Goal: Communication & Community: Answer question/provide support

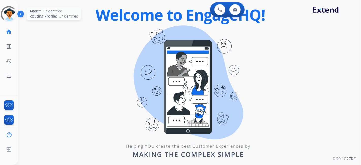
click at [7, 18] on div at bounding box center [9, 14] width 22 height 22
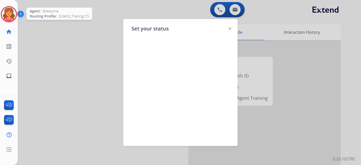
click at [55, 60] on div at bounding box center [180, 82] width 361 height 165
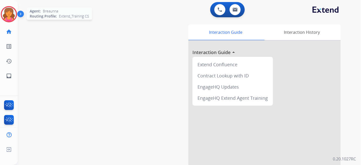
click at [7, 17] on img at bounding box center [9, 14] width 14 height 14
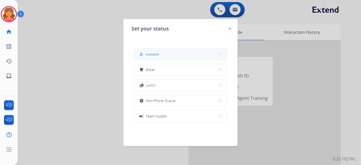
click at [151, 56] on span "Available" at bounding box center [152, 54] width 13 height 5
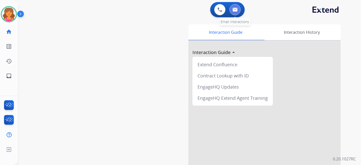
click at [231, 6] on button at bounding box center [234, 9] width 11 height 11
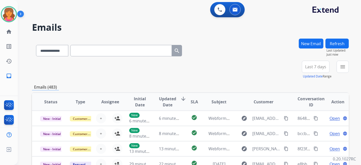
click at [312, 66] on span "Last 7 days" at bounding box center [315, 67] width 21 height 2
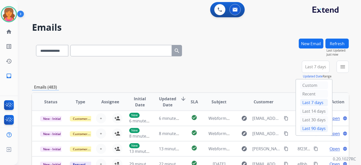
click at [300, 125] on div "Last 90 days" at bounding box center [314, 129] width 28 height 8
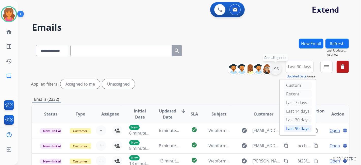
click at [273, 66] on div "+95" at bounding box center [275, 69] width 12 height 12
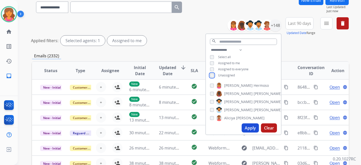
scroll to position [56, 0]
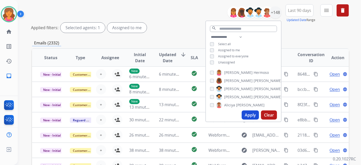
click at [245, 115] on button "Apply" at bounding box center [250, 114] width 17 height 9
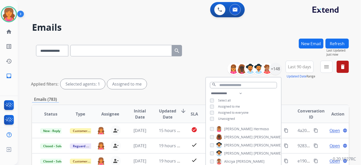
click at [185, 74] on div "**********" at bounding box center [190, 76] width 317 height 30
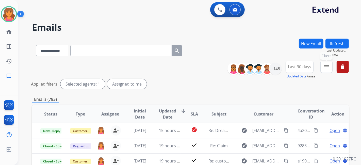
click at [325, 70] on button "menu Filters" at bounding box center [326, 67] width 12 height 12
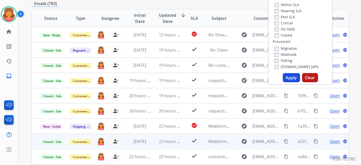
scroll to position [113, 0]
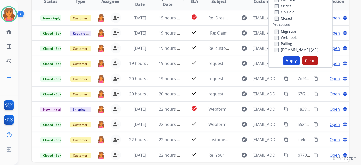
click at [289, 61] on button "Apply" at bounding box center [291, 60] width 17 height 9
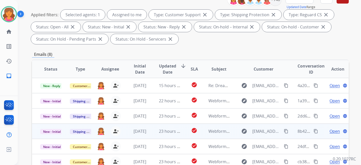
scroll to position [85, 0]
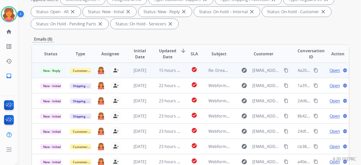
click at [334, 72] on span "Open" at bounding box center [334, 70] width 10 height 6
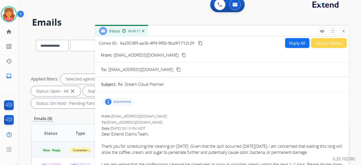
scroll to position [0, 0]
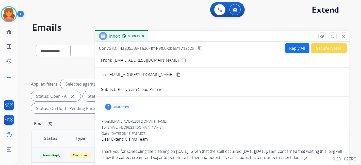
click at [291, 51] on button "Reply All" at bounding box center [297, 48] width 24 height 10
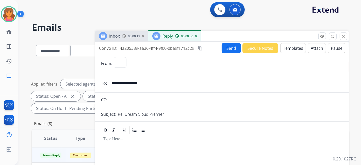
click at [291, 49] on button "Templates" at bounding box center [293, 48] width 26 height 10
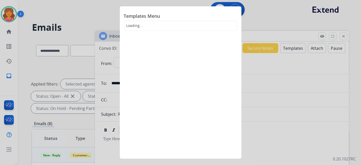
select select "**********"
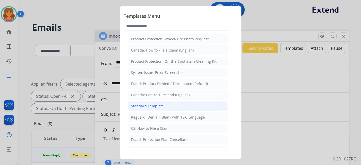
click at [155, 104] on div "Standard Template" at bounding box center [147, 106] width 33 height 5
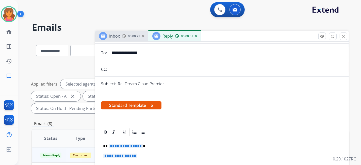
scroll to position [56, 0]
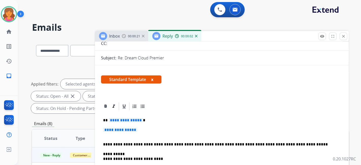
click at [116, 120] on span "**********" at bounding box center [126, 120] width 34 height 4
click at [113, 128] on span "**********" at bounding box center [120, 130] width 34 height 4
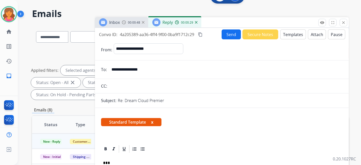
scroll to position [0, 0]
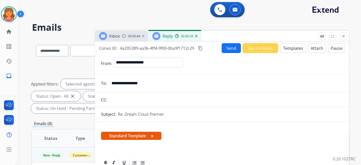
click at [224, 47] on button "Send" at bounding box center [231, 48] width 19 height 10
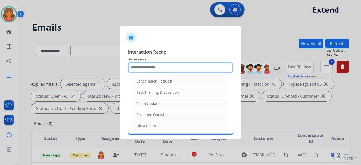
click at [153, 67] on input "text" at bounding box center [180, 67] width 105 height 10
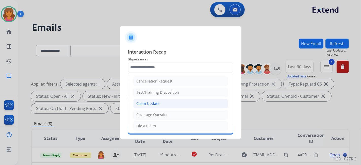
click at [148, 105] on div "Claim Update" at bounding box center [148, 103] width 23 height 5
type input "**********"
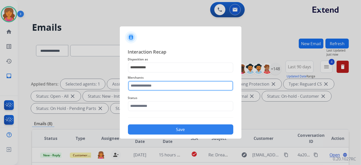
click at [145, 85] on input "text" at bounding box center [180, 86] width 105 height 10
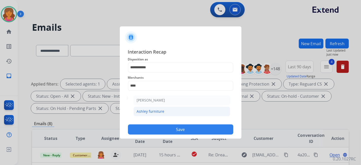
click at [149, 108] on li "Ashley furniture" at bounding box center [181, 112] width 97 height 10
type input "**********"
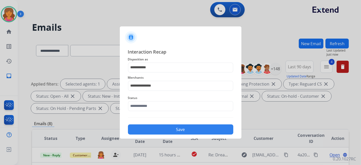
click at [143, 100] on span "Status" at bounding box center [180, 98] width 105 height 6
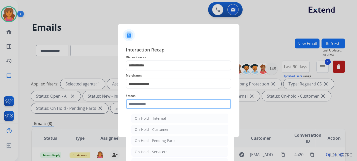
click at [144, 105] on input "text" at bounding box center [178, 104] width 105 height 10
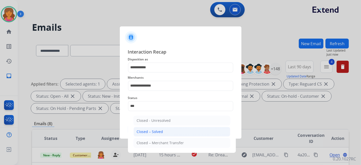
click at [184, 132] on li "Closed – Solved" at bounding box center [181, 132] width 97 height 10
type input "**********"
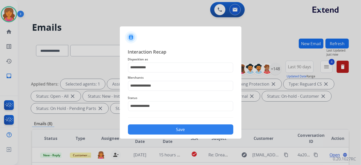
click at [183, 130] on button "Save" at bounding box center [180, 129] width 105 height 10
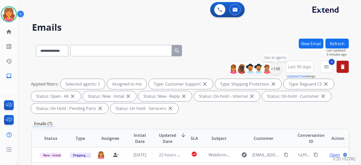
click at [278, 68] on div "+148" at bounding box center [275, 69] width 12 height 12
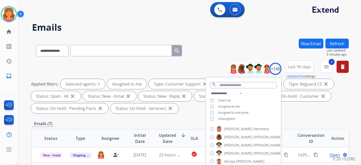
click at [206, 120] on div "**********" at bounding box center [243, 106] width 75 height 32
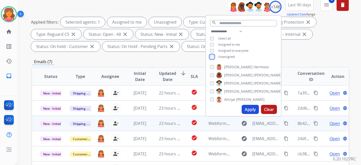
scroll to position [85, 0]
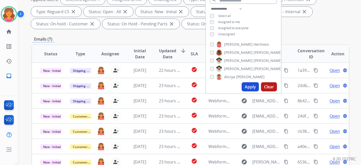
click at [243, 89] on button "Apply" at bounding box center [250, 86] width 17 height 9
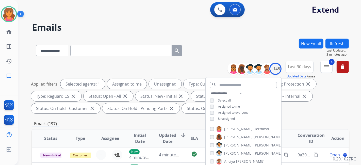
drag, startPoint x: 122, startPoint y: 123, endPoint x: 124, endPoint y: 124, distance: 2.7
click at [123, 124] on div "Emails (197)" at bounding box center [190, 124] width 317 height 6
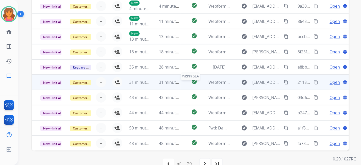
scroll to position [160, 0]
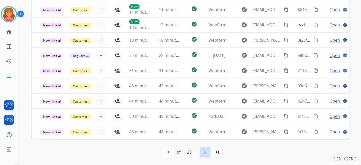
click at [206, 152] on mat-icon "navigate_next" at bounding box center [205, 152] width 6 height 6
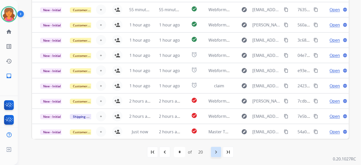
click at [221, 153] on div "navigate_next" at bounding box center [215, 151] width 11 height 11
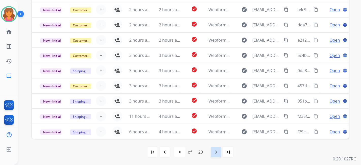
click at [213, 154] on div "navigate_next" at bounding box center [215, 151] width 11 height 11
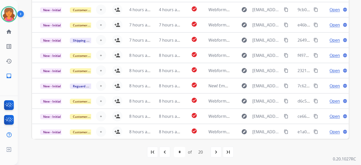
click at [214, 154] on mat-icon "navigate_next" at bounding box center [216, 152] width 6 height 6
click at [219, 153] on mat-icon "navigate_next" at bounding box center [216, 152] width 6 height 6
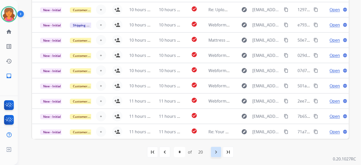
click at [212, 151] on div "navigate_next" at bounding box center [215, 151] width 11 height 11
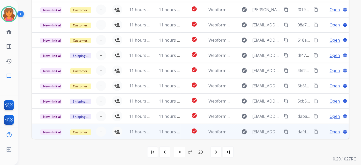
click at [212, 152] on div "navigate_next" at bounding box center [215, 151] width 11 height 11
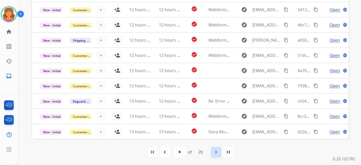
click at [216, 154] on mat-icon "navigate_next" at bounding box center [216, 152] width 6 height 6
click at [215, 154] on mat-icon "navigate_next" at bounding box center [216, 152] width 6 height 6
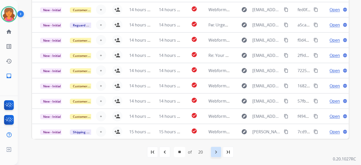
click at [215, 154] on mat-icon "navigate_next" at bounding box center [216, 152] width 6 height 6
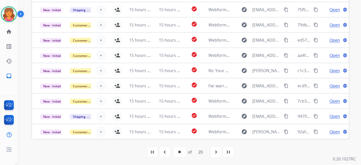
click at [229, 154] on mat-icon "last_page" at bounding box center [228, 152] width 6 height 6
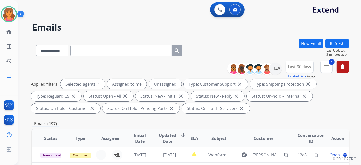
scroll to position [0, 0]
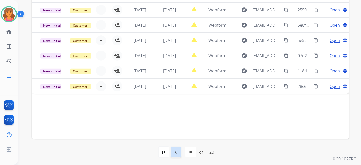
click at [174, 151] on mat-icon "navigate_before" at bounding box center [176, 152] width 6 height 6
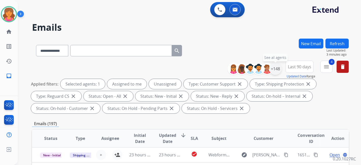
click at [278, 69] on div "+148" at bounding box center [275, 69] width 12 height 12
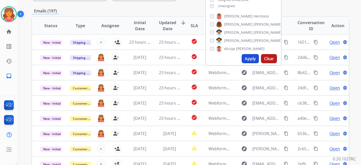
click at [249, 55] on button "Apply" at bounding box center [250, 58] width 17 height 9
select select "*"
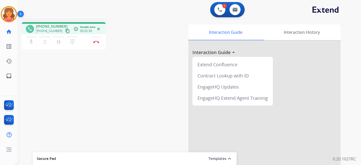
click at [64, 31] on button "content_copy" at bounding box center [67, 31] width 6 height 6
drag, startPoint x: 95, startPoint y: 42, endPoint x: 104, endPoint y: 46, distance: 9.9
click at [95, 42] on img at bounding box center [96, 42] width 6 height 3
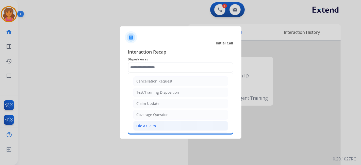
click at [154, 123] on div "File a Claim" at bounding box center [147, 125] width 20 height 5
type input "**********"
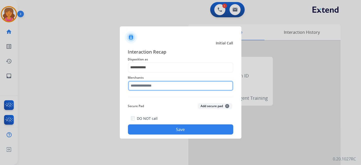
click at [149, 87] on input "text" at bounding box center [180, 86] width 105 height 10
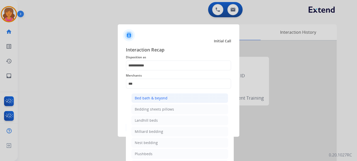
click at [147, 100] on div "Bed bath & beyond" at bounding box center [151, 98] width 33 height 5
type input "**********"
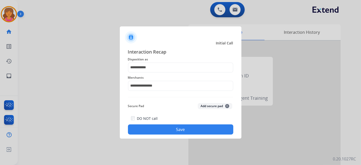
click at [161, 136] on div "**********" at bounding box center [181, 91] width 122 height 95
click at [163, 129] on button "Save" at bounding box center [180, 129] width 105 height 10
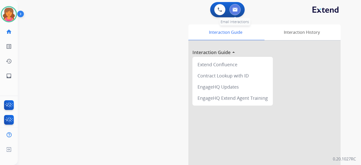
click at [237, 7] on button at bounding box center [234, 9] width 11 height 11
select select "**********"
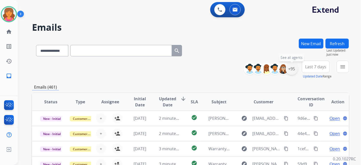
click at [293, 68] on div "+95" at bounding box center [292, 69] width 12 height 12
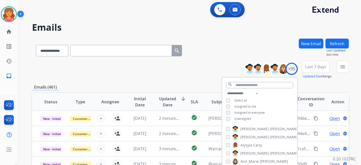
click at [318, 67] on span "Last 7 days" at bounding box center [315, 67] width 21 height 2
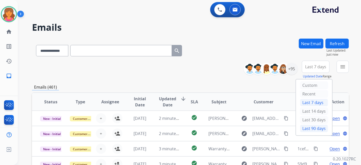
click at [301, 125] on div "Last 90 days" at bounding box center [314, 129] width 28 height 8
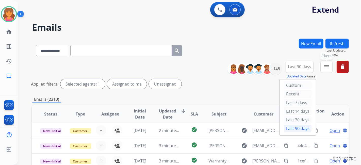
click at [331, 66] on button "menu Filters" at bounding box center [326, 67] width 12 height 12
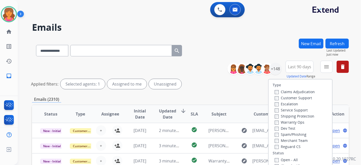
click at [296, 96] on label "Customer Support" at bounding box center [293, 97] width 37 height 5
click at [289, 114] on label "Shipping Protection" at bounding box center [295, 116] width 40 height 5
click at [276, 155] on label "Status" at bounding box center [278, 152] width 11 height 5
click at [275, 158] on label "Open - All" at bounding box center [286, 159] width 23 height 5
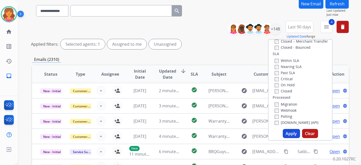
scroll to position [56, 0]
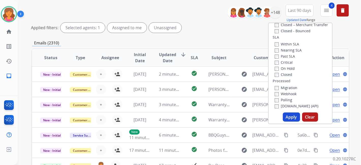
click at [289, 117] on button "Apply" at bounding box center [291, 116] width 17 height 9
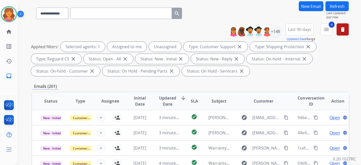
scroll to position [0, 0]
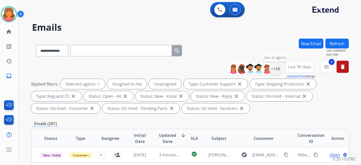
click at [275, 67] on div "+148" at bounding box center [275, 69] width 12 height 12
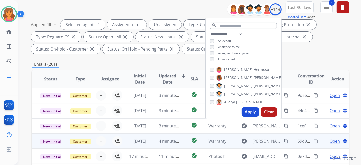
scroll to position [85, 0]
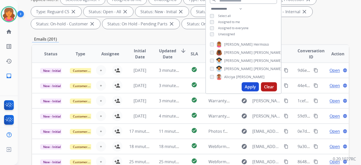
click at [249, 86] on button "Apply" at bounding box center [250, 86] width 17 height 9
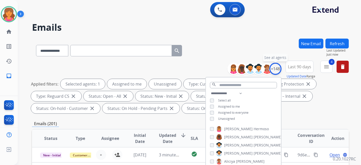
click at [276, 68] on div "+148" at bounding box center [275, 69] width 12 height 12
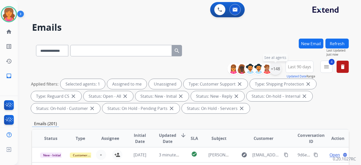
click at [276, 71] on div "+148" at bounding box center [275, 69] width 12 height 12
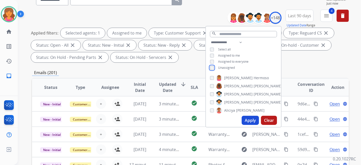
scroll to position [56, 0]
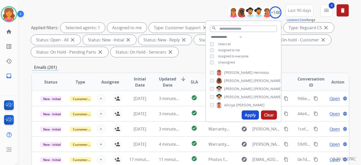
click at [244, 115] on button "Apply" at bounding box center [250, 114] width 17 height 9
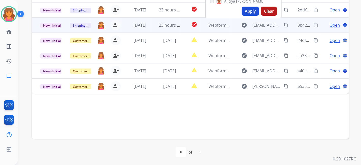
scroll to position [47, 0]
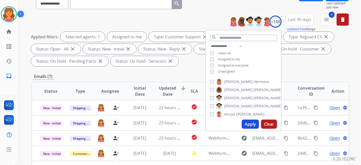
click at [180, 77] on div "Emails (7)" at bounding box center [190, 76] width 317 height 6
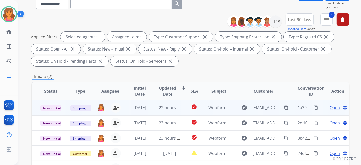
click at [329, 106] on span "Open" at bounding box center [334, 108] width 10 height 6
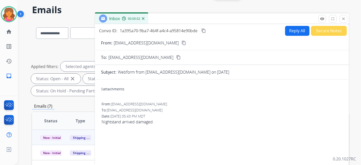
scroll to position [0, 0]
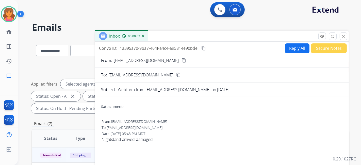
click at [286, 48] on button "Reply All" at bounding box center [297, 48] width 24 height 10
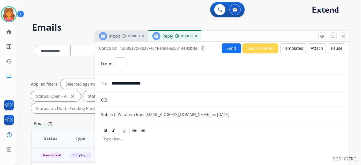
select select "**********"
click at [286, 48] on button "Templates" at bounding box center [293, 48] width 26 height 10
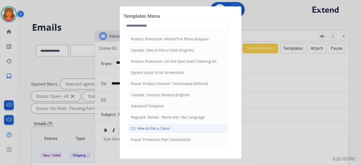
click at [162, 126] on div "CS: How to File a Claim" at bounding box center [150, 128] width 39 height 5
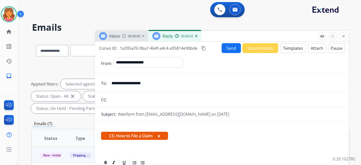
scroll to position [85, 0]
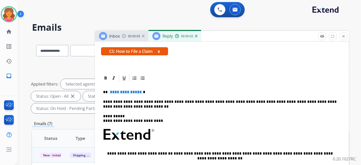
click at [132, 90] on span "**********" at bounding box center [126, 92] width 34 height 4
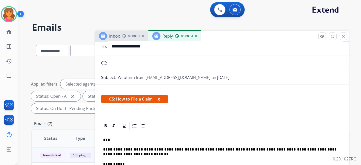
scroll to position [0, 0]
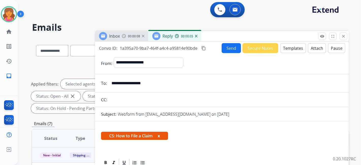
click at [228, 48] on button "Send" at bounding box center [231, 48] width 19 height 10
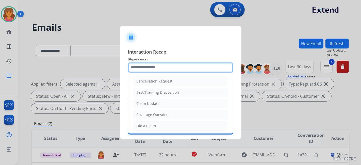
click at [173, 66] on input "text" at bounding box center [180, 67] width 105 height 10
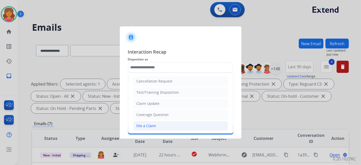
click at [143, 123] on div "File a Claim" at bounding box center [147, 125] width 20 height 5
type input "**********"
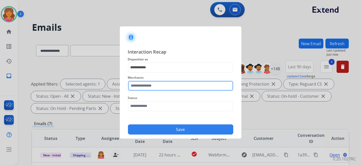
click at [149, 88] on input "text" at bounding box center [180, 86] width 105 height 10
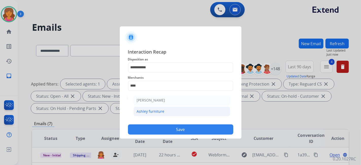
click at [160, 112] on div "Ashley furniture" at bounding box center [151, 111] width 28 height 5
type input "**********"
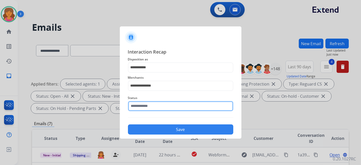
click at [160, 105] on input "text" at bounding box center [180, 106] width 105 height 10
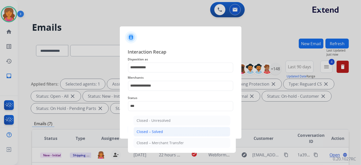
click at [160, 132] on div "Closed – Solved" at bounding box center [150, 131] width 26 height 5
type input "**********"
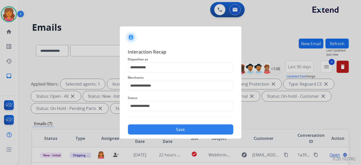
click at [160, 130] on button "Save" at bounding box center [180, 129] width 105 height 10
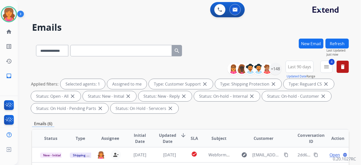
scroll to position [113, 0]
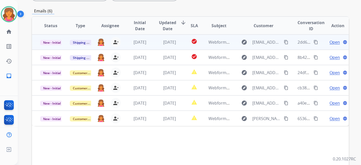
click at [329, 41] on span "Open" at bounding box center [334, 42] width 10 height 6
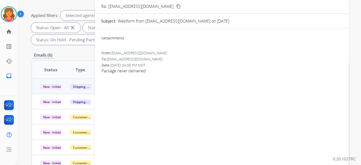
scroll to position [28, 0]
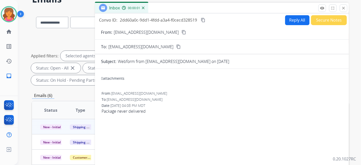
click at [181, 32] on button "content_copy" at bounding box center [184, 32] width 6 height 6
click at [288, 21] on button "Reply All" at bounding box center [297, 20] width 24 height 10
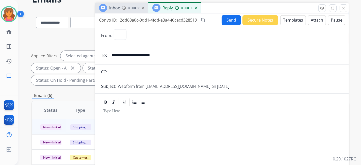
select select "**********"
click at [288, 21] on button "Templates" at bounding box center [293, 20] width 26 height 10
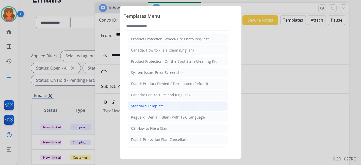
click at [164, 107] on li "Standard Template" at bounding box center [178, 106] width 100 height 10
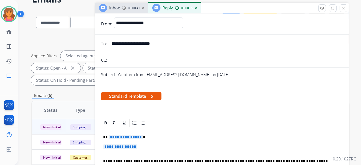
scroll to position [0, 0]
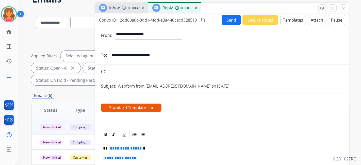
click at [289, 20] on button "Templates" at bounding box center [293, 20] width 26 height 10
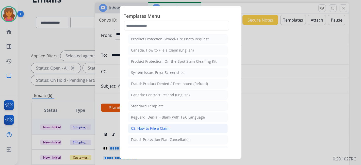
click at [158, 126] on div "CS: How to File a Claim" at bounding box center [150, 128] width 39 height 5
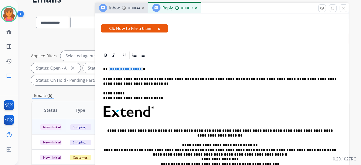
scroll to position [92, 0]
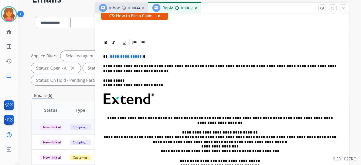
click at [127, 55] on span "**********" at bounding box center [126, 56] width 34 height 4
click at [117, 56] on span "**********" at bounding box center [126, 56] width 34 height 4
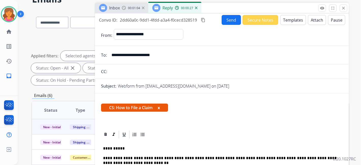
scroll to position [0, 0]
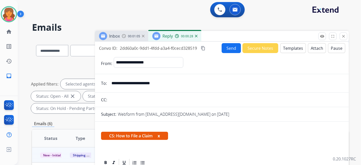
click at [204, 49] on mat-icon "content_copy" at bounding box center [203, 48] width 5 height 5
click at [225, 48] on button "Send" at bounding box center [231, 48] width 19 height 10
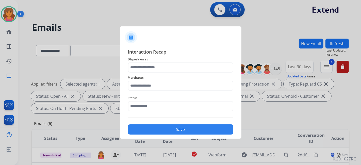
click at [133, 60] on span "Disposition as" at bounding box center [180, 59] width 105 height 6
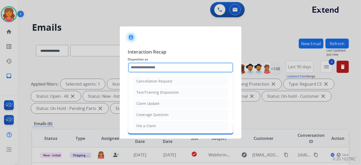
click at [134, 64] on input "text" at bounding box center [180, 67] width 105 height 10
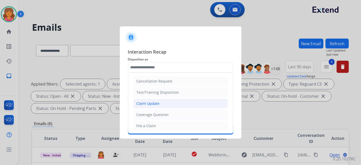
click at [146, 104] on div "Claim Update" at bounding box center [148, 103] width 23 height 5
type input "**********"
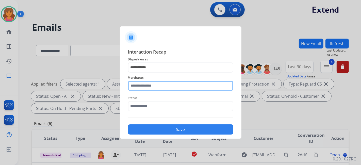
click at [146, 89] on div "Merchants" at bounding box center [180, 83] width 105 height 20
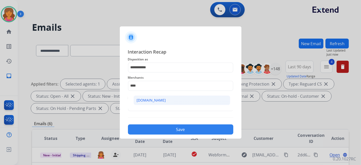
click at [152, 97] on li "[DOMAIN_NAME]" at bounding box center [181, 100] width 97 height 10
type input "**********"
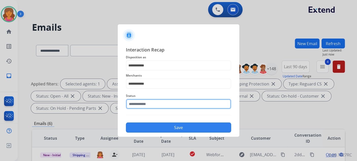
click at [154, 106] on input "text" at bounding box center [178, 104] width 105 height 10
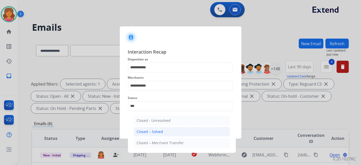
click at [152, 129] on div "Closed – Solved" at bounding box center [150, 131] width 26 height 5
type input "**********"
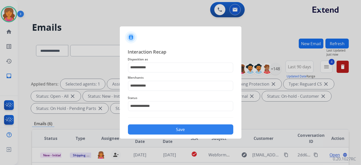
click at [152, 129] on button "Save" at bounding box center [180, 129] width 105 height 10
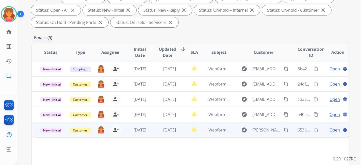
scroll to position [113, 0]
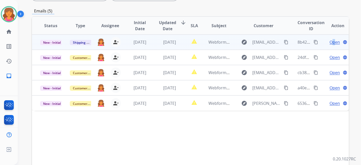
click at [330, 40] on span "Open" at bounding box center [334, 42] width 10 height 6
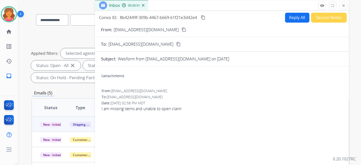
scroll to position [28, 0]
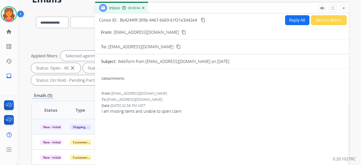
click at [181, 33] on mat-icon "content_copy" at bounding box center [183, 32] width 5 height 5
click at [297, 20] on button "Reply All" at bounding box center [297, 20] width 24 height 10
select select "**********"
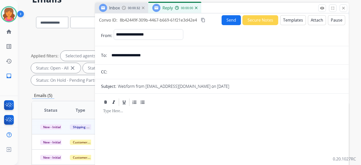
click at [297, 20] on button "Templates" at bounding box center [293, 20] width 26 height 10
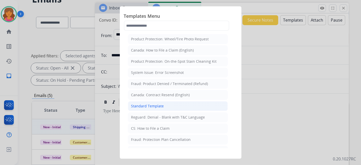
click at [137, 104] on div "Standard Template" at bounding box center [147, 106] width 33 height 5
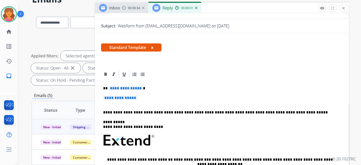
scroll to position [85, 0]
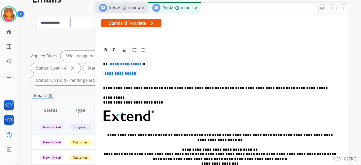
click at [113, 60] on div "**********" at bounding box center [222, 130] width 242 height 150
click at [123, 76] on p "**********" at bounding box center [222, 75] width 238 height 9
click at [123, 72] on span "**********" at bounding box center [120, 73] width 34 height 4
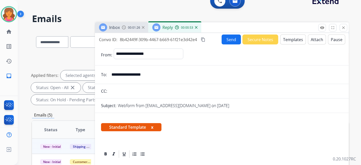
scroll to position [0, 0]
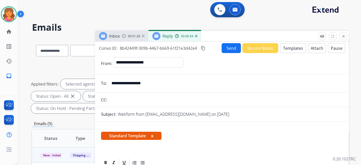
click at [202, 48] on mat-icon "content_copy" at bounding box center [203, 48] width 5 height 5
click at [222, 47] on button "Send" at bounding box center [231, 48] width 19 height 10
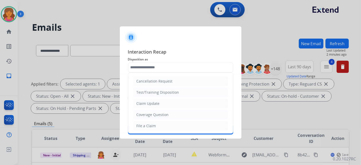
click at [156, 70] on input "text" at bounding box center [180, 67] width 105 height 10
click at [142, 103] on div "Claim Update" at bounding box center [148, 103] width 23 height 5
type input "**********"
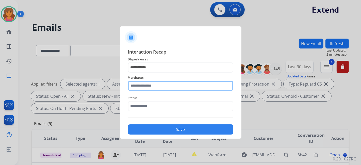
click at [140, 87] on input "text" at bounding box center [180, 86] width 105 height 10
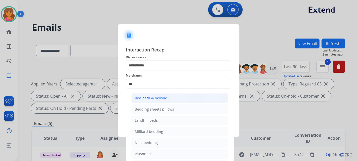
click at [145, 98] on div "Bed bath & beyond" at bounding box center [151, 98] width 33 height 5
type input "**********"
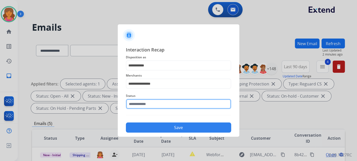
click at [145, 107] on input "text" at bounding box center [178, 104] width 105 height 10
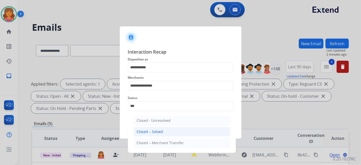
click at [159, 130] on div "Closed – Solved" at bounding box center [150, 131] width 26 height 5
type input "**********"
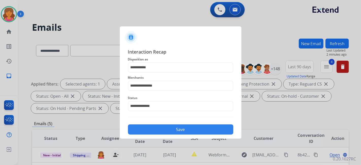
click at [159, 130] on button "Save" at bounding box center [180, 129] width 105 height 10
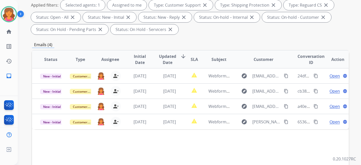
scroll to position [113, 0]
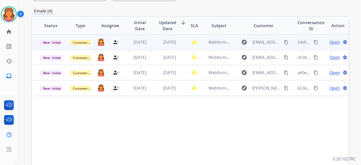
click at [329, 42] on span "Open" at bounding box center [334, 42] width 10 height 6
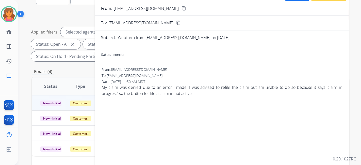
scroll to position [28, 0]
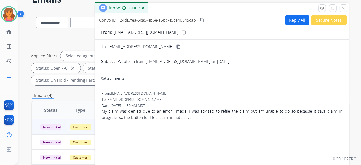
click at [156, 32] on div "From: [EMAIL_ADDRESS][DOMAIN_NAME] content_copy" at bounding box center [222, 32] width 254 height 6
click at [181, 32] on mat-icon "content_copy" at bounding box center [183, 32] width 5 height 5
click at [286, 19] on button "Reply All" at bounding box center [297, 20] width 24 height 10
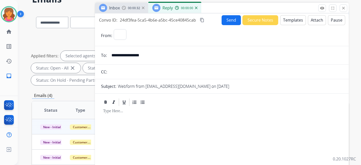
select select "**********"
click at [286, 19] on button "Templates" at bounding box center [293, 20] width 26 height 10
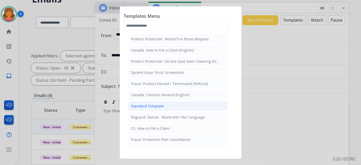
click at [156, 104] on div "Standard Template" at bounding box center [147, 106] width 33 height 5
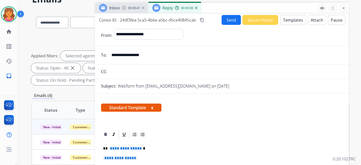
scroll to position [56, 0]
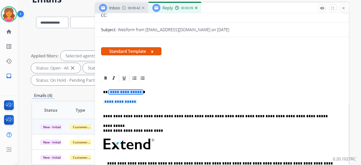
click at [112, 89] on div "**********" at bounding box center [222, 158] width 242 height 150
click at [111, 99] on span "**********" at bounding box center [120, 101] width 34 height 4
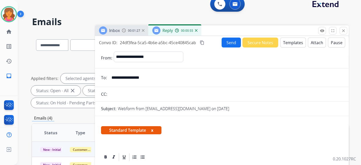
scroll to position [0, 0]
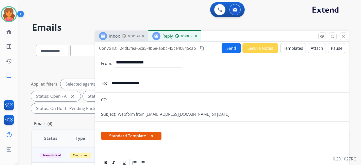
click at [203, 48] on mat-icon "content_copy" at bounding box center [202, 48] width 5 height 5
click at [225, 47] on button "Send" at bounding box center [231, 48] width 19 height 10
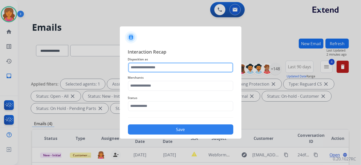
click at [162, 64] on input "text" at bounding box center [180, 67] width 105 height 10
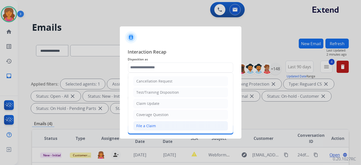
click at [153, 126] on div "File a Claim" at bounding box center [147, 125] width 20 height 5
type input "**********"
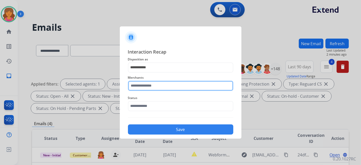
click at [144, 84] on input "text" at bounding box center [180, 86] width 105 height 10
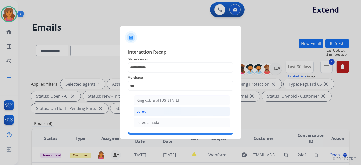
click at [167, 110] on li "Lorex" at bounding box center [181, 112] width 97 height 10
type input "*****"
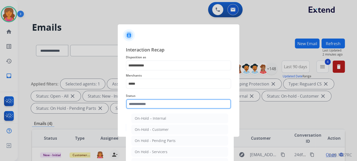
click at [165, 105] on input "text" at bounding box center [178, 104] width 105 height 10
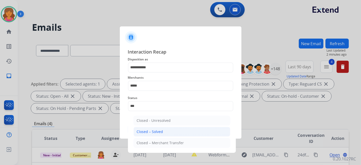
click at [153, 132] on div "Closed – Solved" at bounding box center [150, 131] width 26 height 5
type input "**********"
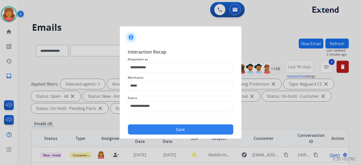
click at [152, 131] on button "Save" at bounding box center [180, 129] width 105 height 10
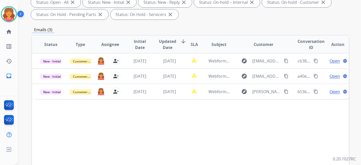
scroll to position [141, 0]
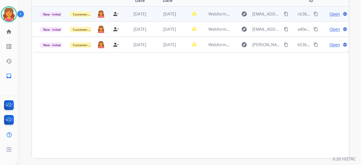
click at [330, 13] on span "Open" at bounding box center [334, 14] width 10 height 6
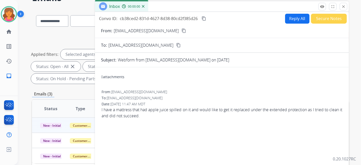
scroll to position [28, 0]
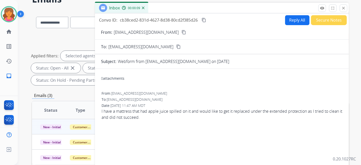
click at [181, 31] on mat-icon "content_copy" at bounding box center [183, 32] width 5 height 5
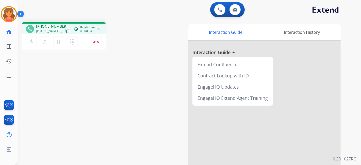
drag, startPoint x: 61, startPoint y: 33, endPoint x: 65, endPoint y: 30, distance: 4.8
click at [65, 33] on mat-icon "content_copy" at bounding box center [67, 31] width 5 height 5
click at [234, 16] on div "0 Voice Interactions 0 Email Interactions" at bounding box center [227, 9] width 35 height 15
click at [234, 13] on button at bounding box center [234, 9] width 11 height 11
select select "**********"
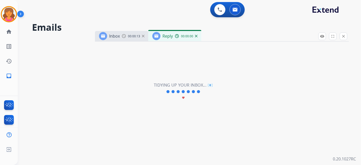
select select "**********"
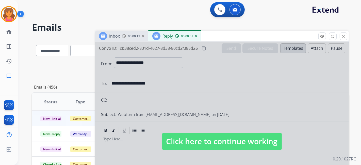
click at [183, 141] on span "Click here to continue working" at bounding box center [222, 141] width 120 height 17
select select
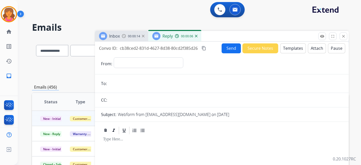
click at [142, 35] on img at bounding box center [143, 36] width 3 height 3
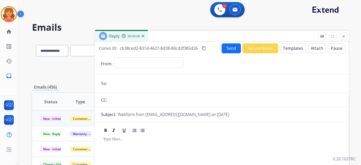
click at [143, 35] on img at bounding box center [143, 36] width 3 height 3
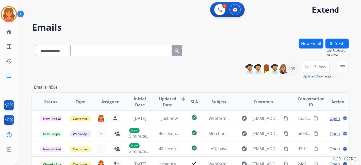
scroll to position [28, 0]
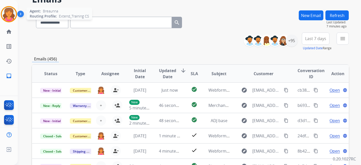
click at [15, 11] on img at bounding box center [9, 14] width 14 height 14
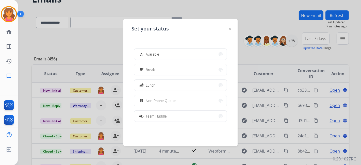
click at [230, 29] on img at bounding box center [230, 28] width 3 height 3
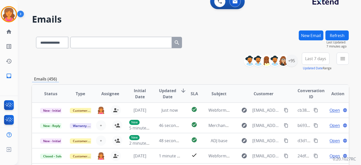
scroll to position [0, 0]
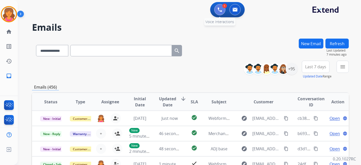
click at [220, 10] on img at bounding box center [219, 9] width 5 height 5
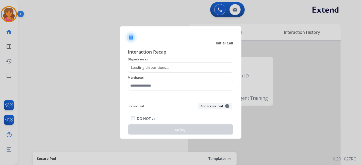
click at [96, 41] on div at bounding box center [180, 82] width 361 height 165
click at [175, 70] on div "Loading dispositions..." at bounding box center [180, 67] width 105 height 10
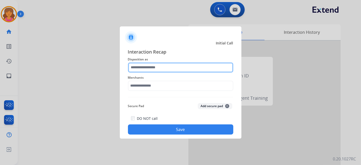
click at [173, 68] on input "text" at bounding box center [180, 67] width 105 height 10
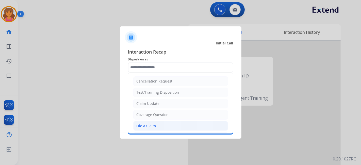
click at [147, 121] on li "File a Claim" at bounding box center [180, 126] width 95 height 10
type input "**********"
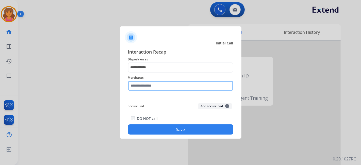
click at [139, 84] on input "text" at bounding box center [180, 86] width 105 height 10
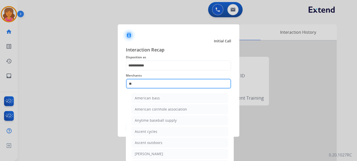
type input "*"
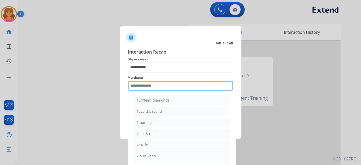
click at [143, 83] on input "text" at bounding box center [180, 86] width 105 height 10
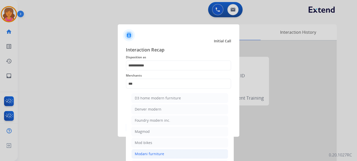
click at [149, 152] on div "Modani furniture" at bounding box center [149, 154] width 29 height 5
type input "**********"
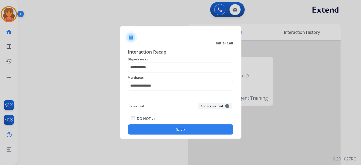
click at [145, 131] on button "Save" at bounding box center [180, 129] width 105 height 10
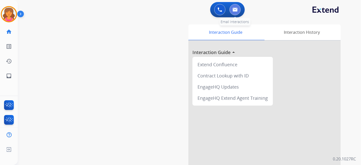
click at [233, 12] on button at bounding box center [234, 9] width 11 height 11
select select "**********"
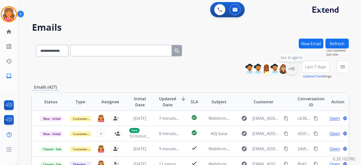
click at [291, 70] on div "+95" at bounding box center [292, 69] width 12 height 12
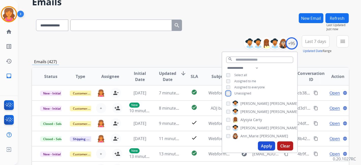
scroll to position [56, 0]
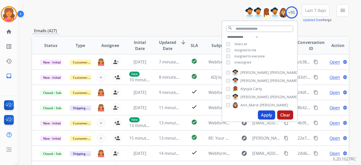
click at [263, 116] on button "Apply" at bounding box center [266, 114] width 17 height 9
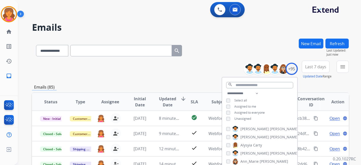
click at [322, 64] on button "Last 7 days" at bounding box center [316, 67] width 28 height 12
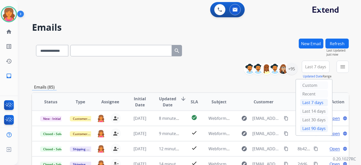
click at [304, 127] on div "Last 90 days" at bounding box center [314, 129] width 28 height 8
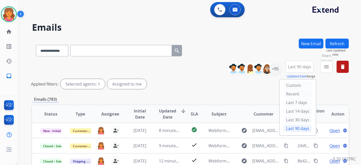
click at [330, 64] on button "menu Filters" at bounding box center [326, 67] width 12 height 12
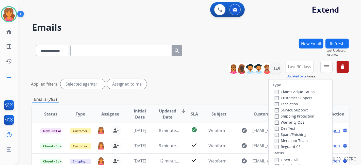
click at [288, 99] on label "Customer Support" at bounding box center [293, 97] width 37 height 5
click at [285, 117] on label "Shipping Protection" at bounding box center [295, 116] width 40 height 5
click at [275, 144] on label "Reguard CS" at bounding box center [288, 146] width 26 height 5
click at [275, 157] on label "Open - All" at bounding box center [286, 159] width 23 height 5
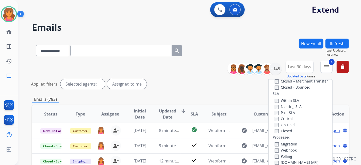
scroll to position [113, 0]
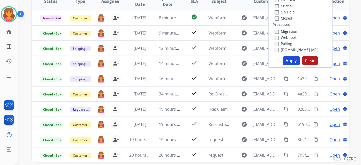
click at [287, 58] on button "Apply" at bounding box center [291, 60] width 17 height 9
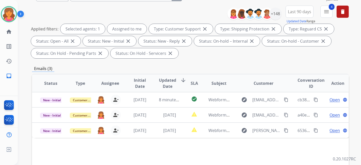
scroll to position [85, 0]
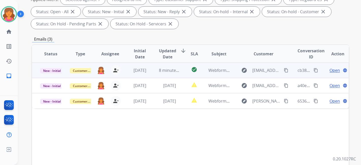
click at [330, 67] on span "Open" at bounding box center [334, 70] width 10 height 6
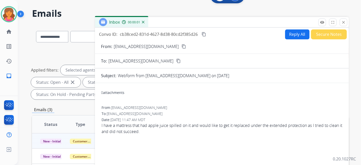
scroll to position [0, 0]
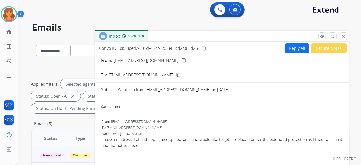
click at [181, 62] on mat-icon "content_copy" at bounding box center [183, 60] width 5 height 5
click at [295, 47] on button "Reply All" at bounding box center [297, 48] width 24 height 10
select select "**********"
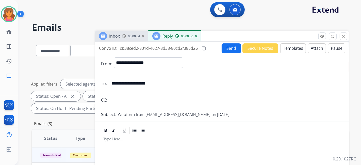
click at [291, 49] on button "Templates" at bounding box center [293, 48] width 26 height 10
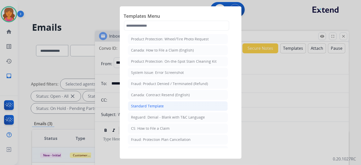
click at [141, 107] on div "Standard Template" at bounding box center [147, 106] width 33 height 5
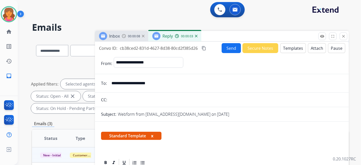
click at [291, 52] on button "Templates" at bounding box center [293, 48] width 26 height 10
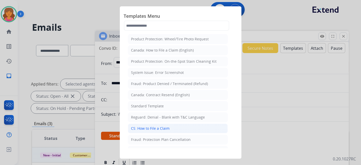
click at [166, 126] on div "CS: How to File a Claim" at bounding box center [150, 128] width 39 height 5
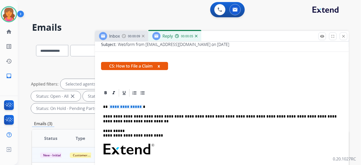
scroll to position [98, 0]
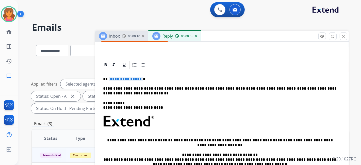
click at [125, 79] on span "**********" at bounding box center [126, 79] width 34 height 4
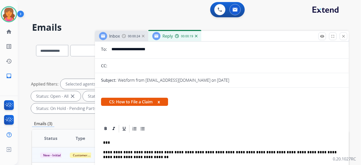
scroll to position [0, 0]
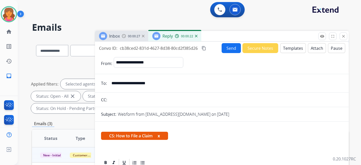
click at [206, 48] on mat-icon "content_copy" at bounding box center [204, 48] width 5 height 5
click at [227, 48] on button "Send" at bounding box center [231, 48] width 19 height 10
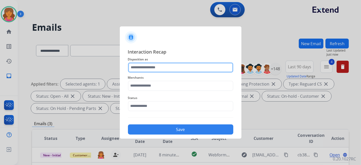
click at [141, 71] on input "text" at bounding box center [180, 67] width 105 height 10
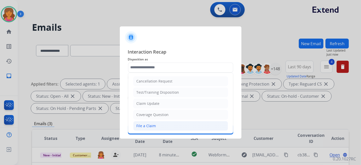
click at [152, 124] on div "File a Claim" at bounding box center [147, 125] width 20 height 5
type input "**********"
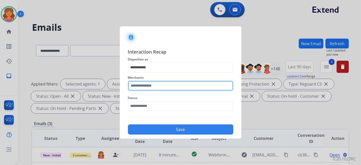
click at [146, 84] on input "text" at bounding box center [180, 86] width 105 height 10
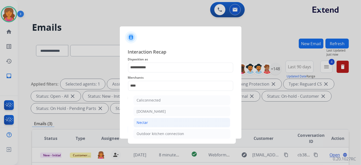
click at [148, 121] on li "Nectar" at bounding box center [181, 123] width 97 height 10
type input "******"
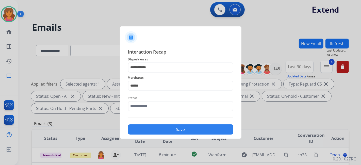
click at [148, 111] on div "Status" at bounding box center [180, 103] width 105 height 20
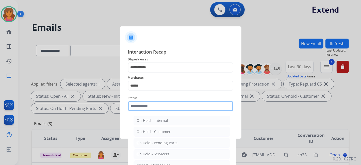
click at [148, 108] on input "text" at bounding box center [180, 106] width 105 height 10
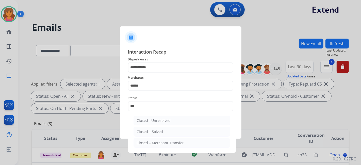
click at [159, 130] on div "Closed – Solved" at bounding box center [150, 131] width 26 height 5
type input "**********"
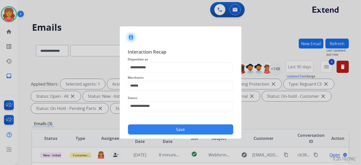
click at [159, 130] on button "Save" at bounding box center [180, 129] width 105 height 10
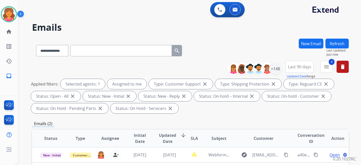
scroll to position [85, 0]
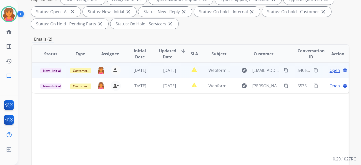
click at [330, 69] on span "Open" at bounding box center [334, 70] width 10 height 6
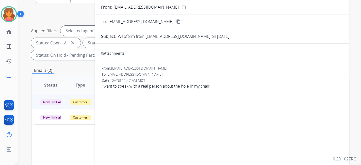
scroll to position [28, 0]
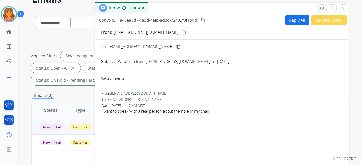
click at [181, 33] on mat-icon "content_copy" at bounding box center [183, 32] width 5 height 5
click at [294, 21] on button "Reply All" at bounding box center [297, 20] width 24 height 10
select select "**********"
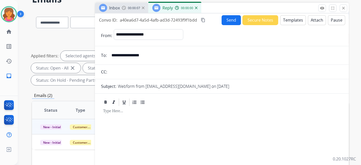
click at [294, 21] on button "Templates" at bounding box center [293, 20] width 26 height 10
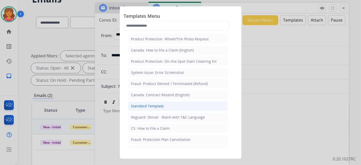
click at [153, 104] on div "Standard Template" at bounding box center [147, 106] width 33 height 5
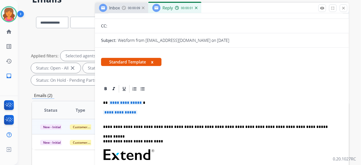
scroll to position [85, 0]
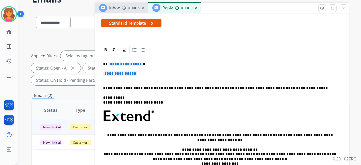
click at [112, 62] on span "**********" at bounding box center [126, 64] width 34 height 4
click at [113, 73] on span "**********" at bounding box center [120, 73] width 34 height 4
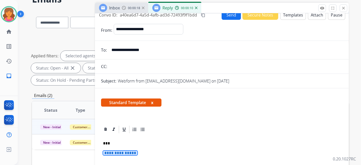
scroll to position [0, 0]
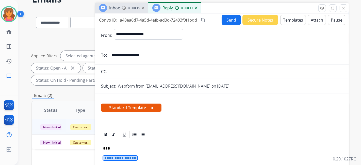
click at [283, 21] on button "Templates" at bounding box center [293, 20] width 26 height 10
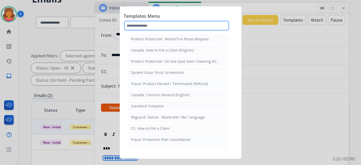
click at [155, 25] on input "text" at bounding box center [176, 26] width 105 height 10
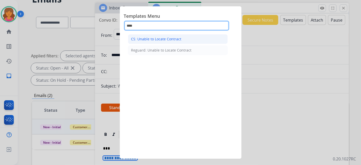
type input "****"
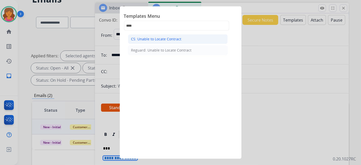
click at [176, 39] on div "CS: Unable to Locate Contract" at bounding box center [156, 39] width 50 height 5
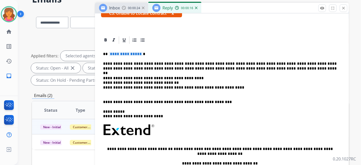
scroll to position [113, 0]
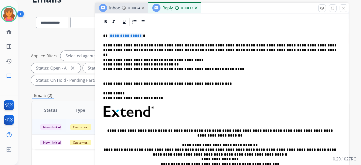
click at [129, 33] on span "**********" at bounding box center [126, 35] width 34 height 4
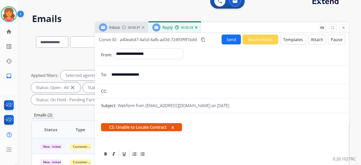
scroll to position [0, 0]
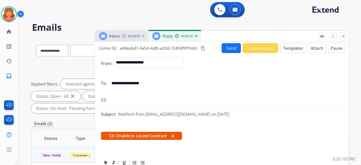
click at [225, 50] on button "Send" at bounding box center [231, 48] width 19 height 10
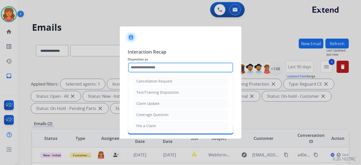
click at [166, 70] on input "text" at bounding box center [180, 67] width 105 height 10
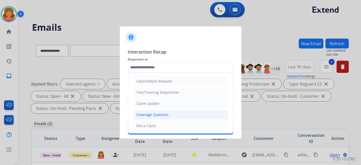
click at [153, 112] on div "Coverage Question" at bounding box center [153, 114] width 32 height 5
type input "**********"
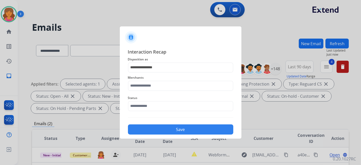
click at [160, 79] on span "Merchants" at bounding box center [180, 78] width 105 height 6
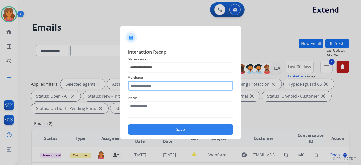
click at [158, 84] on input "text" at bounding box center [180, 86] width 105 height 10
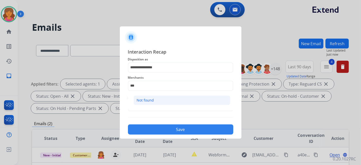
click at [163, 100] on li "Not found" at bounding box center [181, 100] width 97 height 10
type input "*********"
click at [159, 104] on input "text" at bounding box center [180, 106] width 105 height 10
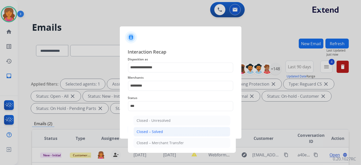
click at [165, 130] on li "Closed – Solved" at bounding box center [181, 132] width 97 height 10
type input "**********"
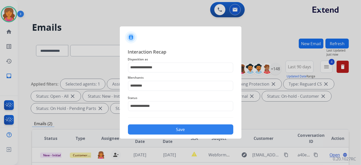
click at [166, 130] on button "Save" at bounding box center [180, 129] width 105 height 10
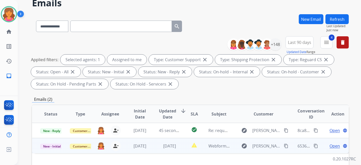
scroll to position [56, 0]
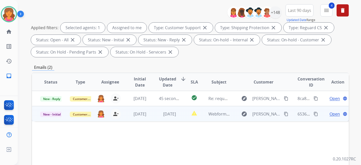
click at [329, 115] on span "Open" at bounding box center [334, 114] width 10 height 6
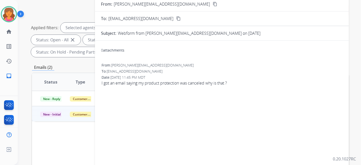
scroll to position [0, 0]
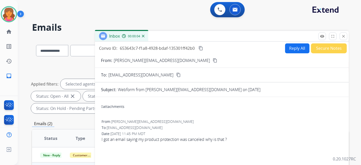
click at [176, 61] on div "From: [PERSON_NAME][EMAIL_ADDRESS][DOMAIN_NAME] content_copy" at bounding box center [222, 60] width 254 height 6
click at [213, 59] on mat-icon "content_copy" at bounding box center [215, 60] width 5 height 5
click at [291, 52] on button "Reply All" at bounding box center [297, 48] width 24 height 10
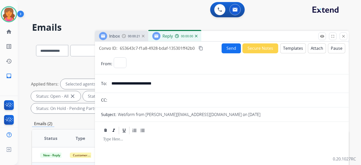
select select "**********"
click at [291, 49] on button "Templates" at bounding box center [293, 48] width 26 height 10
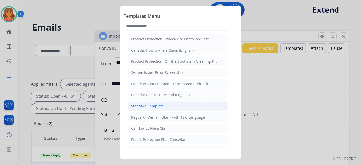
click at [143, 105] on div "Standard Template" at bounding box center [147, 106] width 33 height 5
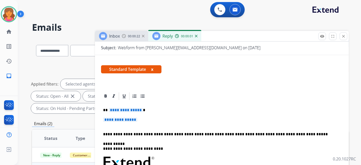
scroll to position [102, 0]
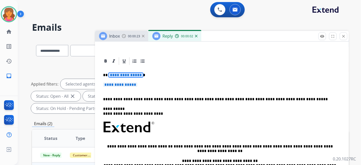
click at [132, 75] on span "**********" at bounding box center [126, 75] width 34 height 4
click at [122, 81] on div "**********" at bounding box center [222, 141] width 242 height 150
click at [123, 85] on span "**********" at bounding box center [120, 84] width 34 height 4
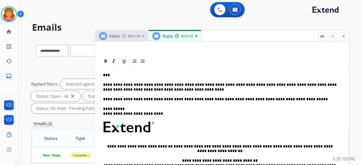
click at [164, 90] on p "**********" at bounding box center [219, 86] width 233 height 9
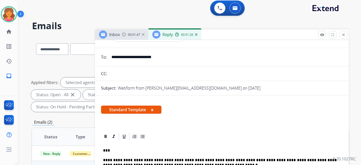
scroll to position [0, 0]
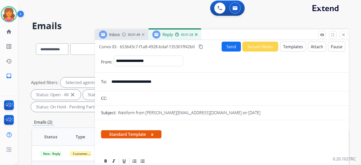
click at [223, 48] on button "Send" at bounding box center [231, 47] width 19 height 10
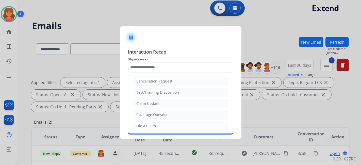
click at [158, 71] on input "text" at bounding box center [180, 67] width 105 height 10
click at [145, 115] on div "Coverage Question" at bounding box center [153, 114] width 32 height 5
type input "**********"
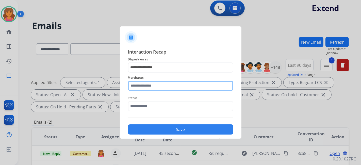
click at [150, 87] on input "text" at bounding box center [180, 86] width 105 height 10
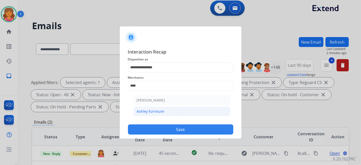
click at [153, 112] on div "Ashley furniture" at bounding box center [151, 111] width 28 height 5
type input "**********"
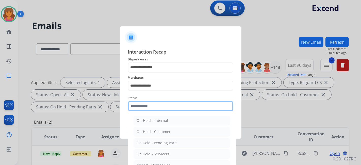
click at [150, 104] on input "text" at bounding box center [180, 106] width 105 height 10
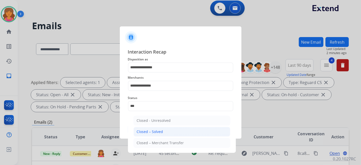
click at [162, 134] on li "Closed – Solved" at bounding box center [181, 132] width 97 height 10
type input "**********"
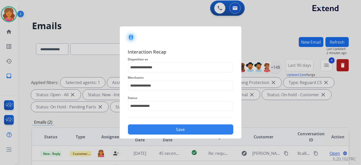
click at [162, 134] on button "Save" at bounding box center [180, 129] width 105 height 10
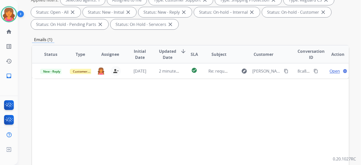
scroll to position [85, 0]
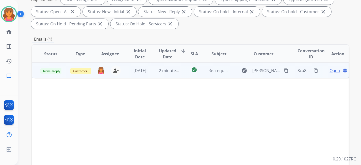
click at [331, 70] on span "Open" at bounding box center [334, 71] width 10 height 6
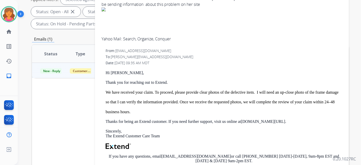
scroll to position [0, 0]
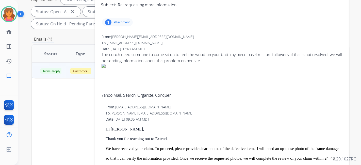
click at [114, 24] on p "attachment" at bounding box center [121, 22] width 16 height 4
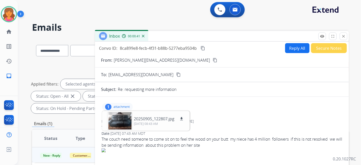
click at [213, 61] on mat-icon "content_copy" at bounding box center [215, 60] width 5 height 5
click at [115, 119] on div at bounding box center [119, 121] width 25 height 18
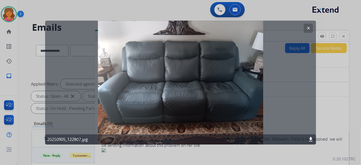
click at [309, 138] on mat-icon "download" at bounding box center [311, 139] width 6 height 6
click at [306, 30] on mat-icon "clear" at bounding box center [308, 28] width 5 height 5
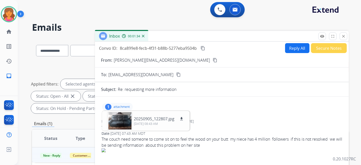
click at [314, 46] on button "Secure Notes" at bounding box center [329, 48] width 36 height 10
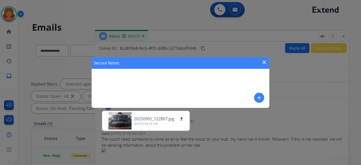
click at [264, 64] on mat-icon "close" at bounding box center [264, 62] width 6 height 6
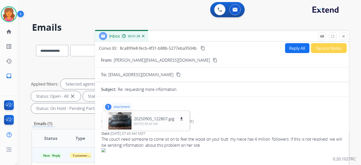
click at [308, 44] on div "Reply All Secure Notes" at bounding box center [314, 48] width 63 height 10
click at [287, 48] on button "Reply All" at bounding box center [297, 48] width 24 height 10
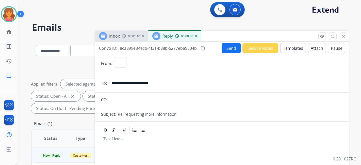
click at [287, 48] on button "Templates" at bounding box center [293, 48] width 26 height 10
select select "**********"
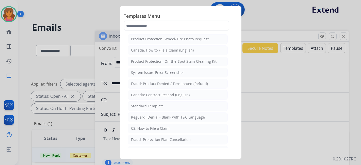
drag, startPoint x: 175, startPoint y: 103, endPoint x: 176, endPoint y: 99, distance: 3.8
click at [175, 103] on li "Standard Template" at bounding box center [178, 106] width 100 height 10
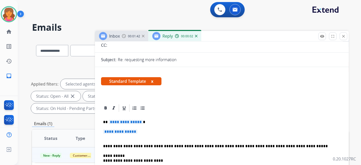
scroll to position [113, 0]
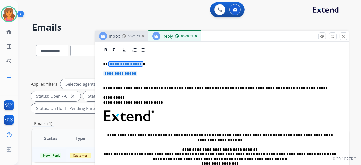
click at [114, 65] on span "**********" at bounding box center [126, 64] width 34 height 4
click at [113, 71] on span "**********" at bounding box center [120, 73] width 34 height 4
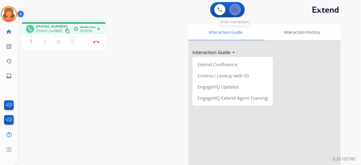
click at [236, 13] on button at bounding box center [234, 9] width 11 height 11
select select "**********"
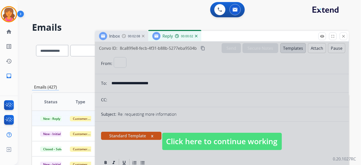
drag, startPoint x: 192, startPoint y: 146, endPoint x: 186, endPoint y: 134, distance: 13.4
click at [192, 146] on span "Click here to continue working" at bounding box center [222, 141] width 120 height 17
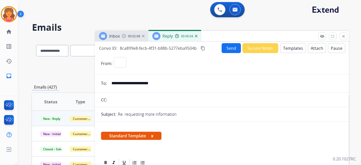
select select "**********"
click at [226, 48] on button "Send" at bounding box center [231, 48] width 19 height 10
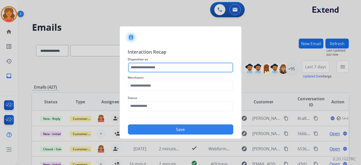
click at [148, 66] on input "text" at bounding box center [180, 67] width 105 height 10
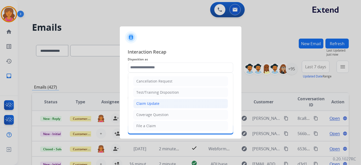
click at [151, 102] on div "Claim Update" at bounding box center [148, 103] width 23 height 5
type input "**********"
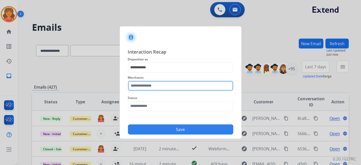
click at [148, 87] on input "text" at bounding box center [180, 86] width 105 height 10
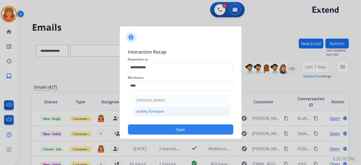
click at [175, 114] on li "Ashley furniture" at bounding box center [181, 112] width 97 height 10
type input "**********"
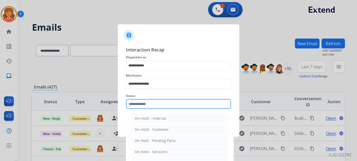
click at [166, 108] on input "text" at bounding box center [178, 104] width 105 height 10
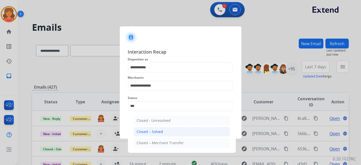
click at [165, 131] on li "Closed – Solved" at bounding box center [181, 132] width 97 height 10
type input "**********"
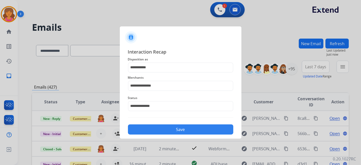
click at [164, 130] on button "Save" at bounding box center [180, 129] width 105 height 10
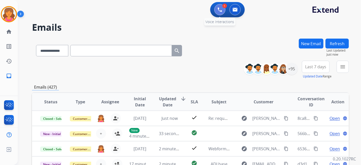
click at [220, 11] on img at bounding box center [219, 9] width 5 height 5
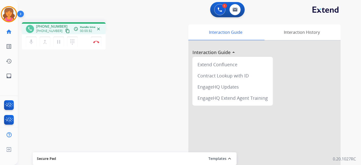
drag, startPoint x: 61, startPoint y: 32, endPoint x: 64, endPoint y: 32, distance: 3.1
click at [65, 32] on mat-icon "content_copy" at bounding box center [67, 31] width 5 height 5
click at [96, 41] on img at bounding box center [96, 42] width 6 height 3
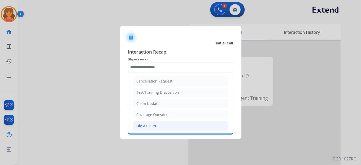
click at [157, 124] on li "File a Claim" at bounding box center [180, 126] width 95 height 10
type input "**********"
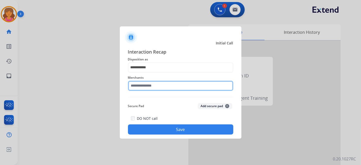
click at [153, 85] on input "text" at bounding box center [180, 86] width 105 height 10
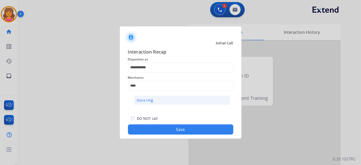
click at [168, 98] on li "Oura ring" at bounding box center [181, 100] width 97 height 10
type input "*********"
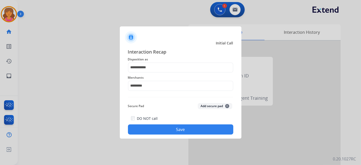
click at [170, 133] on button "Save" at bounding box center [180, 129] width 105 height 10
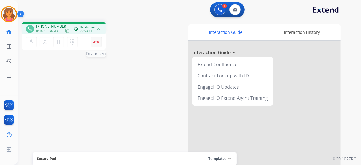
click at [94, 44] on button "Disconnect" at bounding box center [96, 42] width 11 height 11
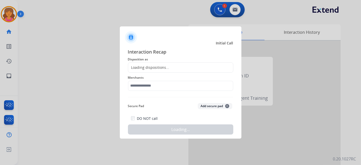
click at [161, 62] on div "Loading dispositions..." at bounding box center [180, 67] width 105 height 10
click at [157, 69] on div "Loading dispositions..." at bounding box center [148, 67] width 41 height 5
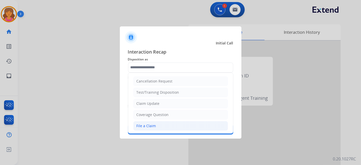
click at [142, 125] on div "File a Claim" at bounding box center [147, 125] width 20 height 5
type input "**********"
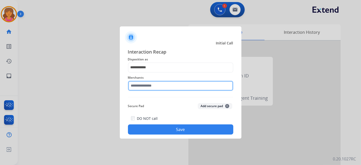
click at [149, 89] on div "Merchants" at bounding box center [180, 83] width 105 height 20
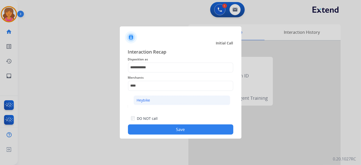
click at [177, 102] on li "Heybike" at bounding box center [181, 100] width 97 height 10
type input "*******"
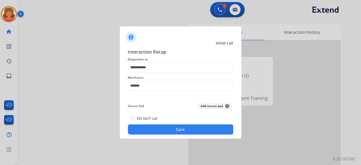
click at [168, 138] on div "**********" at bounding box center [181, 91] width 122 height 95
click at [167, 134] on button "Save" at bounding box center [180, 129] width 105 height 10
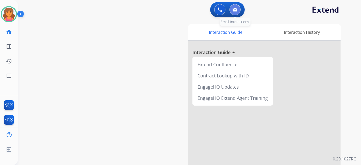
click at [235, 8] on img at bounding box center [234, 10] width 5 height 4
select select "**********"
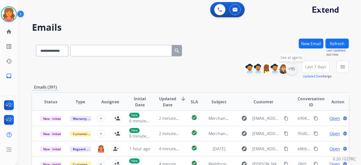
click at [292, 71] on div "+95" at bounding box center [292, 69] width 12 height 12
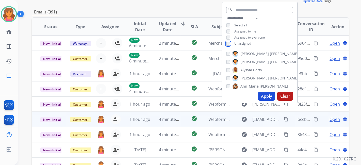
scroll to position [85, 0]
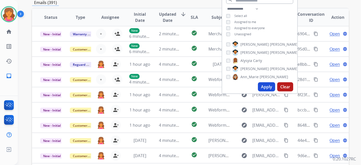
click at [267, 83] on button "Apply" at bounding box center [266, 86] width 17 height 9
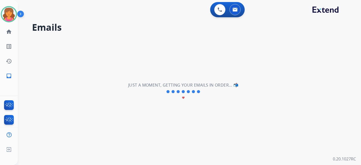
scroll to position [0, 0]
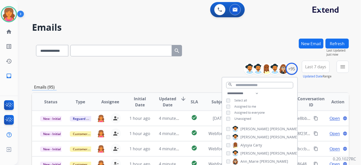
click at [312, 68] on span "Last 7 days" at bounding box center [315, 67] width 21 height 2
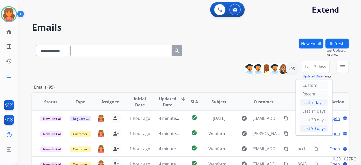
click at [305, 127] on div "Last 90 days" at bounding box center [314, 129] width 28 height 8
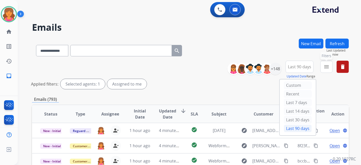
click at [322, 68] on button "menu Filters" at bounding box center [326, 67] width 12 height 12
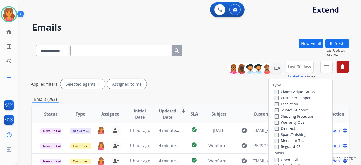
click at [281, 97] on label "Customer Support" at bounding box center [293, 97] width 37 height 5
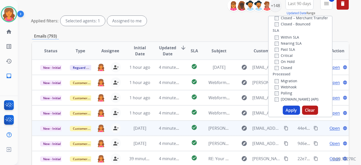
scroll to position [85, 0]
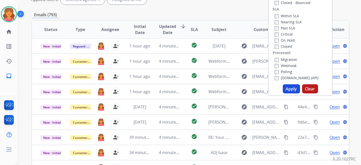
click at [295, 91] on button "Apply" at bounding box center [291, 88] width 17 height 9
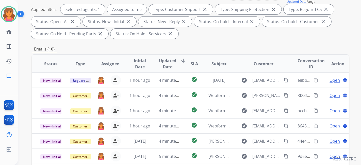
scroll to position [47, 0]
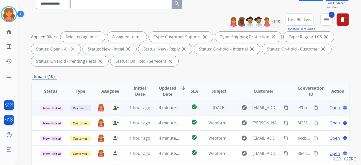
click at [331, 106] on span "Open" at bounding box center [334, 108] width 10 height 6
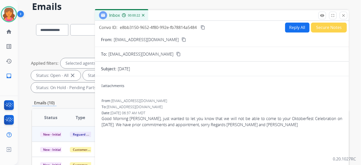
scroll to position [0, 0]
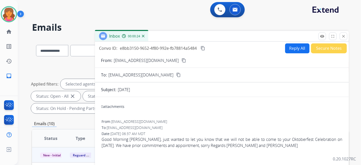
click at [331, 47] on button "Secure Notes" at bounding box center [329, 48] width 36 height 10
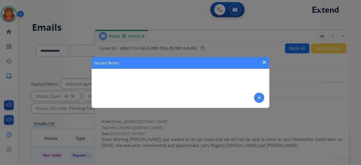
click at [256, 98] on mat-icon "add" at bounding box center [259, 98] width 6 height 6
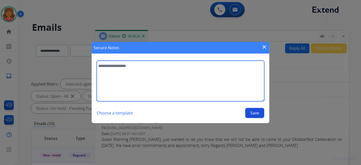
click at [163, 96] on textarea at bounding box center [180, 81] width 167 height 41
type textarea "**********"
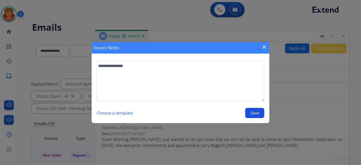
click at [252, 114] on button "Save" at bounding box center [254, 113] width 19 height 10
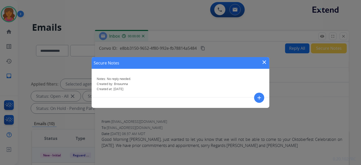
click at [264, 61] on mat-icon "close" at bounding box center [264, 62] width 6 height 6
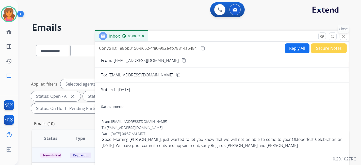
click at [342, 37] on mat-icon "close" at bounding box center [343, 36] width 5 height 5
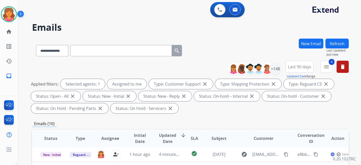
scroll to position [4, 0]
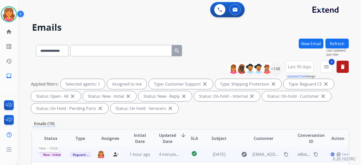
click at [57, 152] on span "New - Initial" at bounding box center [52, 154] width 24 height 5
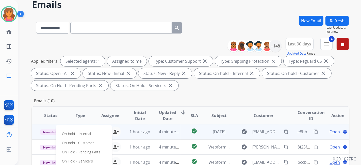
scroll to position [56, 0]
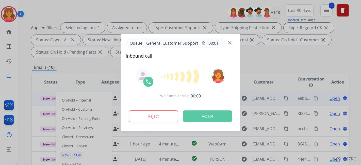
click at [81, 141] on div at bounding box center [180, 82] width 361 height 165
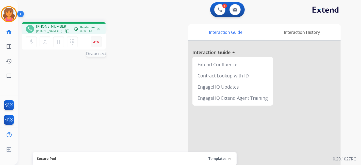
click at [94, 43] on img at bounding box center [96, 42] width 6 height 3
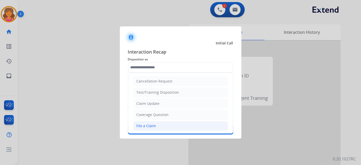
click at [152, 123] on div "File a Claim" at bounding box center [147, 125] width 20 height 5
type input "**********"
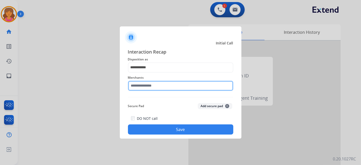
click at [156, 87] on input "text" at bounding box center [180, 86] width 105 height 10
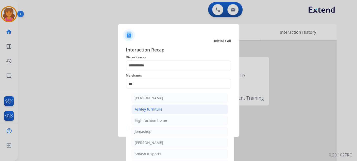
click at [169, 108] on li "Ashley furniture" at bounding box center [179, 110] width 97 height 10
type input "**********"
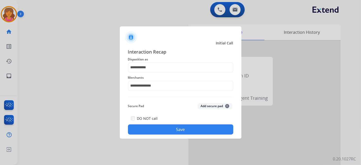
click at [163, 131] on button "Save" at bounding box center [180, 129] width 105 height 10
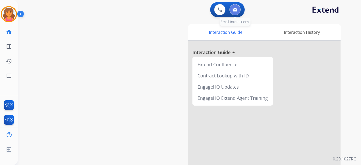
click at [236, 5] on button at bounding box center [234, 9] width 11 height 11
select select "**********"
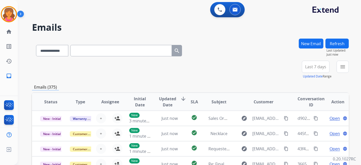
click at [316, 71] on button "Last 7 days" at bounding box center [316, 67] width 28 height 12
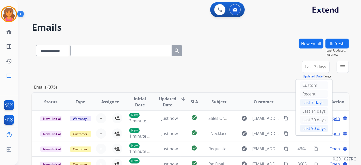
click at [306, 127] on div "Last 90 days" at bounding box center [314, 129] width 28 height 8
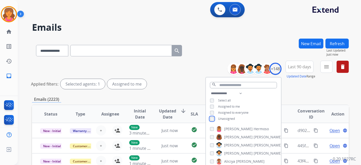
scroll to position [85, 0]
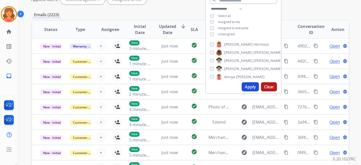
click at [250, 84] on button "Apply" at bounding box center [250, 86] width 17 height 9
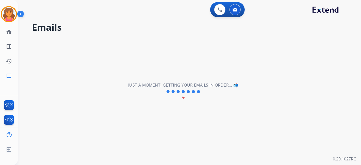
scroll to position [0, 0]
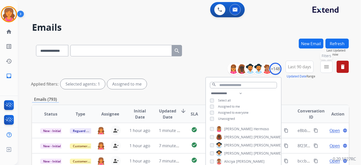
click at [324, 68] on mat-icon "menu" at bounding box center [326, 67] width 6 height 6
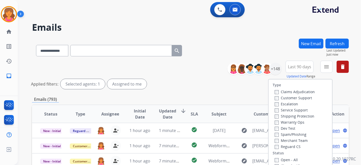
click at [279, 96] on label "Customer Support" at bounding box center [293, 97] width 37 height 5
click at [276, 148] on label "Reguard CS" at bounding box center [288, 146] width 26 height 5
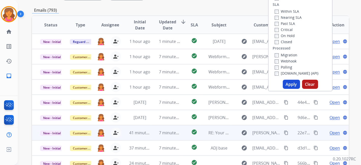
scroll to position [113, 0]
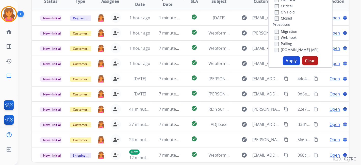
click at [290, 61] on button "Apply" at bounding box center [291, 60] width 17 height 9
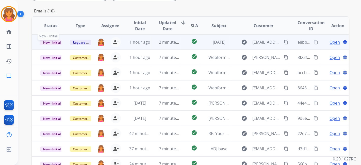
click at [54, 42] on span "New - Initial" at bounding box center [52, 42] width 24 height 5
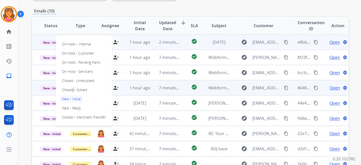
click at [71, 91] on p "Closed – Solved" at bounding box center [74, 89] width 29 height 7
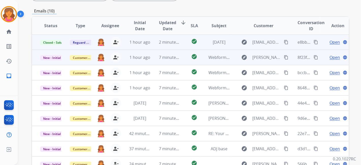
click at [330, 60] on span "Open" at bounding box center [334, 57] width 10 height 6
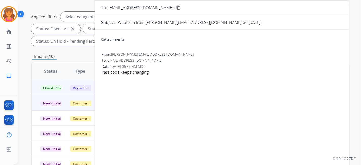
scroll to position [28, 0]
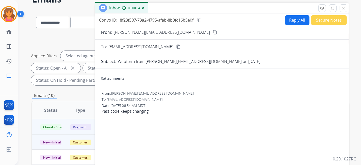
click at [213, 31] on mat-icon "content_copy" at bounding box center [215, 32] width 5 height 5
click at [290, 22] on button "Reply All" at bounding box center [297, 20] width 24 height 10
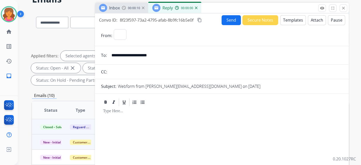
select select "**********"
click at [290, 22] on button "Templates" at bounding box center [293, 20] width 26 height 10
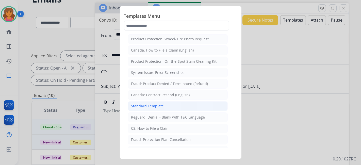
click at [162, 108] on li "Standard Template" at bounding box center [178, 106] width 100 height 10
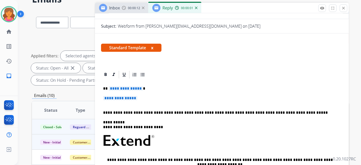
scroll to position [85, 0]
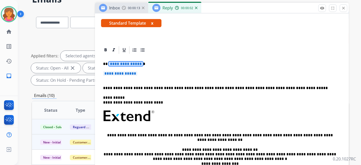
click at [115, 62] on span "**********" at bounding box center [126, 64] width 34 height 4
click at [116, 76] on p "**********" at bounding box center [222, 75] width 238 height 9
click at [116, 75] on span "**********" at bounding box center [120, 73] width 34 height 4
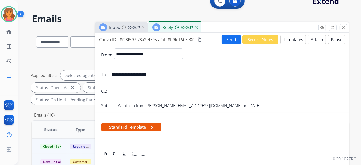
scroll to position [0, 0]
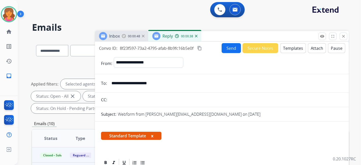
click at [226, 48] on button "Send" at bounding box center [231, 48] width 19 height 10
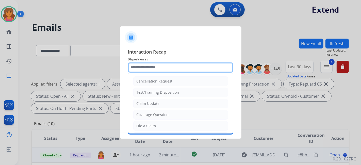
click at [155, 71] on input "text" at bounding box center [180, 67] width 105 height 10
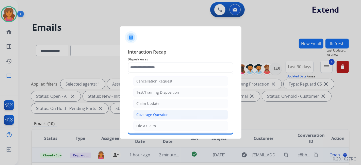
click at [151, 114] on div "Coverage Question" at bounding box center [153, 114] width 32 height 5
type input "**********"
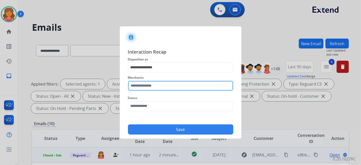
click at [147, 87] on input "text" at bounding box center [180, 86] width 105 height 10
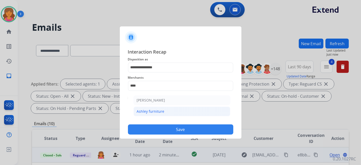
click at [146, 108] on li "Ashley furniture" at bounding box center [181, 112] width 97 height 10
type input "**********"
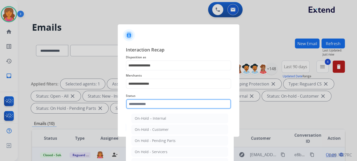
click at [146, 104] on input "text" at bounding box center [178, 104] width 105 height 10
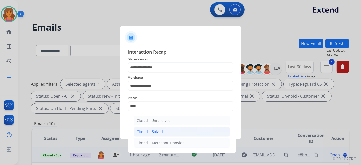
click at [148, 128] on li "Closed – Solved" at bounding box center [181, 132] width 97 height 10
type input "**********"
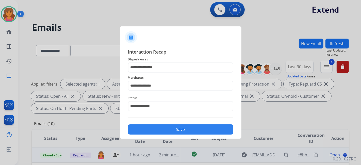
click at [148, 128] on button "Save" at bounding box center [180, 129] width 105 height 10
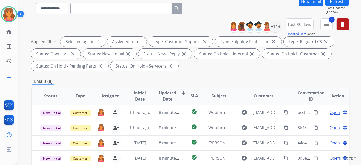
scroll to position [85, 0]
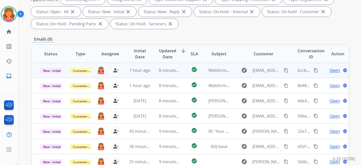
click at [331, 70] on span "Open" at bounding box center [334, 70] width 10 height 6
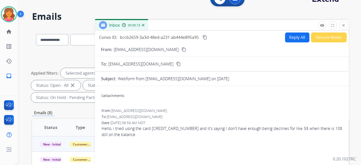
scroll to position [0, 0]
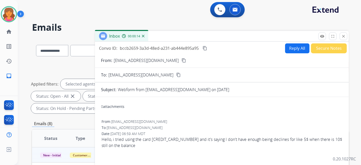
click at [181, 59] on mat-icon "content_copy" at bounding box center [183, 60] width 5 height 5
click at [291, 51] on button "Reply All" at bounding box center [297, 48] width 24 height 10
select select "**********"
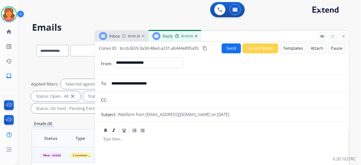
click at [290, 49] on button "Templates" at bounding box center [293, 48] width 26 height 10
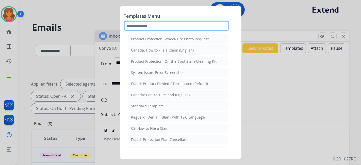
click at [138, 27] on input "text" at bounding box center [176, 26] width 105 height 10
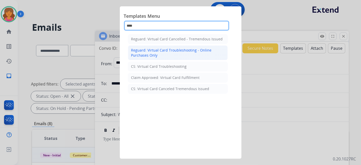
type input "****"
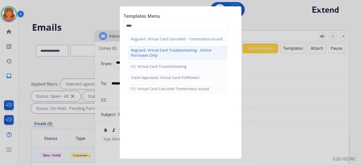
click at [152, 49] on div "Reguard: Virtual Card Troubleshooting - Online Purchases Only" at bounding box center [177, 53] width 93 height 10
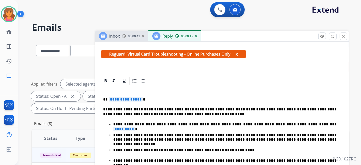
scroll to position [113, 0]
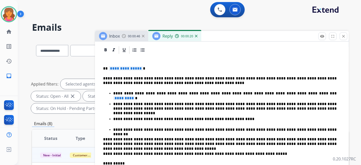
click at [122, 66] on span "**********" at bounding box center [126, 68] width 34 height 4
click at [135, 96] on span "*********" at bounding box center [124, 98] width 22 height 4
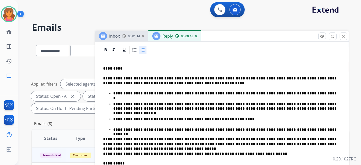
scroll to position [0, 0]
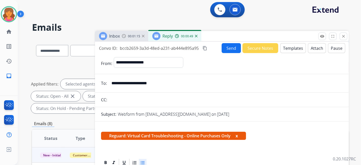
click at [206, 46] on mat-icon "content_copy" at bounding box center [205, 48] width 5 height 5
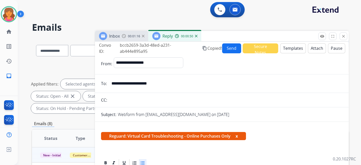
click at [223, 47] on button "Send" at bounding box center [231, 48] width 19 height 10
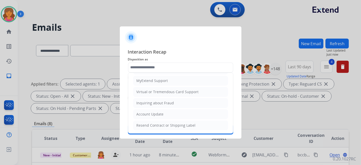
scroll to position [49, 0]
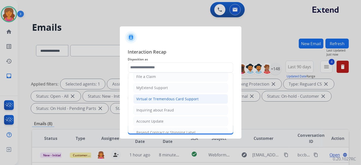
click at [152, 99] on div "Virtual or Tremendous Card Support" at bounding box center [168, 98] width 62 height 5
type input "**********"
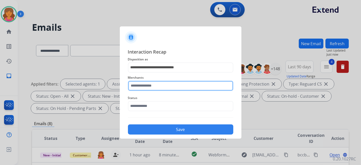
click at [149, 85] on input "text" at bounding box center [180, 86] width 105 height 10
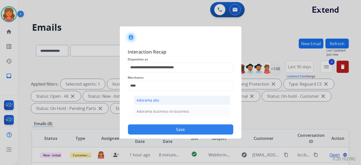
click at [155, 98] on div "Adorama abs" at bounding box center [148, 100] width 23 height 5
type input "**********"
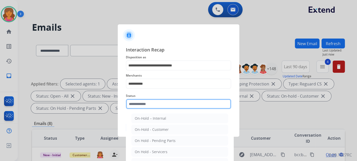
click at [154, 103] on input "text" at bounding box center [178, 104] width 105 height 10
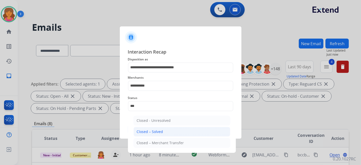
click at [156, 127] on li "Closed – Solved" at bounding box center [181, 132] width 97 height 10
type input "**********"
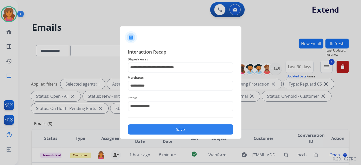
click at [157, 128] on button "Save" at bounding box center [180, 129] width 105 height 10
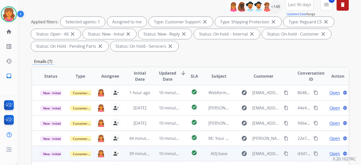
scroll to position [85, 0]
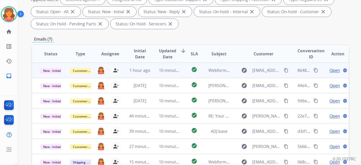
click at [329, 70] on span "Open" at bounding box center [334, 70] width 10 height 6
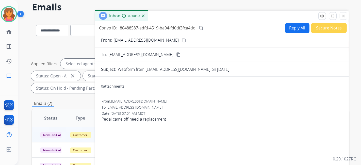
scroll to position [0, 0]
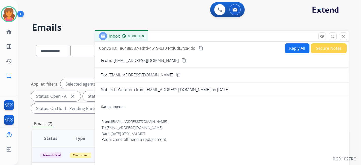
click at [181, 60] on mat-icon "content_copy" at bounding box center [183, 60] width 5 height 5
click at [286, 52] on button "Reply All" at bounding box center [297, 48] width 24 height 10
select select "**********"
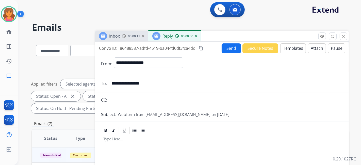
click at [289, 49] on button "Templates" at bounding box center [293, 48] width 26 height 10
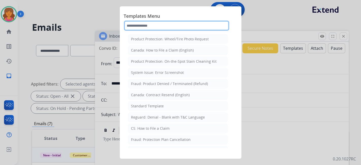
click at [142, 28] on input "text" at bounding box center [176, 26] width 105 height 10
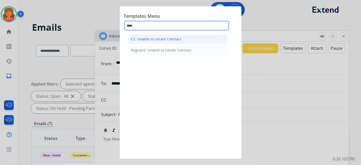
type input "****"
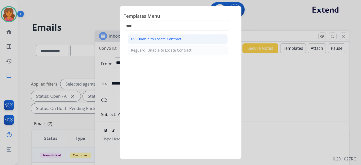
click at [146, 35] on li "CS: Unable to Locate Contract" at bounding box center [178, 39] width 100 height 10
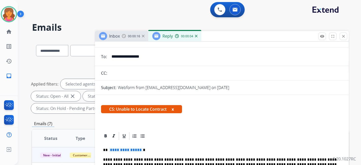
scroll to position [56, 0]
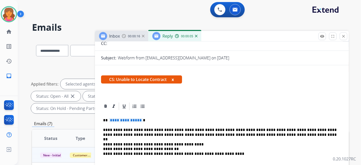
click at [120, 122] on span "**********" at bounding box center [126, 120] width 34 height 4
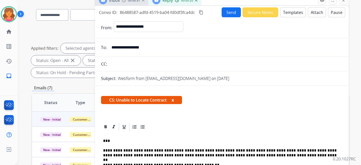
scroll to position [0, 0]
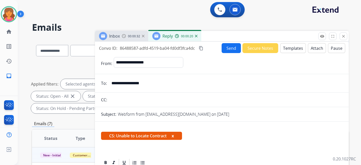
click at [229, 44] on button "Send" at bounding box center [231, 48] width 19 height 10
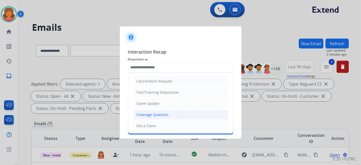
click at [148, 116] on div "Coverage Question" at bounding box center [153, 114] width 32 height 5
type input "**********"
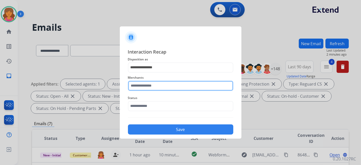
click at [148, 88] on input "text" at bounding box center [180, 86] width 105 height 10
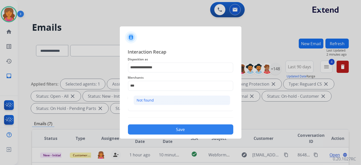
click at [150, 97] on li "Not found" at bounding box center [181, 100] width 97 height 10
type input "*********"
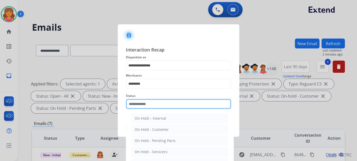
click at [148, 105] on input "text" at bounding box center [178, 104] width 105 height 10
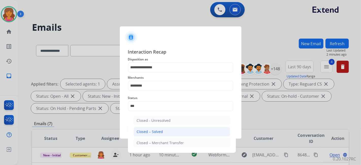
click at [153, 127] on li "Closed – Solved" at bounding box center [181, 132] width 97 height 10
type input "**********"
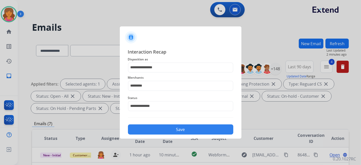
click at [153, 127] on button "Save" at bounding box center [180, 129] width 105 height 10
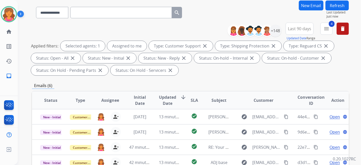
scroll to position [85, 0]
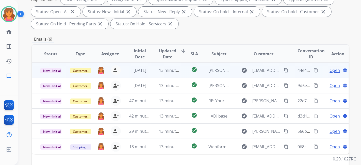
click at [330, 68] on span "Open" at bounding box center [334, 70] width 10 height 6
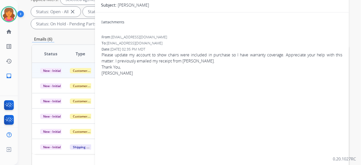
scroll to position [0, 0]
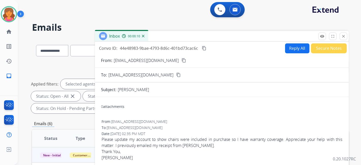
click at [285, 47] on button "Reply All" at bounding box center [297, 48] width 24 height 10
select select "**********"
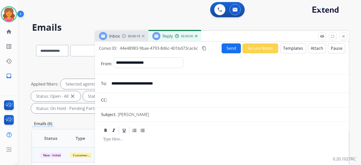
click at [286, 47] on button "Templates" at bounding box center [293, 48] width 26 height 10
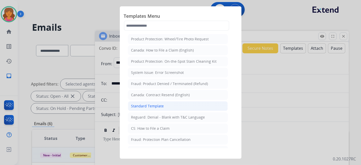
click at [141, 105] on div "Standard Template" at bounding box center [147, 106] width 33 height 5
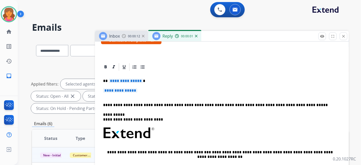
scroll to position [113, 0]
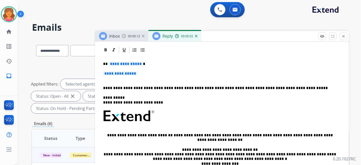
click at [119, 64] on span "**********" at bounding box center [126, 64] width 34 height 4
click at [114, 74] on span "**********" at bounding box center [120, 73] width 34 height 4
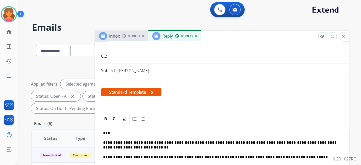
scroll to position [0, 0]
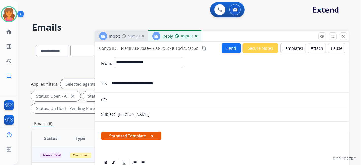
click at [223, 47] on button "Send" at bounding box center [231, 48] width 19 height 10
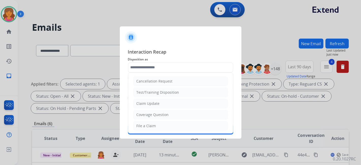
click at [143, 70] on input "text" at bounding box center [180, 67] width 105 height 10
click at [148, 106] on li "Claim Update" at bounding box center [180, 104] width 95 height 10
type input "**********"
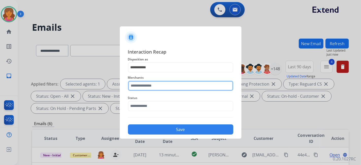
click at [144, 89] on div "Merchants" at bounding box center [180, 83] width 105 height 20
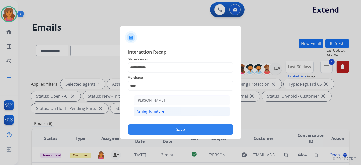
click at [155, 109] on div "Ashley furniture" at bounding box center [151, 111] width 28 height 5
type input "**********"
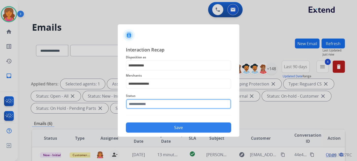
click at [155, 109] on div "Status" at bounding box center [178, 101] width 105 height 20
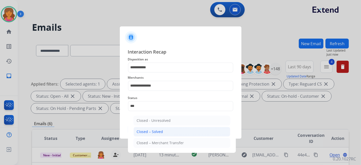
click at [162, 129] on div "Closed – Solved" at bounding box center [150, 131] width 26 height 5
type input "**********"
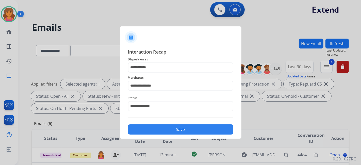
click at [162, 129] on button "Save" at bounding box center [180, 129] width 105 height 10
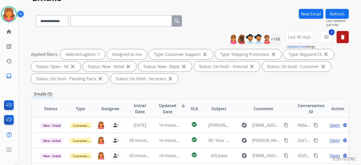
scroll to position [56, 0]
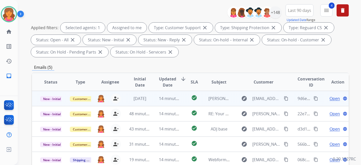
click at [329, 100] on span "Open" at bounding box center [334, 98] width 10 height 6
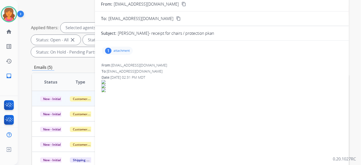
click at [119, 53] on div "1 attachment" at bounding box center [117, 51] width 31 height 8
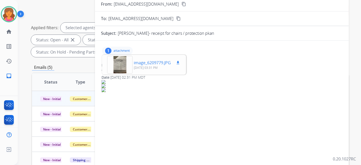
click at [119, 61] on div at bounding box center [119, 65] width 25 height 18
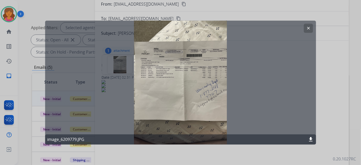
click at [310, 28] on mat-icon "clear" at bounding box center [308, 28] width 5 height 5
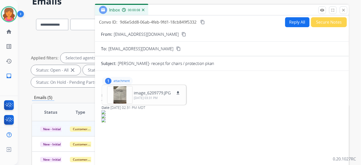
scroll to position [0, 0]
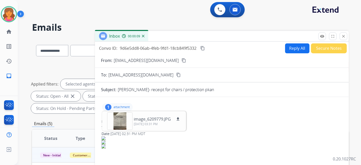
click at [181, 62] on button "content_copy" at bounding box center [184, 60] width 6 height 6
click at [120, 119] on div at bounding box center [119, 121] width 25 height 18
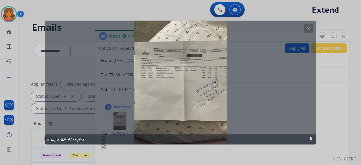
click at [310, 24] on button "clear" at bounding box center [308, 28] width 9 height 9
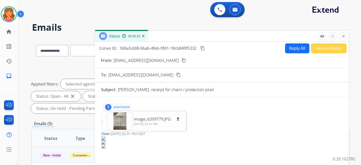
click at [296, 50] on button "Reply All" at bounding box center [297, 48] width 24 height 10
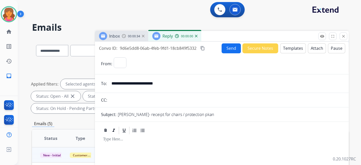
click at [296, 50] on button "Templates" at bounding box center [293, 48] width 26 height 10
select select "**********"
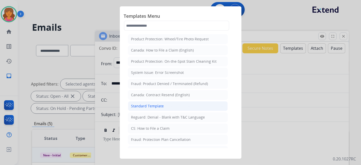
click at [159, 107] on div "Standard Template" at bounding box center [147, 106] width 33 height 5
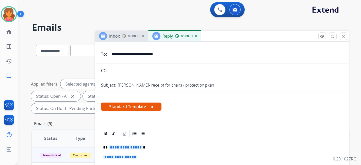
scroll to position [56, 0]
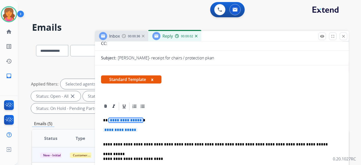
click at [119, 118] on span "**********" at bounding box center [126, 120] width 34 height 4
click at [122, 128] on span "**********" at bounding box center [120, 130] width 34 height 4
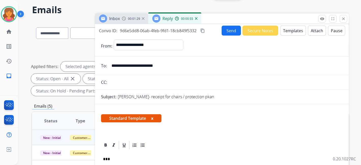
scroll to position [0, 0]
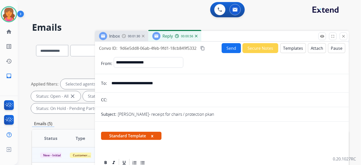
click at [225, 50] on button "Send" at bounding box center [231, 48] width 19 height 10
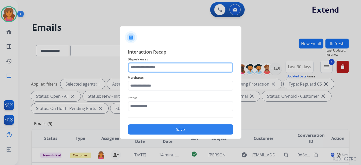
click at [142, 66] on input "text" at bounding box center [180, 67] width 105 height 10
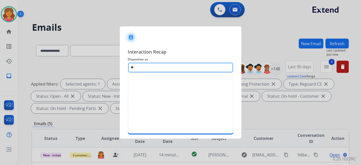
type input "*"
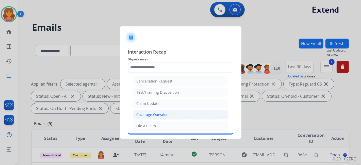
click at [167, 114] on div "Coverage Question" at bounding box center [153, 114] width 32 height 5
type input "**********"
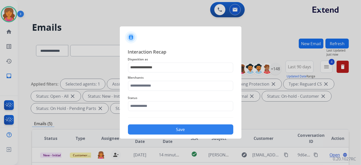
click at [147, 92] on div "Merchants" at bounding box center [180, 83] width 105 height 20
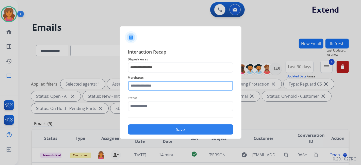
click at [146, 87] on input "text" at bounding box center [180, 86] width 105 height 10
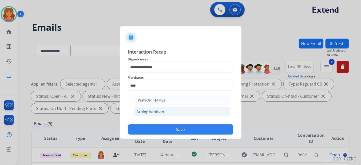
click at [146, 108] on li "Ashley furniture" at bounding box center [181, 112] width 97 height 10
type input "**********"
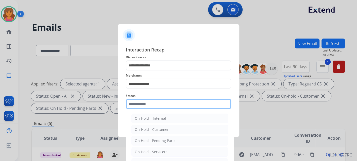
click at [146, 108] on input "text" at bounding box center [178, 104] width 105 height 10
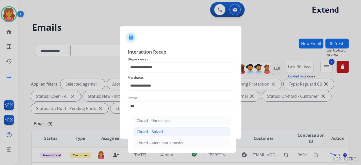
click at [163, 130] on li "Closed – Solved" at bounding box center [181, 132] width 97 height 10
type input "**********"
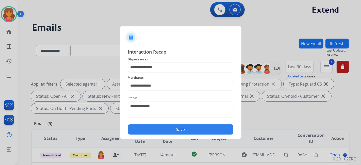
click at [163, 130] on button "Save" at bounding box center [180, 129] width 105 height 10
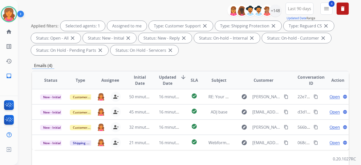
scroll to position [113, 0]
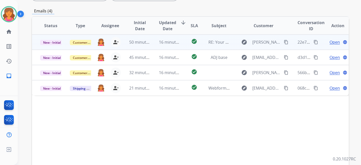
click at [330, 41] on span "Open" at bounding box center [334, 42] width 10 height 6
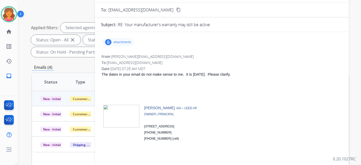
scroll to position [0, 0]
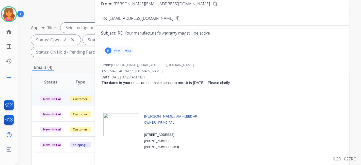
click at [127, 54] on div "6 attachments" at bounding box center [222, 50] width 242 height 12
click at [126, 53] on div "6 attachments" at bounding box center [118, 50] width 32 height 8
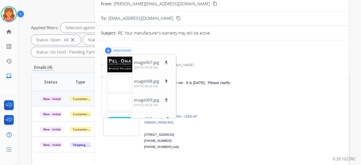
click at [209, 55] on div "6 attachments image007.jpg download [DATE] 08:28 AM image008.jpg download [DATE…" at bounding box center [222, 50] width 242 height 12
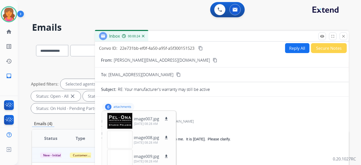
click at [213, 58] on mat-icon "content_copy" at bounding box center [215, 60] width 5 height 5
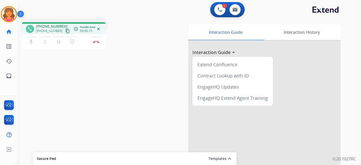
click at [60, 30] on div "[PHONE_NUMBER] content_copy" at bounding box center [53, 31] width 35 height 6
click at [65, 31] on mat-icon "content_copy" at bounding box center [67, 31] width 5 height 5
click at [94, 44] on button "Disconnect" at bounding box center [96, 42] width 11 height 11
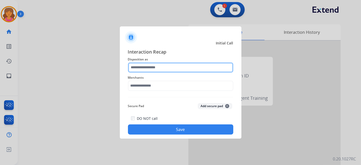
click at [130, 70] on input "text" at bounding box center [180, 67] width 105 height 10
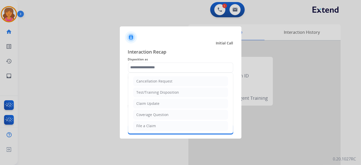
click at [171, 122] on li "File a Claim" at bounding box center [180, 126] width 95 height 10
type input "**********"
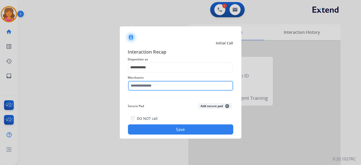
click at [158, 86] on input "text" at bounding box center [180, 86] width 105 height 10
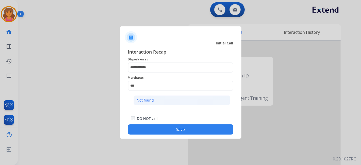
click at [158, 104] on li "Not found" at bounding box center [181, 100] width 97 height 10
type input "*********"
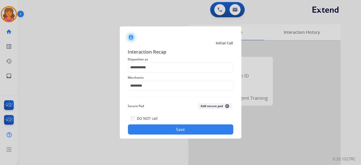
click at [164, 128] on button "Save" at bounding box center [180, 129] width 105 height 10
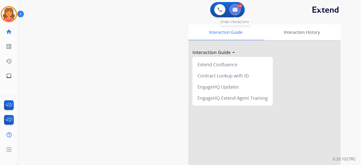
click at [238, 9] on button at bounding box center [234, 9] width 11 height 11
select select "**********"
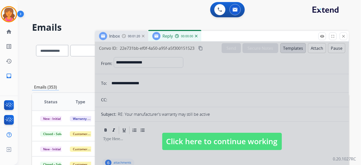
select select "**********"
click at [230, 131] on div at bounding box center [222, 137] width 254 height 190
select select
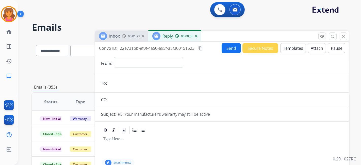
click at [143, 35] on img at bounding box center [143, 36] width 3 height 3
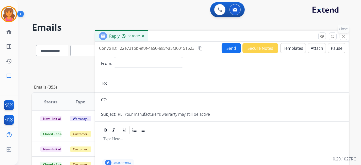
click at [343, 37] on mat-icon "close" at bounding box center [343, 36] width 5 height 5
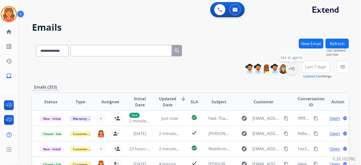
click at [290, 67] on div "+95" at bounding box center [292, 69] width 12 height 12
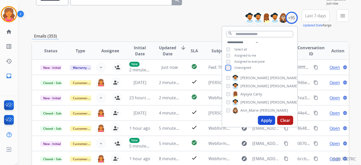
scroll to position [56, 0]
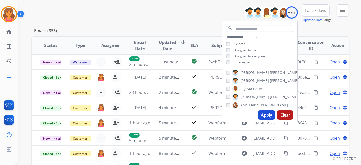
click at [263, 113] on button "Apply" at bounding box center [266, 114] width 17 height 9
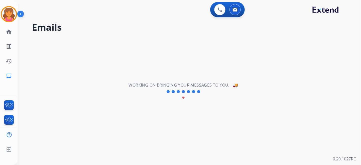
scroll to position [0, 0]
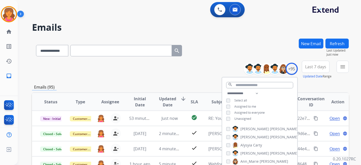
click at [307, 71] on button "Last 7 days" at bounding box center [316, 67] width 28 height 12
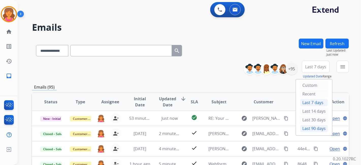
click at [311, 126] on div "Last 90 days" at bounding box center [314, 129] width 28 height 8
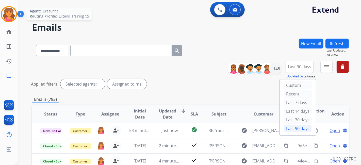
click at [10, 11] on img at bounding box center [9, 14] width 14 height 14
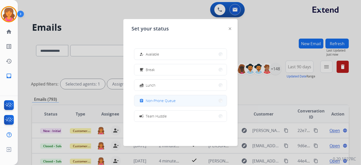
click at [154, 98] on span "Non-Phone Queue" at bounding box center [161, 100] width 30 height 5
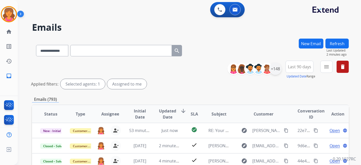
click at [279, 71] on div "+148" at bounding box center [275, 69] width 12 height 12
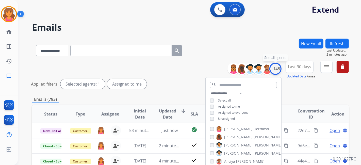
click at [278, 70] on div "+148" at bounding box center [275, 69] width 12 height 12
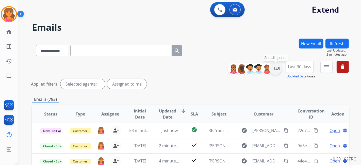
click at [272, 74] on div "+148" at bounding box center [275, 69] width 12 height 12
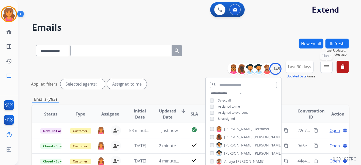
click at [321, 69] on button "menu Filters" at bounding box center [326, 67] width 12 height 12
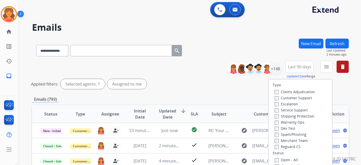
click at [295, 99] on label "Customer Support" at bounding box center [293, 97] width 37 height 5
click at [292, 112] on label "Service Support" at bounding box center [291, 110] width 33 height 5
click at [276, 111] on label "Service Support" at bounding box center [291, 110] width 33 height 5
click at [276, 117] on label "Shipping Protection" at bounding box center [295, 116] width 40 height 5
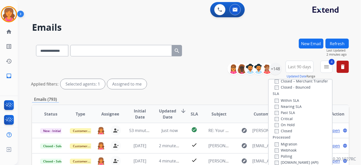
scroll to position [85, 0]
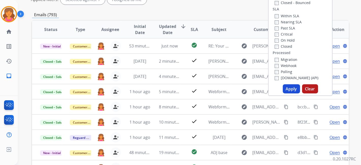
click at [291, 89] on button "Apply" at bounding box center [291, 88] width 17 height 9
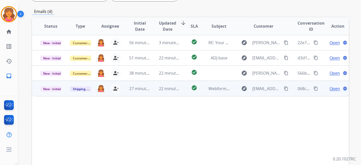
scroll to position [113, 0]
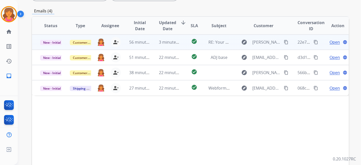
click at [329, 41] on span "Open" at bounding box center [334, 42] width 10 height 6
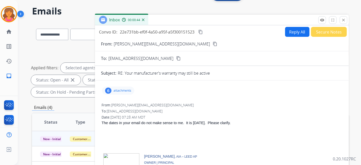
scroll to position [0, 0]
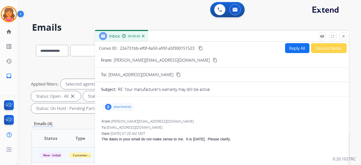
click at [292, 49] on button "Reply All" at bounding box center [297, 48] width 24 height 10
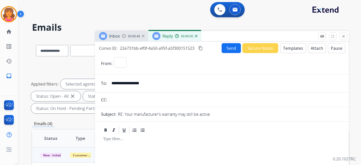
click at [292, 49] on button "Templates" at bounding box center [293, 48] width 26 height 10
select select "**********"
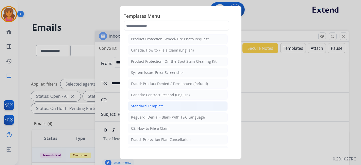
click at [159, 104] on div "Standard Template" at bounding box center [147, 106] width 33 height 5
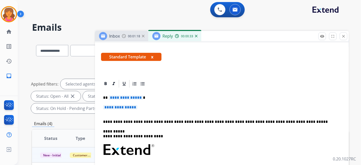
scroll to position [85, 0]
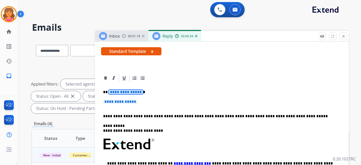
click at [121, 92] on span "**********" at bounding box center [126, 92] width 34 height 4
click at [113, 99] on span "**********" at bounding box center [120, 101] width 34 height 4
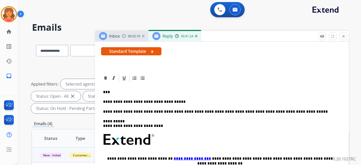
click at [146, 100] on p "**********" at bounding box center [219, 101] width 233 height 5
click at [175, 101] on p "**********" at bounding box center [219, 101] width 233 height 5
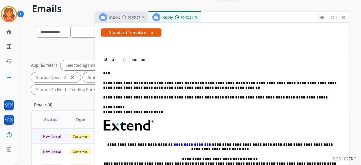
scroll to position [0, 0]
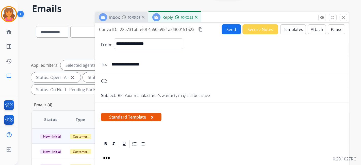
click at [202, 30] on mat-icon "content_copy" at bounding box center [200, 29] width 5 height 5
click at [224, 30] on button "Send" at bounding box center [231, 29] width 19 height 10
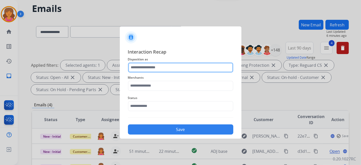
click at [160, 65] on input "text" at bounding box center [180, 67] width 105 height 10
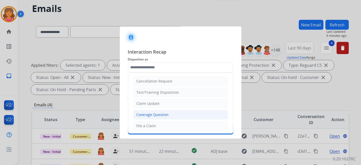
click at [149, 113] on div "Coverage Question" at bounding box center [153, 114] width 32 height 5
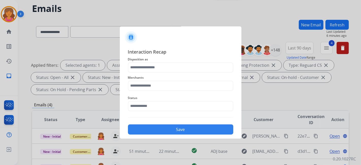
type input "**********"
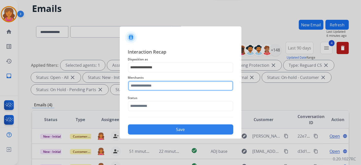
click at [147, 81] on input "text" at bounding box center [180, 86] width 105 height 10
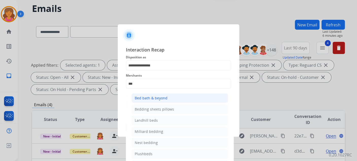
click at [159, 100] on div "Bed bath & beyond" at bounding box center [151, 98] width 33 height 5
type input "**********"
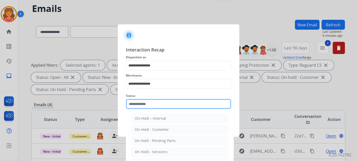
click at [158, 108] on input "text" at bounding box center [178, 104] width 105 height 10
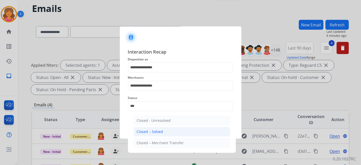
click at [157, 128] on li "Closed – Solved" at bounding box center [181, 132] width 97 height 10
type input "**********"
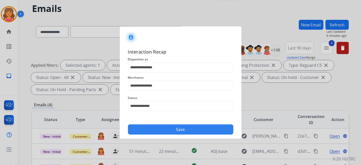
click at [157, 128] on button "Save" at bounding box center [180, 129] width 105 height 10
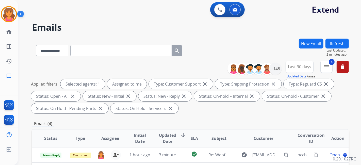
scroll to position [85, 0]
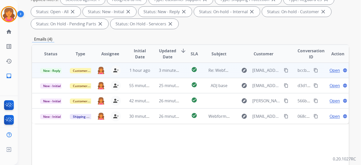
click at [330, 70] on span "Open" at bounding box center [334, 70] width 10 height 6
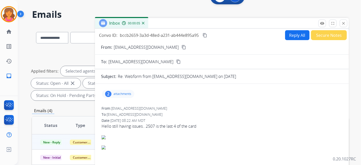
scroll to position [0, 0]
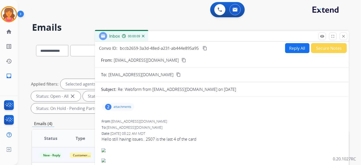
click at [288, 49] on button "Reply All" at bounding box center [297, 48] width 24 height 10
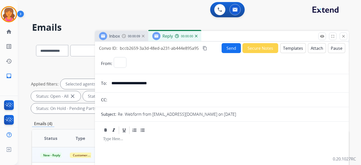
click at [287, 49] on button "Templates" at bounding box center [293, 48] width 26 height 10
select select "**********"
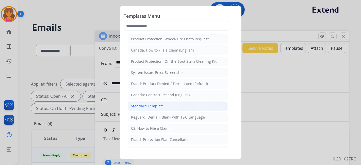
click at [167, 107] on li "Standard Template" at bounding box center [178, 106] width 100 height 10
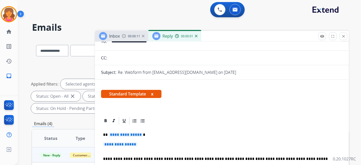
scroll to position [85, 0]
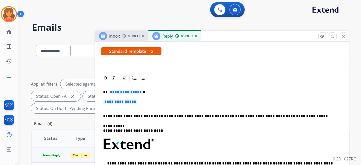
click at [132, 90] on span "**********" at bounding box center [126, 92] width 34 height 4
click at [129, 99] on span "**********" at bounding box center [120, 101] width 34 height 4
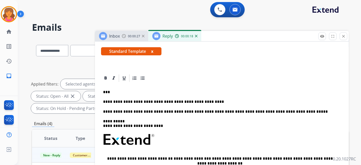
click at [103, 102] on p "**********" at bounding box center [219, 101] width 233 height 5
click at [118, 103] on p "**********" at bounding box center [219, 101] width 233 height 5
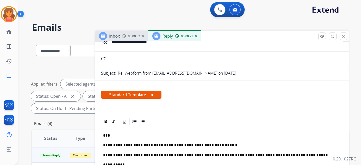
scroll to position [0, 0]
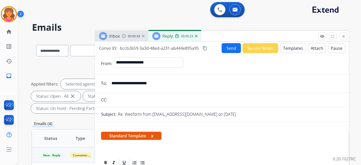
click at [222, 51] on button "Send" at bounding box center [231, 48] width 19 height 10
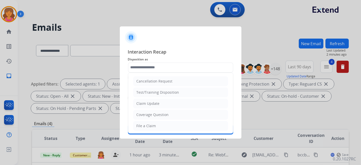
click at [165, 66] on input "text" at bounding box center [180, 67] width 105 height 10
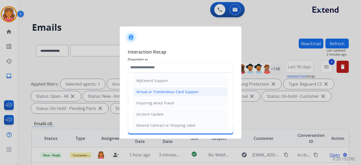
click at [154, 93] on li "Virtual or Tremendous Card Support" at bounding box center [180, 92] width 95 height 10
type input "**********"
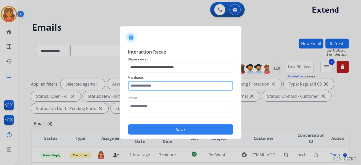
click at [151, 84] on input "text" at bounding box center [180, 86] width 105 height 10
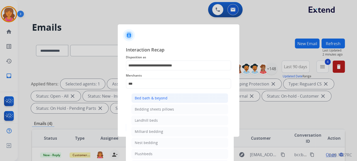
click at [158, 100] on div "Bed bath & beyond" at bounding box center [151, 98] width 33 height 5
type input "**********"
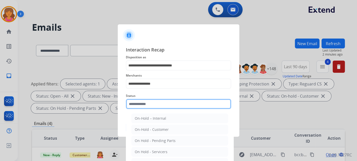
click at [150, 105] on input "text" at bounding box center [178, 104] width 105 height 10
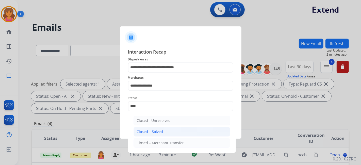
click at [151, 134] on li "Closed – Solved" at bounding box center [181, 132] width 97 height 10
type input "**********"
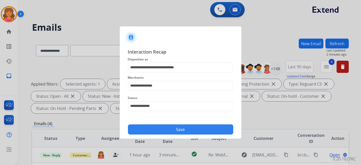
click at [152, 131] on button "Save" at bounding box center [180, 129] width 105 height 10
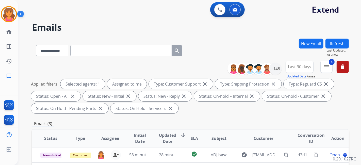
scroll to position [85, 0]
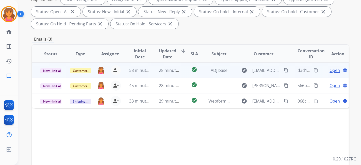
click at [329, 70] on span "Open" at bounding box center [334, 70] width 10 height 6
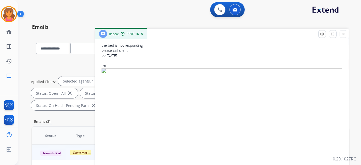
scroll to position [0, 0]
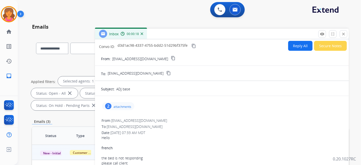
click at [171, 58] on mat-icon "content_copy" at bounding box center [173, 58] width 5 height 5
click at [297, 46] on button "Reply All" at bounding box center [300, 46] width 24 height 10
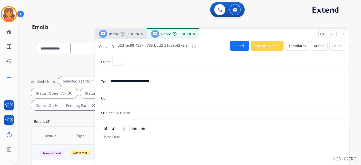
click at [294, 46] on button "Templates" at bounding box center [297, 46] width 23 height 10
select select "**********"
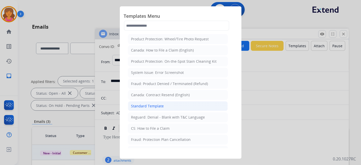
click at [154, 104] on div "Standard Template" at bounding box center [147, 106] width 33 height 5
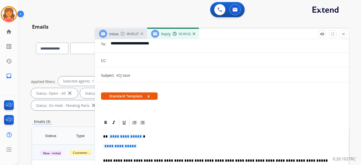
scroll to position [85, 0]
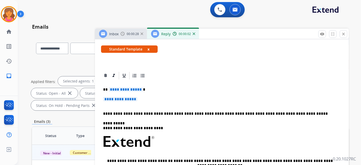
click at [126, 87] on span "**********" at bounding box center [126, 89] width 34 height 4
click at [127, 99] on span "**********" at bounding box center [120, 99] width 34 height 4
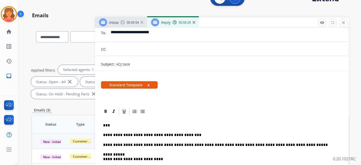
scroll to position [0, 0]
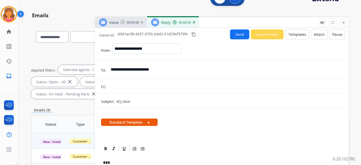
click at [238, 35] on button "Send" at bounding box center [239, 34] width 19 height 10
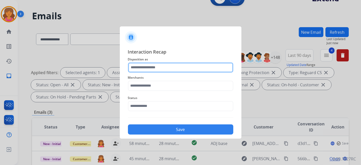
click at [179, 67] on input "text" at bounding box center [180, 67] width 105 height 10
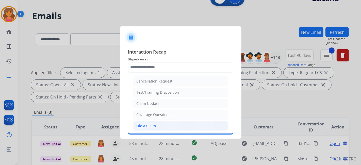
click at [150, 125] on div "File a Claim" at bounding box center [147, 125] width 20 height 5
type input "**********"
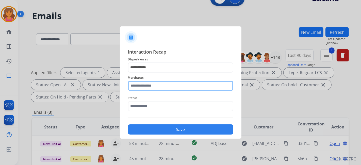
click at [146, 87] on input "text" at bounding box center [180, 86] width 105 height 10
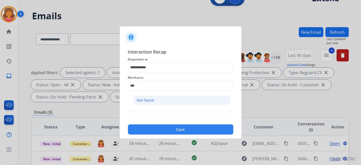
click at [147, 98] on div "Not found" at bounding box center [145, 100] width 17 height 5
type input "*********"
click at [147, 105] on input "text" at bounding box center [180, 106] width 105 height 10
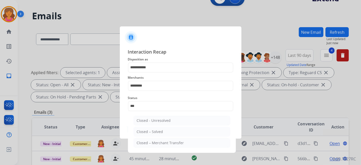
click at [150, 129] on div "Closed – Solved" at bounding box center [150, 131] width 26 height 5
type input "**********"
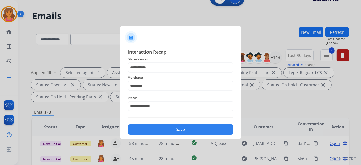
click at [150, 129] on button "Save" at bounding box center [180, 129] width 105 height 10
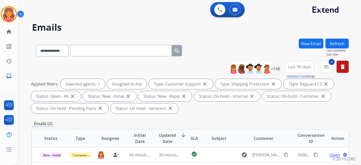
scroll to position [85, 0]
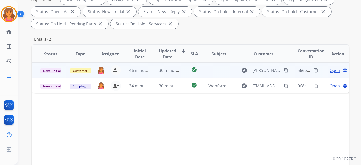
click at [330, 69] on span "Open" at bounding box center [334, 70] width 10 height 6
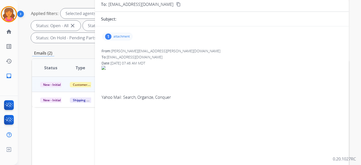
scroll to position [19, 0]
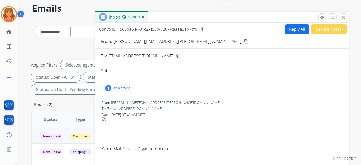
drag, startPoint x: 125, startPoint y: 82, endPoint x: 124, endPoint y: 86, distance: 4.3
click at [125, 84] on div "1 attachment" at bounding box center [222, 88] width 242 height 12
click at [124, 87] on p "attachment" at bounding box center [121, 88] width 16 height 4
click at [121, 102] on div at bounding box center [119, 102] width 25 height 18
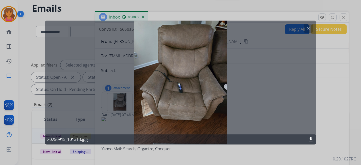
click at [309, 28] on mat-icon "clear" at bounding box center [308, 28] width 5 height 5
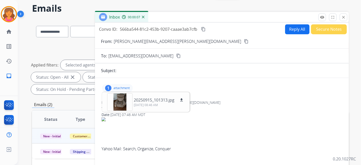
click at [244, 41] on mat-icon "content_copy" at bounding box center [246, 41] width 5 height 5
click at [290, 30] on button "Reply All" at bounding box center [297, 29] width 24 height 10
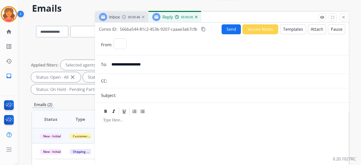
click at [282, 28] on button "Templates" at bounding box center [293, 29] width 26 height 10
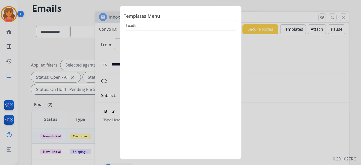
select select "**********"
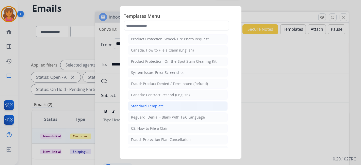
click at [158, 105] on div "Standard Template" at bounding box center [147, 106] width 33 height 5
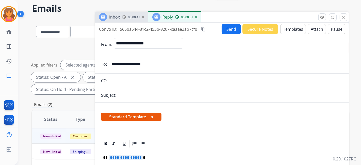
scroll to position [113, 0]
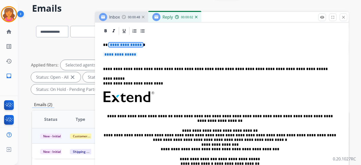
click at [126, 43] on span "**********" at bounding box center [126, 45] width 34 height 4
click at [123, 52] on span "**********" at bounding box center [120, 54] width 34 height 4
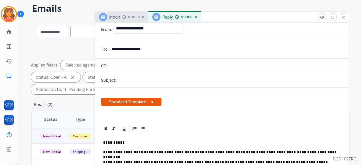
scroll to position [0, 0]
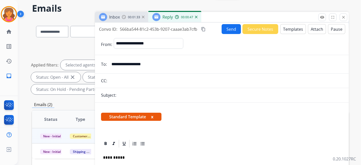
click at [205, 29] on mat-icon "content_copy" at bounding box center [203, 29] width 5 height 5
click at [230, 28] on button "Send" at bounding box center [231, 29] width 19 height 10
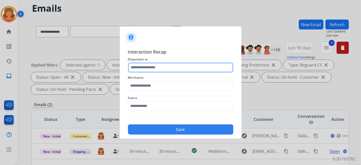
click at [165, 71] on input "text" at bounding box center [180, 67] width 105 height 10
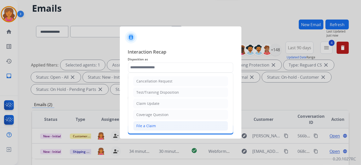
click at [148, 124] on div "File a Claim" at bounding box center [147, 125] width 20 height 5
type input "**********"
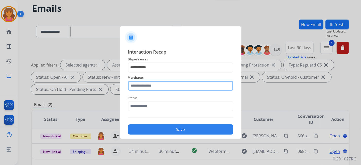
click at [138, 88] on input "text" at bounding box center [180, 86] width 105 height 10
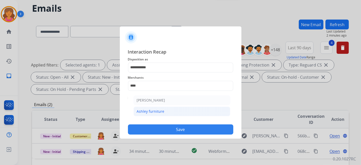
click at [147, 110] on div "Ashley furniture" at bounding box center [151, 111] width 28 height 5
type input "**********"
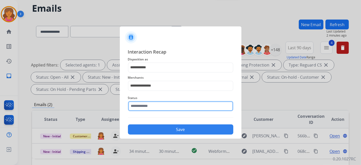
click at [146, 109] on div "Status" at bounding box center [180, 103] width 105 height 20
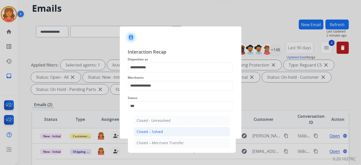
click at [154, 130] on div "Closed – Solved" at bounding box center [150, 131] width 26 height 5
type input "**********"
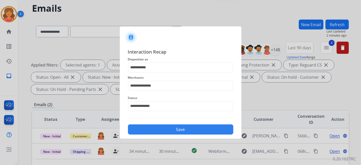
click at [153, 130] on button "Save" at bounding box center [180, 129] width 105 height 10
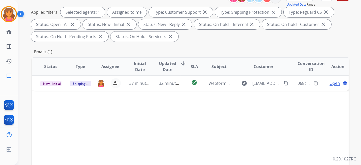
scroll to position [85, 0]
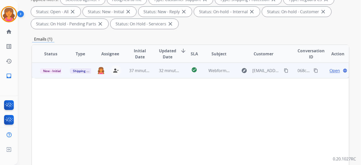
click at [329, 68] on span "Open" at bounding box center [334, 71] width 10 height 6
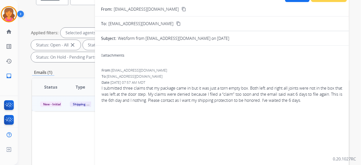
scroll to position [28, 0]
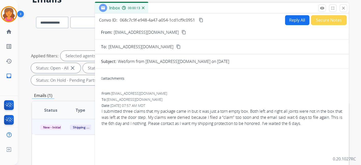
click at [181, 31] on mat-icon "content_copy" at bounding box center [183, 32] width 5 height 5
click at [287, 19] on button "Reply All" at bounding box center [297, 20] width 24 height 10
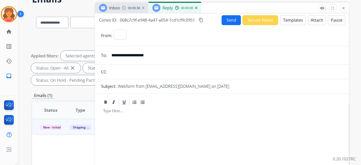
select select "**********"
click at [286, 20] on button "Templates" at bounding box center [293, 20] width 26 height 10
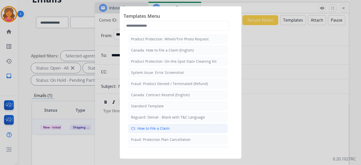
click at [151, 126] on div "CS: How to File a Claim" at bounding box center [150, 128] width 39 height 5
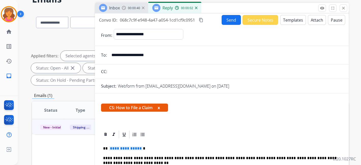
scroll to position [104, 0]
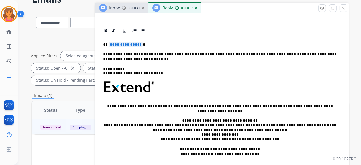
click at [128, 44] on span "**********" at bounding box center [126, 44] width 34 height 4
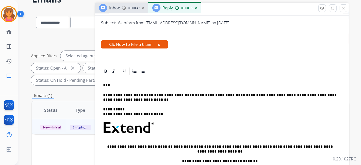
scroll to position [0, 0]
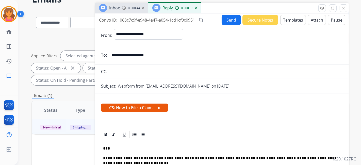
click at [230, 21] on button "Send" at bounding box center [231, 20] width 19 height 10
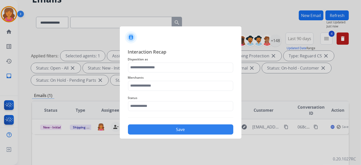
click at [157, 61] on span "Disposition as" at bounding box center [180, 59] width 105 height 6
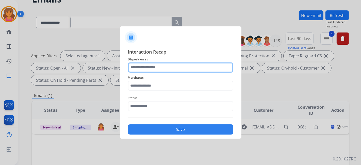
click at [157, 67] on input "text" at bounding box center [180, 67] width 105 height 10
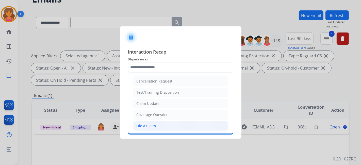
drag, startPoint x: 152, startPoint y: 125, endPoint x: 147, endPoint y: 99, distance: 26.3
click at [152, 124] on div "File a Claim" at bounding box center [147, 125] width 20 height 5
type input "**********"
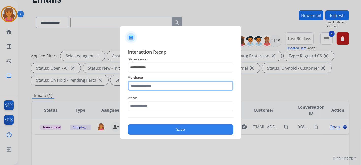
click at [152, 84] on input "text" at bounding box center [180, 86] width 105 height 10
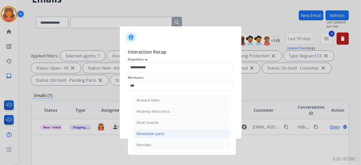
click at [146, 135] on div "Revolution parts" at bounding box center [151, 133] width 28 height 5
type input "**********"
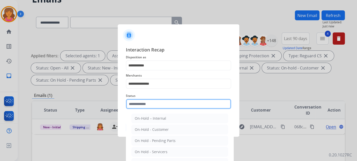
click at [149, 106] on input "text" at bounding box center [178, 104] width 105 height 10
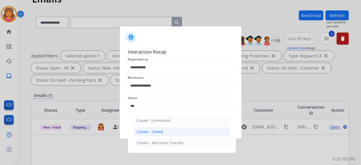
click at [167, 127] on li "Closed – Solved" at bounding box center [181, 132] width 97 height 10
type input "**********"
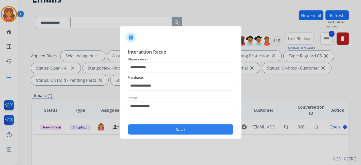
click at [167, 127] on button "Save" at bounding box center [180, 129] width 105 height 10
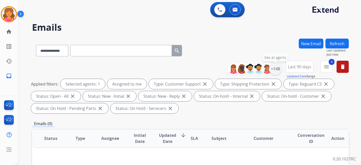
click at [276, 72] on div "+148" at bounding box center [275, 69] width 12 height 12
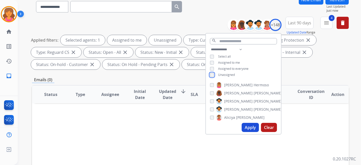
scroll to position [56, 0]
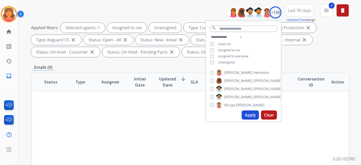
click at [247, 115] on button "Apply" at bounding box center [250, 114] width 17 height 9
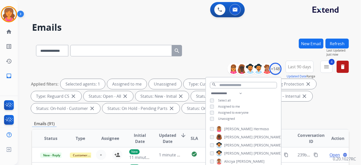
click at [179, 124] on div "Emails (91)" at bounding box center [190, 124] width 317 height 6
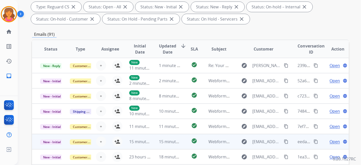
scroll to position [141, 0]
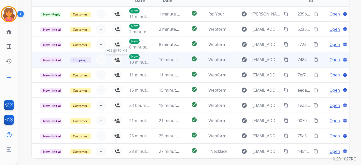
click at [115, 60] on mat-icon "person_add" at bounding box center [117, 60] width 6 height 6
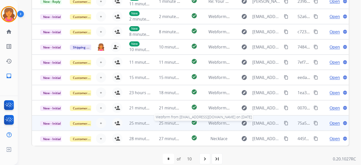
scroll to position [160, 0]
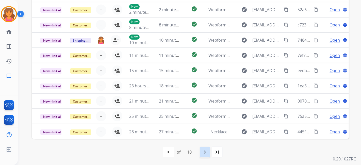
click at [204, 152] on mat-icon "navigate_next" at bounding box center [205, 152] width 6 height 6
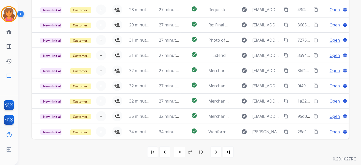
click at [214, 150] on mat-icon "navigate_next" at bounding box center [216, 152] width 6 height 6
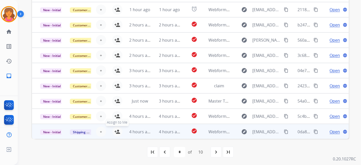
click at [117, 131] on mat-icon "person_add" at bounding box center [117, 132] width 6 height 6
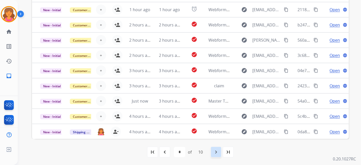
click at [221, 151] on div "navigate_next" at bounding box center [215, 151] width 11 height 11
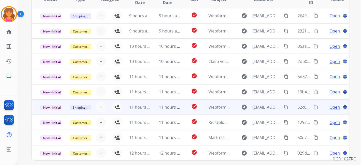
scroll to position [141, 0]
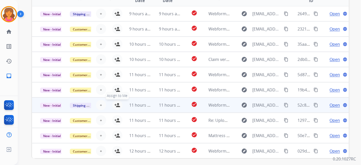
click at [117, 108] on button "person_add Assign to Me" at bounding box center [117, 105] width 10 height 10
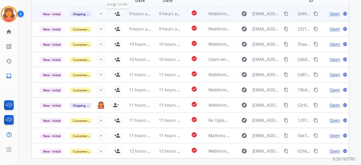
click at [118, 12] on mat-icon "person_add" at bounding box center [117, 14] width 6 height 6
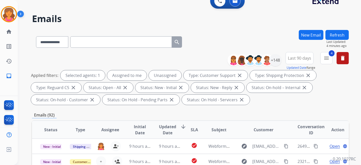
scroll to position [0, 0]
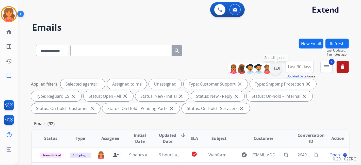
click at [270, 69] on div "+148" at bounding box center [275, 69] width 12 height 12
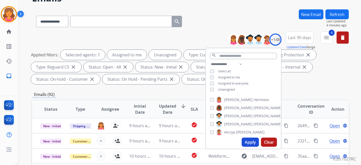
scroll to position [56, 0]
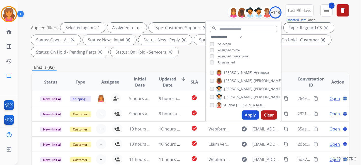
click at [246, 117] on button "Apply" at bounding box center [250, 114] width 17 height 9
select select "*"
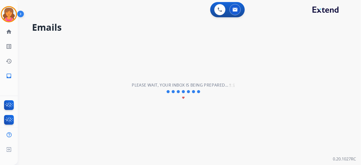
scroll to position [0, 0]
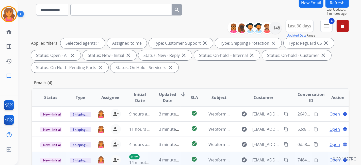
scroll to position [85, 0]
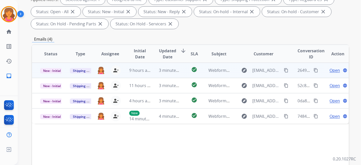
click at [330, 69] on span "Open" at bounding box center [334, 70] width 10 height 6
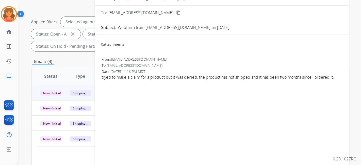
scroll to position [28, 0]
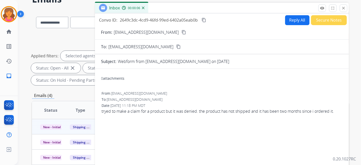
click at [181, 33] on mat-icon "content_copy" at bounding box center [183, 32] width 5 height 5
click at [288, 23] on button "Reply All" at bounding box center [297, 20] width 24 height 10
select select "**********"
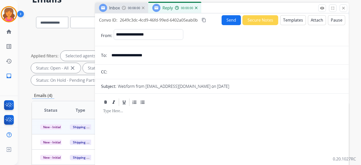
click at [286, 24] on div "Send Secure Notes Templates Attach Pause" at bounding box center [284, 20] width 124 height 10
click at [285, 24] on button "Templates" at bounding box center [293, 20] width 26 height 10
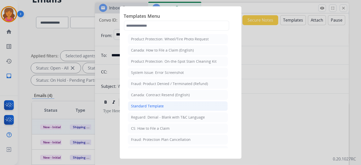
click at [159, 107] on li "Standard Template" at bounding box center [178, 106] width 100 height 10
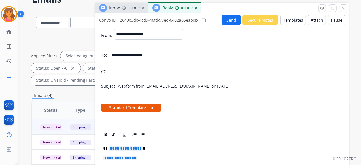
scroll to position [56, 0]
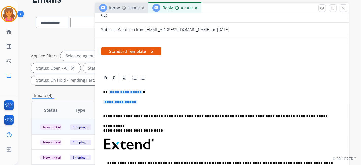
click at [120, 88] on div "**********" at bounding box center [222, 158] width 242 height 150
click at [123, 99] on span "**********" at bounding box center [120, 101] width 34 height 4
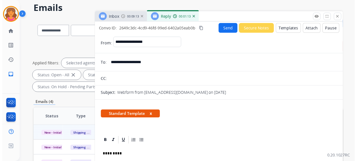
scroll to position [0, 0]
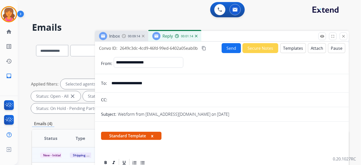
click at [204, 49] on mat-icon "content_copy" at bounding box center [204, 48] width 5 height 5
click at [222, 48] on button "Send" at bounding box center [231, 48] width 19 height 10
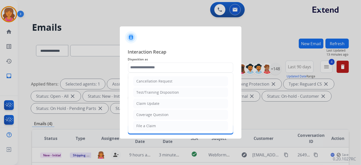
click at [147, 65] on input "text" at bounding box center [180, 67] width 105 height 10
click at [146, 106] on li "Claim Update" at bounding box center [180, 104] width 95 height 10
type input "**********"
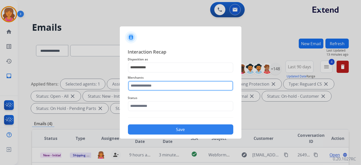
click at [141, 89] on input "text" at bounding box center [180, 86] width 105 height 10
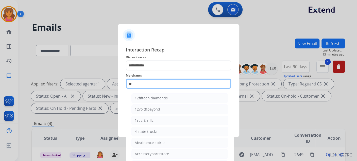
type input "***"
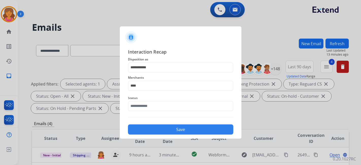
select select "**********"
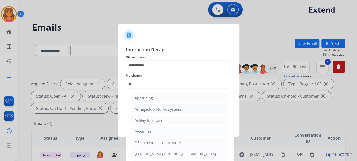
type input "*"
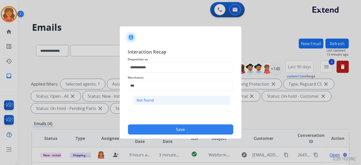
click at [143, 96] on li "Not found" at bounding box center [181, 100] width 97 height 10
type input "*********"
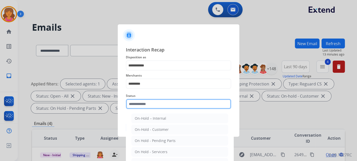
click at [148, 110] on div "Status On-Hold – Internal On-Hold - Customer On Hold - Pending Parts On Hold - …" at bounding box center [178, 101] width 105 height 20
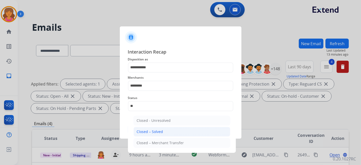
click at [152, 132] on div "Closed – Solved" at bounding box center [150, 131] width 26 height 5
type input "**********"
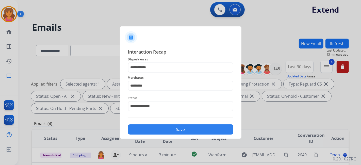
click at [152, 132] on button "Save" at bounding box center [180, 129] width 105 height 10
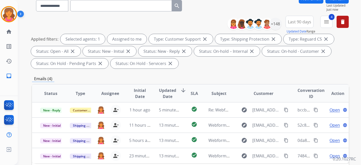
scroll to position [113, 0]
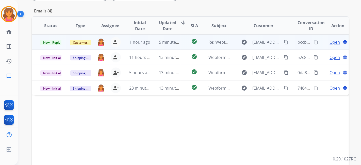
click at [330, 41] on span "Open" at bounding box center [334, 42] width 10 height 6
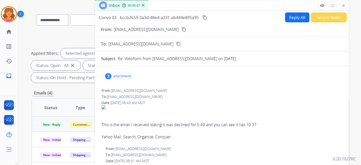
scroll to position [28, 0]
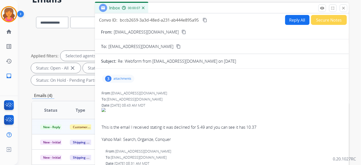
click at [114, 79] on p "attachments" at bounding box center [122, 79] width 18 height 4
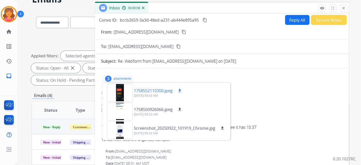
click at [120, 92] on div at bounding box center [119, 93] width 25 height 18
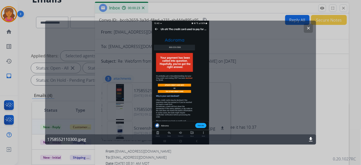
click at [307, 28] on mat-icon "clear" at bounding box center [308, 28] width 5 height 5
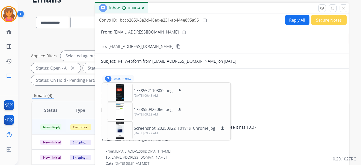
click at [292, 22] on button "Reply All" at bounding box center [297, 20] width 24 height 10
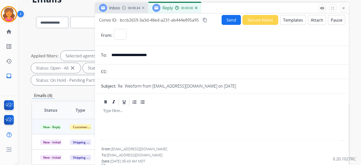
click at [292, 22] on button "Templates" at bounding box center [293, 20] width 26 height 10
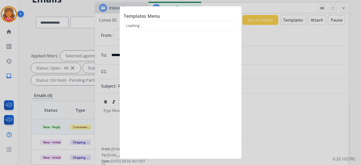
select select "**********"
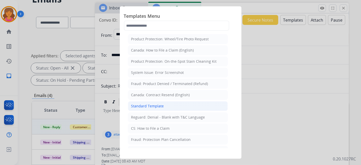
click at [186, 109] on li "Standard Template" at bounding box center [178, 106] width 100 height 10
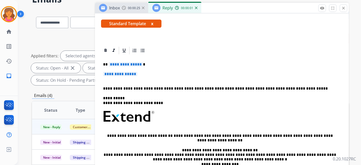
scroll to position [113, 0]
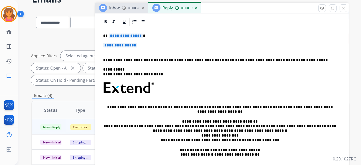
click at [125, 35] on span "**********" at bounding box center [126, 35] width 34 height 4
click at [124, 43] on span "**********" at bounding box center [120, 45] width 34 height 4
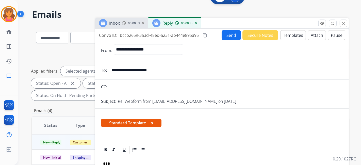
scroll to position [0, 0]
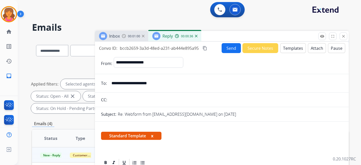
click at [225, 48] on button "Send" at bounding box center [231, 48] width 19 height 10
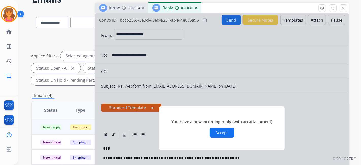
click at [219, 130] on button "Accept" at bounding box center [222, 133] width 24 height 10
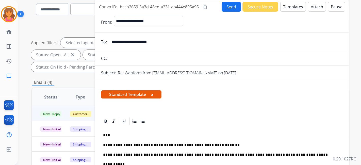
click at [224, 9] on button "Send" at bounding box center [231, 7] width 19 height 10
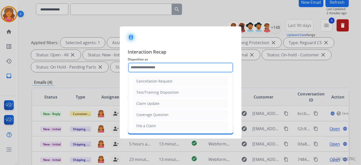
click at [156, 67] on input "text" at bounding box center [180, 67] width 105 height 10
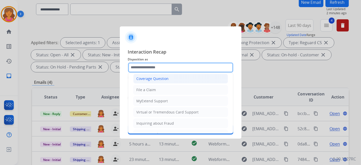
scroll to position [56, 0]
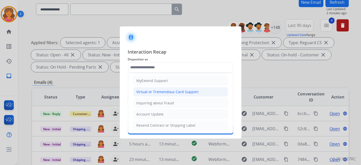
click at [154, 91] on div "Virtual or Tremendous Card Support" at bounding box center [168, 91] width 62 height 5
type input "**********"
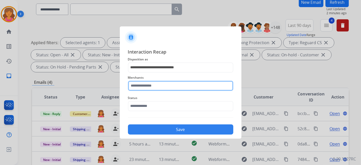
click at [151, 87] on input "text" at bounding box center [180, 86] width 105 height 10
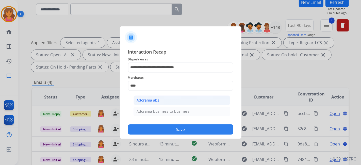
click at [162, 103] on li "Adorama abs" at bounding box center [181, 100] width 97 height 10
type input "**********"
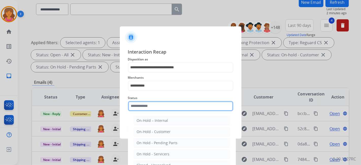
click at [162, 102] on input "text" at bounding box center [180, 106] width 105 height 10
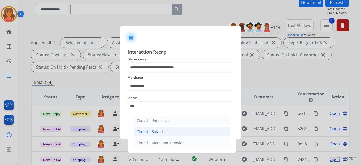
click at [167, 130] on li "Closed – Solved" at bounding box center [181, 132] width 97 height 10
type input "**********"
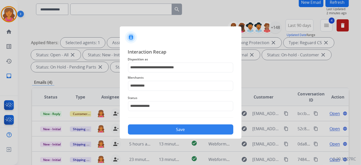
click at [167, 130] on button "Save" at bounding box center [180, 129] width 105 height 10
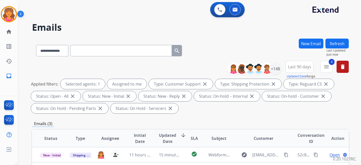
scroll to position [85, 0]
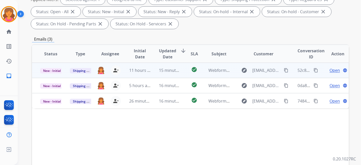
click at [329, 69] on span "Open" at bounding box center [334, 70] width 10 height 6
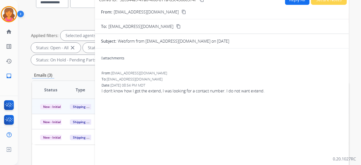
scroll to position [28, 0]
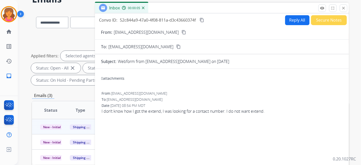
click at [181, 30] on mat-icon "content_copy" at bounding box center [183, 32] width 5 height 5
click at [290, 18] on button "Reply All" at bounding box center [297, 20] width 24 height 10
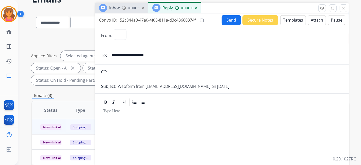
select select "**********"
click at [289, 19] on button "Templates" at bounding box center [293, 20] width 26 height 10
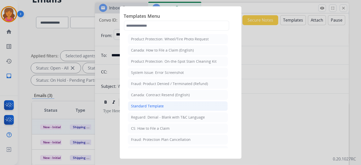
click at [150, 106] on div "Standard Template" at bounding box center [147, 106] width 33 height 5
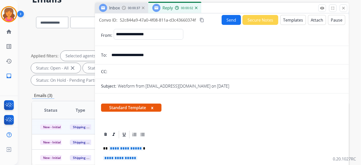
scroll to position [102, 0]
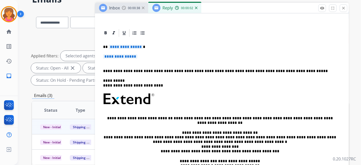
click at [115, 43] on div "**********" at bounding box center [222, 113] width 242 height 150
click at [112, 55] on span "**********" at bounding box center [120, 56] width 34 height 4
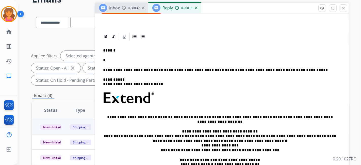
scroll to position [33, 0]
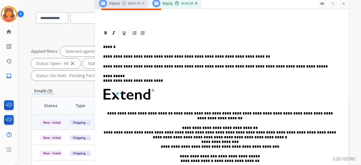
click at [244, 56] on p "**********" at bounding box center [219, 56] width 233 height 5
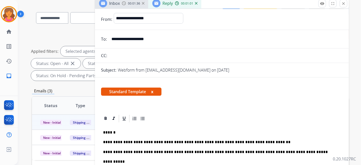
scroll to position [0, 0]
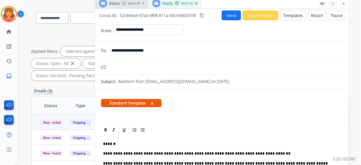
click at [202, 16] on mat-icon "content_copy" at bounding box center [201, 15] width 5 height 5
click at [228, 15] on button "Send" at bounding box center [231, 15] width 19 height 10
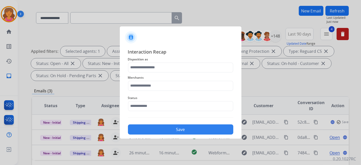
click at [167, 73] on div "Merchants" at bounding box center [180, 83] width 105 height 20
click at [166, 73] on div "Merchants" at bounding box center [180, 83] width 105 height 20
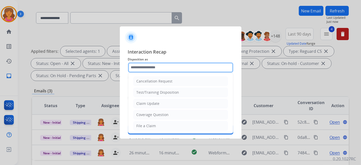
click at [165, 70] on input "text" at bounding box center [180, 67] width 105 height 10
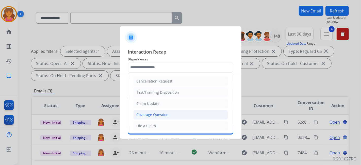
click at [147, 113] on div "Coverage Question" at bounding box center [153, 114] width 32 height 5
type input "**********"
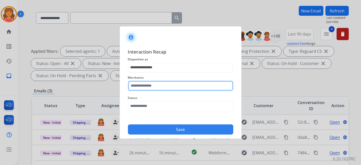
click at [145, 83] on input "text" at bounding box center [180, 86] width 105 height 10
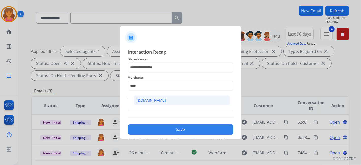
click at [145, 103] on li "[DOMAIN_NAME]" at bounding box center [181, 100] width 97 height 10
type input "**********"
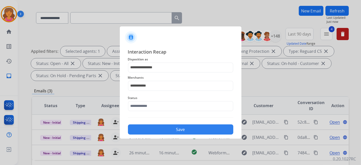
click at [145, 112] on div "Status" at bounding box center [180, 103] width 105 height 20
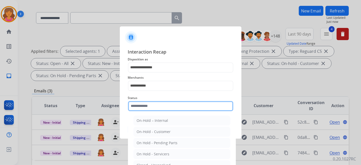
click at [143, 107] on input "text" at bounding box center [180, 106] width 105 height 10
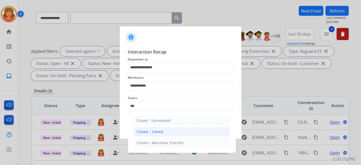
click at [162, 134] on li "Closed – Solved" at bounding box center [181, 132] width 97 height 10
type input "**********"
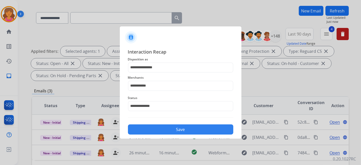
click at [162, 133] on button "Save" at bounding box center [180, 129] width 105 height 10
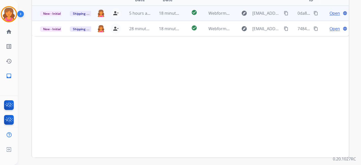
scroll to position [75, 0]
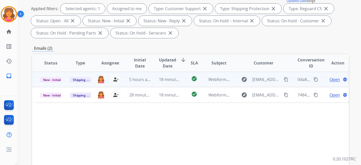
click at [330, 80] on span "Open" at bounding box center [334, 79] width 10 height 6
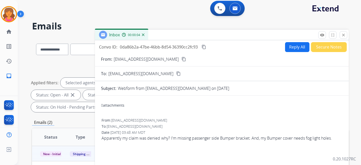
scroll to position [0, 0]
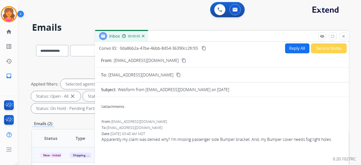
click at [181, 58] on mat-icon "content_copy" at bounding box center [183, 60] width 5 height 5
click at [288, 48] on button "Reply All" at bounding box center [297, 48] width 24 height 10
select select "**********"
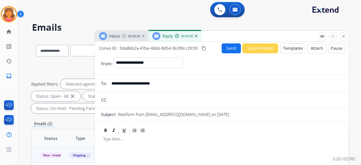
click at [288, 48] on button "Templates" at bounding box center [293, 48] width 26 height 10
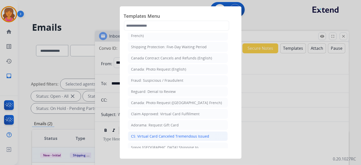
scroll to position [605, 0]
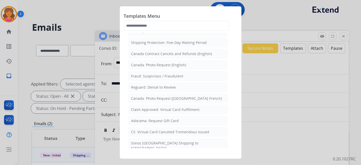
click at [160, 155] on li "Filed Claim: Need Additional Information" at bounding box center [178, 160] width 100 height 10
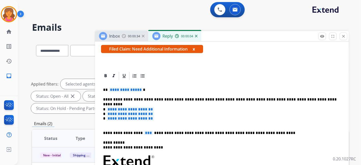
scroll to position [113, 0]
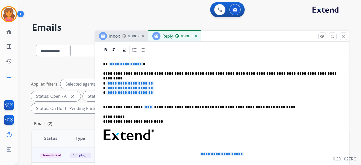
click at [116, 62] on span "**********" at bounding box center [126, 64] width 34 height 4
click at [128, 62] on span "**********" at bounding box center [126, 64] width 34 height 4
click at [129, 81] on span "**********" at bounding box center [130, 83] width 48 height 4
click at [131, 86] on span "**********" at bounding box center [130, 88] width 48 height 4
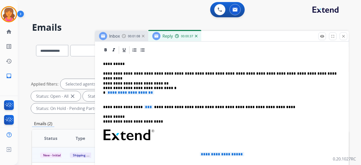
click at [116, 92] on span "**********" at bounding box center [130, 92] width 48 height 4
click at [144, 109] on span "***" at bounding box center [148, 107] width 9 height 4
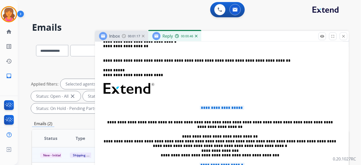
scroll to position [85, 0]
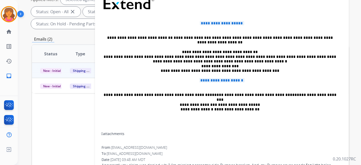
click at [214, 25] on p "**********" at bounding box center [222, 25] width 238 height 9
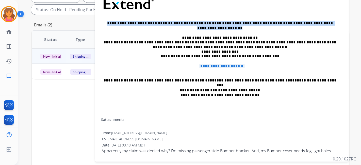
drag, startPoint x: 102, startPoint y: 21, endPoint x: 243, endPoint y: 27, distance: 141.2
click at [243, 27] on div "**********" at bounding box center [222, 20] width 242 height 193
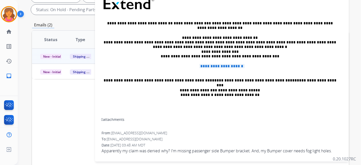
scroll to position [104, 0]
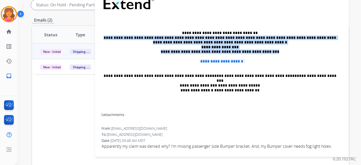
drag, startPoint x: 104, startPoint y: 35, endPoint x: 281, endPoint y: 49, distance: 177.9
click at [281, 49] on p "**********" at bounding box center [219, 42] width 233 height 23
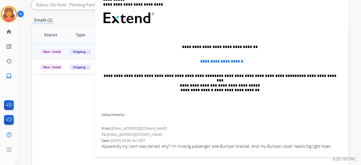
scroll to position [117, 0]
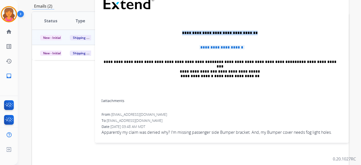
drag, startPoint x: 255, startPoint y: 30, endPoint x: 180, endPoint y: 33, distance: 74.9
click at [180, 33] on p "**********" at bounding box center [219, 35] width 233 height 9
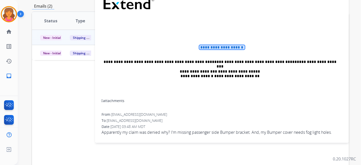
click at [217, 45] on span "**********" at bounding box center [221, 47] width 45 height 4
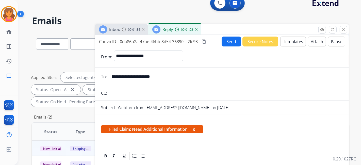
scroll to position [0, 0]
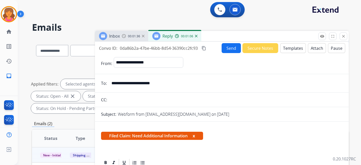
click at [202, 48] on mat-icon "content_copy" at bounding box center [204, 48] width 5 height 5
click at [224, 49] on button "Send" at bounding box center [231, 48] width 19 height 10
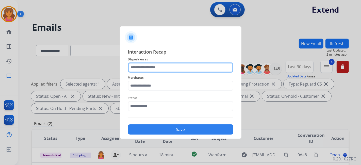
click at [150, 70] on input "text" at bounding box center [180, 67] width 105 height 10
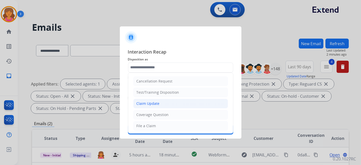
click at [144, 102] on div "Claim Update" at bounding box center [148, 103] width 23 height 5
type input "**********"
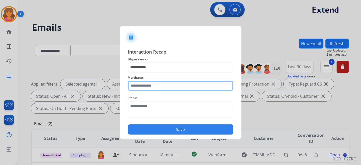
click at [152, 87] on input "text" at bounding box center [180, 86] width 105 height 10
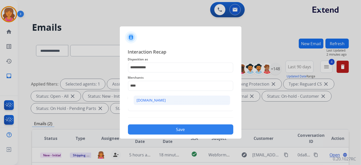
click at [150, 100] on div "[DOMAIN_NAME]" at bounding box center [151, 100] width 29 height 5
type input "**********"
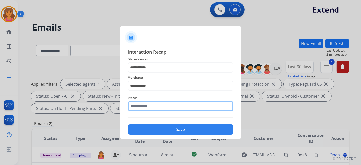
click at [150, 107] on input "text" at bounding box center [180, 106] width 105 height 10
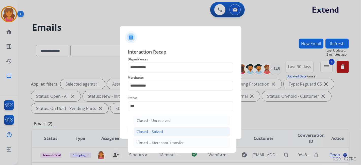
click at [146, 132] on div "Closed – Solved" at bounding box center [150, 131] width 26 height 5
type input "**********"
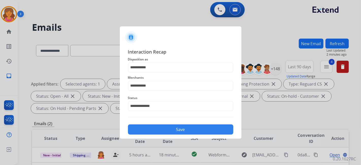
click at [146, 132] on button "Save" at bounding box center [180, 129] width 105 height 10
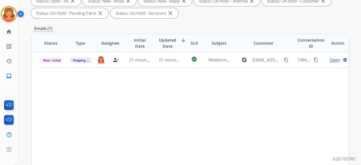
scroll to position [75, 0]
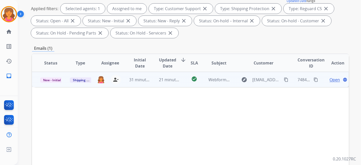
click at [333, 77] on span "Open" at bounding box center [334, 80] width 10 height 6
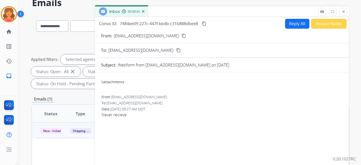
scroll to position [19, 0]
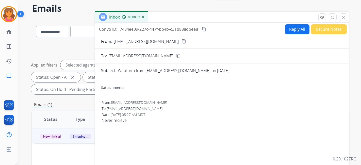
click at [181, 41] on mat-icon "content_copy" at bounding box center [183, 41] width 5 height 5
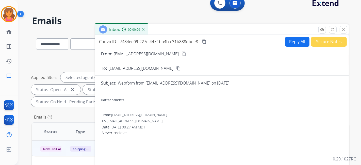
scroll to position [0, 0]
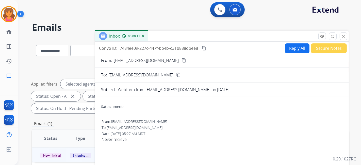
click at [285, 47] on button "Reply All" at bounding box center [297, 48] width 24 height 10
select select "**********"
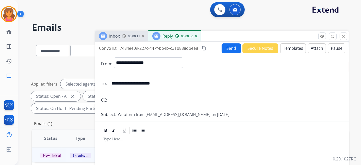
click at [283, 48] on button "Templates" at bounding box center [293, 48] width 26 height 10
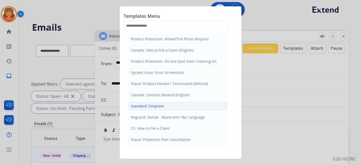
click at [139, 108] on li "Standard Template" at bounding box center [178, 106] width 100 height 10
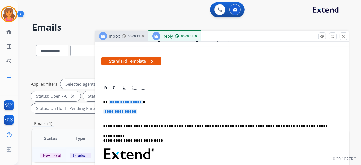
scroll to position [85, 0]
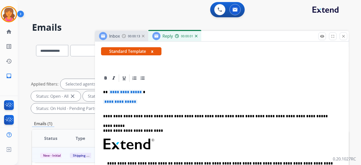
click at [132, 92] on span "**********" at bounding box center [126, 92] width 34 height 4
click at [130, 99] on span "**********" at bounding box center [120, 101] width 34 height 4
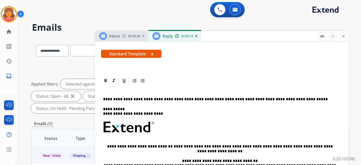
scroll to position [0, 0]
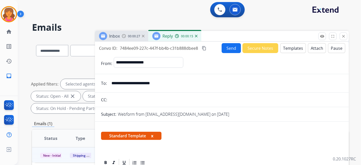
click at [293, 50] on button "Templates" at bounding box center [293, 48] width 26 height 10
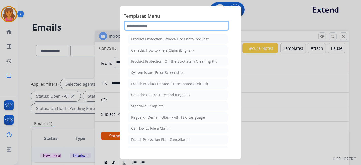
click at [146, 26] on input "text" at bounding box center [176, 26] width 105 height 10
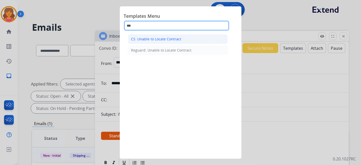
type input "***"
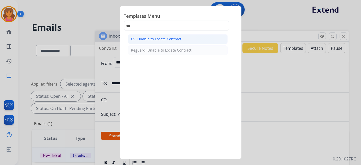
click at [149, 38] on div "CS: Unable to Locate Contract" at bounding box center [156, 39] width 50 height 5
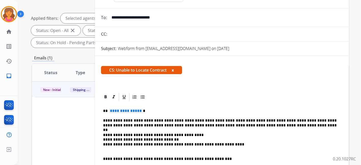
scroll to position [113, 0]
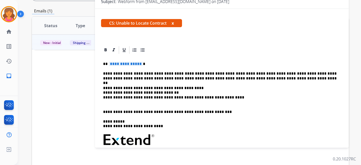
click at [123, 60] on div "**********" at bounding box center [222, 141] width 242 height 173
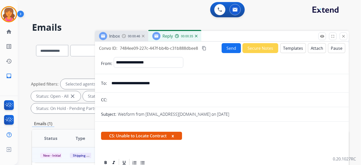
click at [228, 51] on button "Send" at bounding box center [231, 48] width 19 height 10
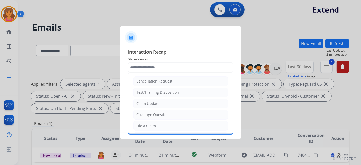
click at [196, 65] on input "text" at bounding box center [180, 67] width 105 height 10
click at [144, 124] on div "File a Claim" at bounding box center [147, 125] width 20 height 5
type input "**********"
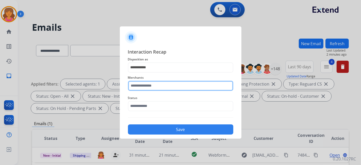
click at [152, 87] on input "text" at bounding box center [180, 86] width 105 height 10
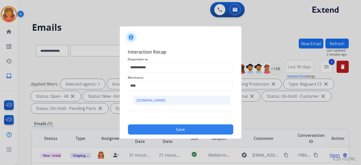
click at [151, 102] on div "[DOMAIN_NAME]" at bounding box center [151, 100] width 29 height 5
type input "**********"
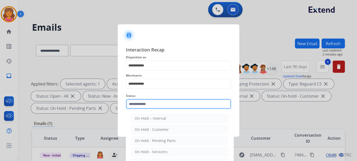
click at [151, 103] on input "text" at bounding box center [178, 104] width 105 height 10
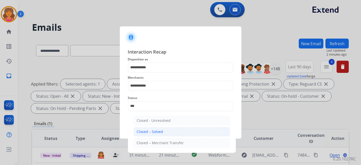
click at [150, 132] on div "Closed – Solved" at bounding box center [150, 131] width 26 height 5
type input "**********"
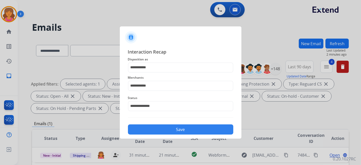
click at [153, 130] on button "Save" at bounding box center [180, 129] width 105 height 10
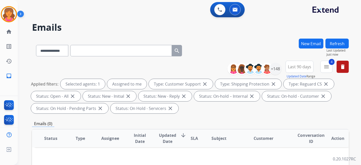
scroll to position [85, 0]
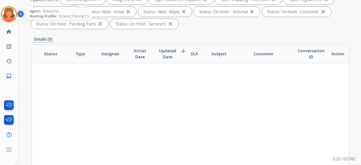
click at [8, 15] on img at bounding box center [9, 14] width 14 height 14
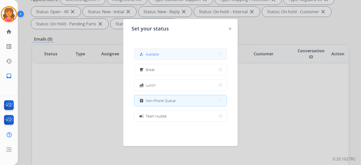
click at [151, 49] on button "how_to_reg Available" at bounding box center [180, 54] width 92 height 11
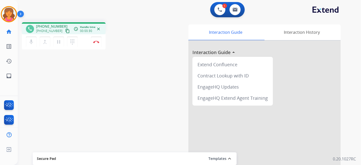
click at [65, 30] on mat-icon "content_copy" at bounding box center [67, 31] width 5 height 5
click at [96, 44] on button "Disconnect" at bounding box center [96, 42] width 11 height 11
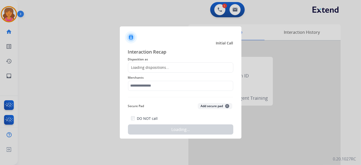
click at [151, 62] on div "Loading dispositions..." at bounding box center [180, 67] width 105 height 10
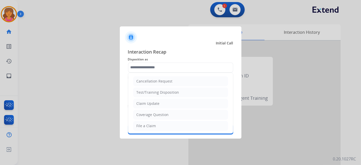
click at [151, 65] on input "text" at bounding box center [180, 67] width 105 height 10
click at [157, 125] on li "File a Claim" at bounding box center [180, 126] width 95 height 10
type input "**********"
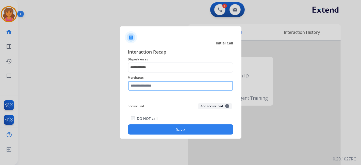
click at [162, 86] on input "text" at bounding box center [180, 86] width 105 height 10
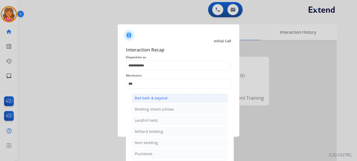
click at [157, 96] on div "Bed bath & beyond" at bounding box center [151, 98] width 33 height 5
type input "**********"
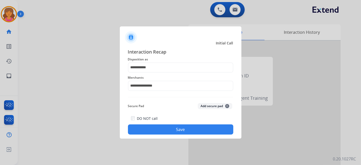
click at [166, 131] on button "Save" at bounding box center [180, 129] width 105 height 10
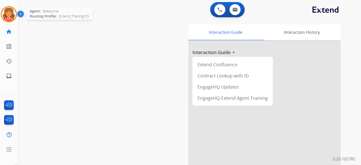
click at [10, 19] on img at bounding box center [9, 14] width 14 height 14
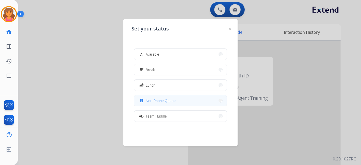
click at [149, 99] on span "Non-Phone Queue" at bounding box center [161, 100] width 30 height 5
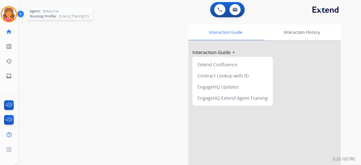
click at [12, 17] on img at bounding box center [9, 14] width 14 height 14
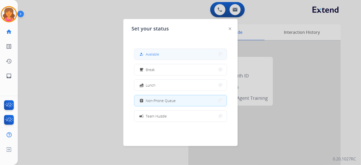
click at [170, 57] on button "how_to_reg Available" at bounding box center [180, 54] width 92 height 11
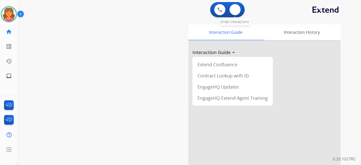
click at [231, 13] on div "0 Email Interactions" at bounding box center [234, 9] width 15 height 11
click at [237, 9] on img at bounding box center [234, 10] width 5 height 4
select select "**********"
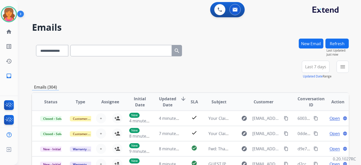
click at [306, 67] on span "Last 7 days" at bounding box center [315, 67] width 21 height 2
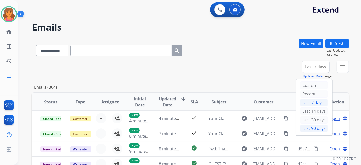
click at [310, 130] on div "Last 90 days" at bounding box center [314, 129] width 28 height 8
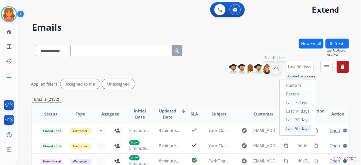
click at [276, 71] on div "+96" at bounding box center [275, 69] width 12 height 12
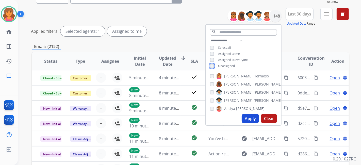
scroll to position [56, 0]
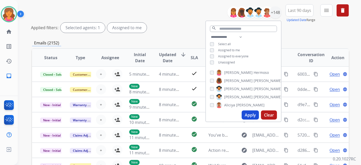
click at [246, 114] on button "Apply" at bounding box center [250, 114] width 17 height 9
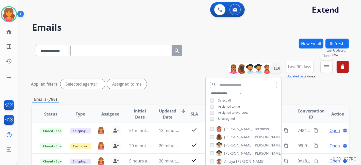
click at [328, 67] on mat-icon "menu" at bounding box center [326, 67] width 6 height 6
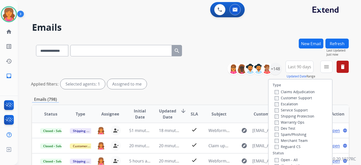
click at [293, 97] on label "Customer Support" at bounding box center [293, 97] width 37 height 5
click at [287, 116] on label "Shipping Protection" at bounding box center [295, 116] width 40 height 5
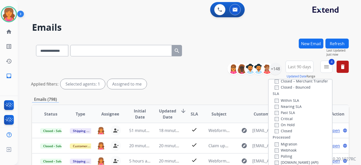
scroll to position [85, 0]
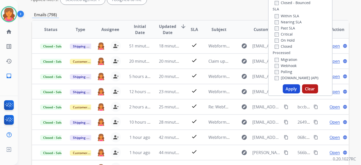
click at [282, 93] on div "Type Claims Adjudication Customer Support Escalation Service Support Shipping P…" at bounding box center [300, 45] width 64 height 102
drag, startPoint x: 283, startPoint y: 91, endPoint x: 286, endPoint y: 91, distance: 2.8
click at [284, 90] on button "Apply" at bounding box center [291, 88] width 17 height 9
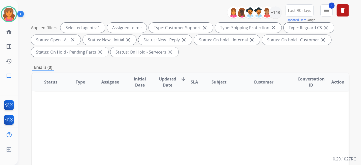
scroll to position [0, 0]
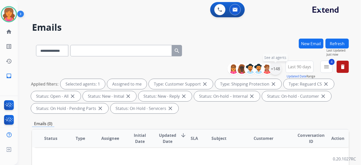
click at [275, 71] on div "+148" at bounding box center [275, 69] width 12 height 12
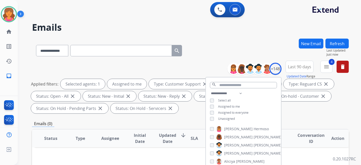
click at [213, 119] on div "Unassigned" at bounding box center [222, 119] width 25 height 4
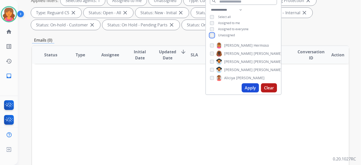
scroll to position [85, 0]
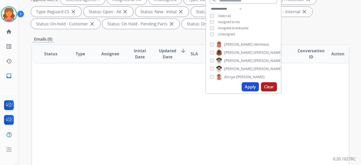
click at [248, 87] on button "Apply" at bounding box center [250, 86] width 17 height 9
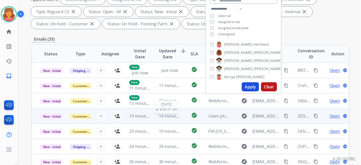
scroll to position [0, 0]
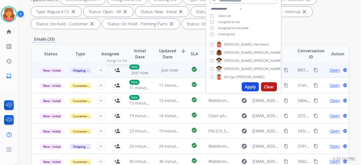
click at [117, 71] on mat-icon "person_add" at bounding box center [117, 70] width 6 height 6
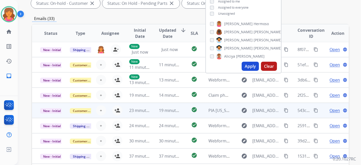
scroll to position [113, 0]
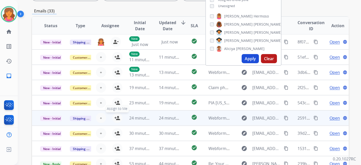
click at [117, 116] on mat-icon "person_add" at bounding box center [117, 118] width 6 height 6
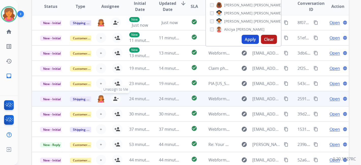
scroll to position [141, 0]
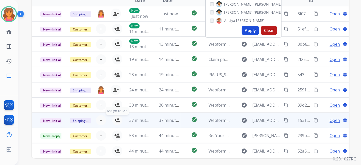
click at [115, 120] on mat-icon "person_add" at bounding box center [117, 120] width 6 height 6
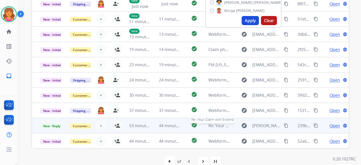
scroll to position [160, 0]
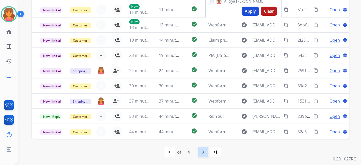
click at [207, 153] on div "navigate_next" at bounding box center [203, 151] width 11 height 11
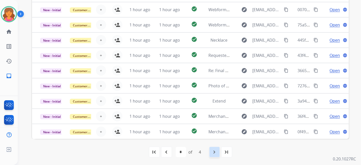
click at [211, 151] on mat-icon "navigate_next" at bounding box center [214, 152] width 6 height 6
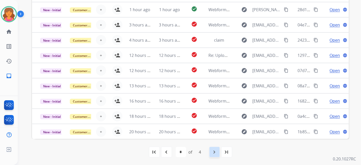
click at [214, 155] on div "navigate_next" at bounding box center [214, 151] width 11 height 11
select select "*"
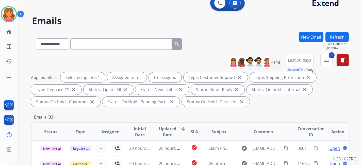
scroll to position [0, 0]
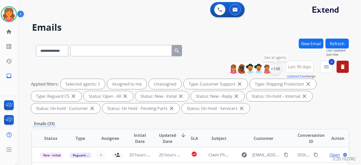
click at [278, 68] on div "+148" at bounding box center [275, 69] width 12 height 12
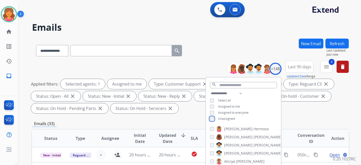
scroll to position [85, 0]
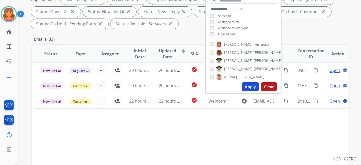
click at [249, 86] on button "Apply" at bounding box center [250, 86] width 17 height 9
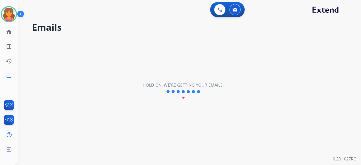
scroll to position [0, 0]
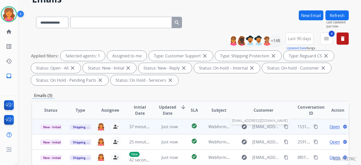
scroll to position [56, 0]
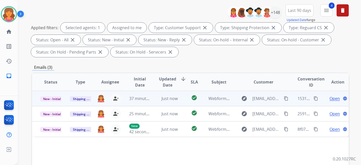
click at [329, 97] on span "Open" at bounding box center [334, 98] width 10 height 6
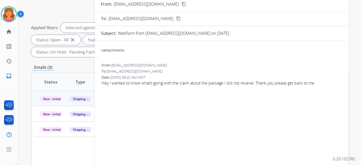
scroll to position [0, 0]
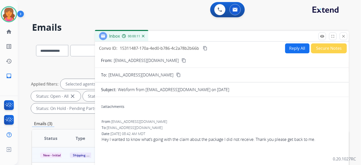
click at [183, 60] on mat-icon "content_copy" at bounding box center [183, 60] width 5 height 5
click at [288, 47] on button "Reply All" at bounding box center [297, 48] width 24 height 10
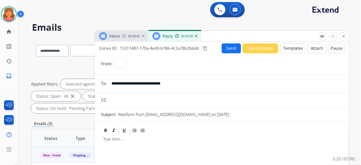
select select "**********"
click at [288, 47] on button "Templates" at bounding box center [293, 48] width 26 height 10
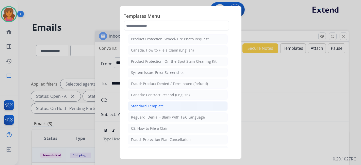
click at [151, 104] on div "Standard Template" at bounding box center [147, 106] width 33 height 5
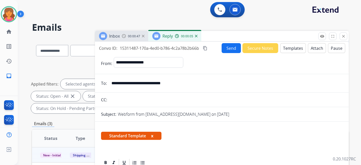
scroll to position [56, 0]
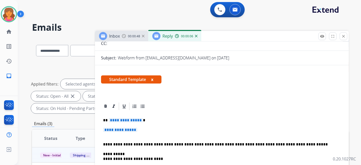
click at [125, 119] on span "**********" at bounding box center [126, 120] width 34 height 4
click at [104, 128] on span "**********" at bounding box center [120, 130] width 34 height 4
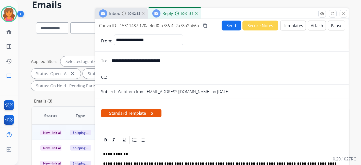
scroll to position [0, 0]
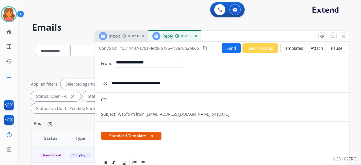
click at [225, 47] on button "Send" at bounding box center [231, 48] width 19 height 10
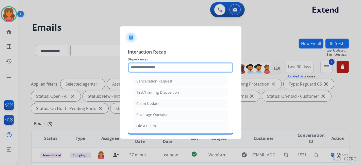
click at [188, 65] on input "text" at bounding box center [180, 67] width 105 height 10
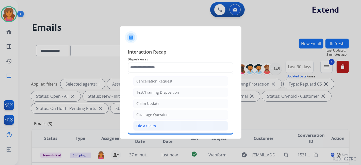
click at [147, 128] on li "File a Claim" at bounding box center [180, 126] width 95 height 10
type input "**********"
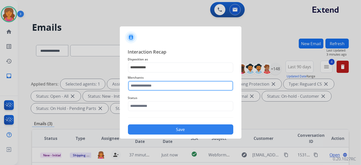
click at [145, 89] on div "Merchants" at bounding box center [180, 83] width 105 height 20
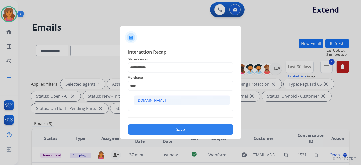
click at [152, 96] on li "[DOMAIN_NAME]" at bounding box center [181, 100] width 97 height 10
type input "**********"
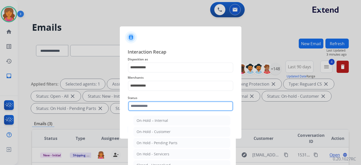
click at [152, 105] on input "text" at bounding box center [180, 106] width 105 height 10
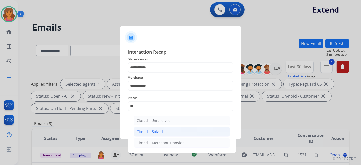
click at [158, 134] on div "Closed – Solved" at bounding box center [150, 131] width 26 height 5
type input "**********"
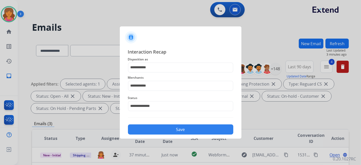
click at [159, 132] on button "Save" at bounding box center [180, 129] width 105 height 10
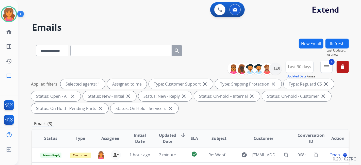
scroll to position [85, 0]
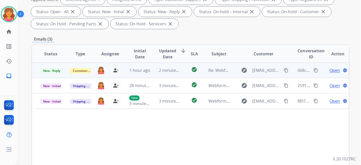
click at [332, 69] on span "Open" at bounding box center [334, 70] width 10 height 6
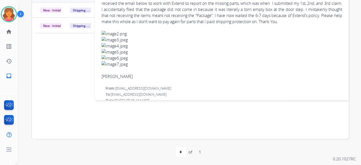
scroll to position [47, 0]
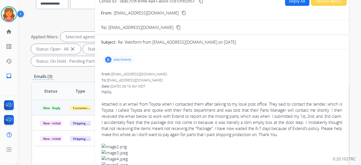
drag, startPoint x: 134, startPoint y: 57, endPoint x: 130, endPoint y: 60, distance: 5.4
click at [132, 59] on div "6 attachments" at bounding box center [222, 60] width 242 height 12
click at [128, 59] on p "attachments" at bounding box center [122, 60] width 18 height 4
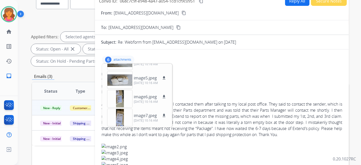
scroll to position [0, 0]
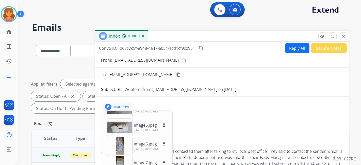
click at [181, 60] on mat-icon "content_copy" at bounding box center [183, 60] width 5 height 5
click at [293, 44] on button "Reply All" at bounding box center [297, 48] width 24 height 10
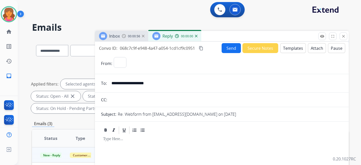
click at [289, 49] on button "Templates" at bounding box center [293, 48] width 26 height 10
select select "**********"
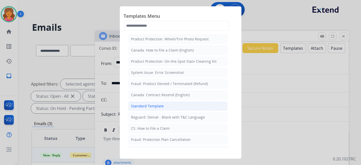
click at [150, 104] on div "Standard Template" at bounding box center [147, 106] width 33 height 5
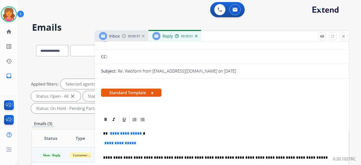
scroll to position [85, 0]
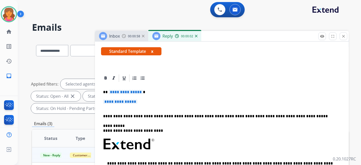
click at [131, 92] on span "**********" at bounding box center [126, 92] width 34 height 4
click at [117, 100] on span "**********" at bounding box center [120, 101] width 34 height 4
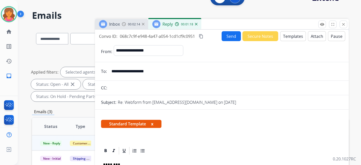
scroll to position [0, 0]
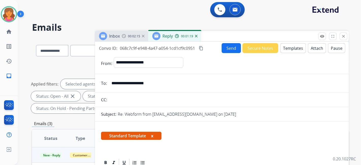
click at [202, 51] on button "content_copy" at bounding box center [201, 48] width 6 height 6
click at [229, 47] on button "Send" at bounding box center [231, 48] width 19 height 10
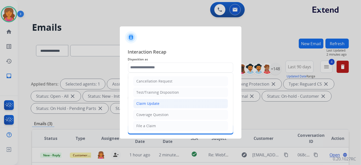
click at [145, 105] on div "Claim Update" at bounding box center [148, 103] width 23 height 5
type input "**********"
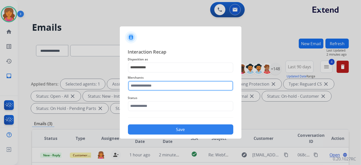
click at [145, 87] on input "text" at bounding box center [180, 86] width 105 height 10
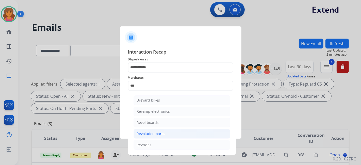
click at [155, 135] on div "Revolution parts" at bounding box center [151, 133] width 28 height 5
type input "**********"
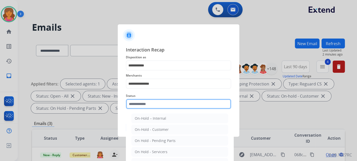
click at [146, 108] on input "text" at bounding box center [178, 104] width 105 height 10
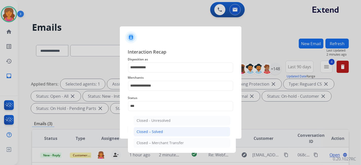
click at [154, 128] on li "Closed – Solved" at bounding box center [181, 132] width 97 height 10
type input "**********"
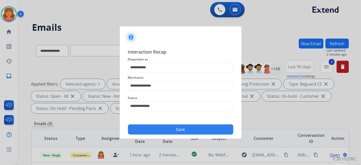
click at [158, 132] on button "Save" at bounding box center [180, 129] width 105 height 10
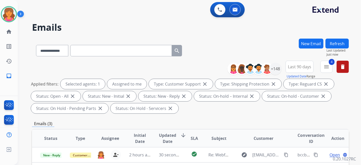
scroll to position [56, 0]
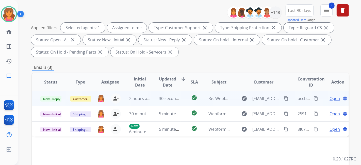
click at [331, 96] on span "Open" at bounding box center [334, 98] width 10 height 6
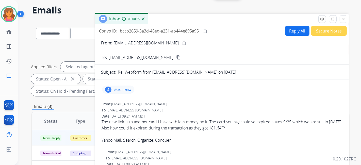
scroll to position [0, 0]
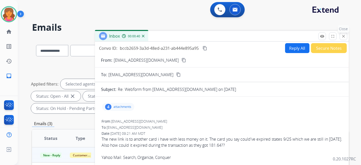
click at [344, 38] on mat-icon "close" at bounding box center [343, 36] width 5 height 5
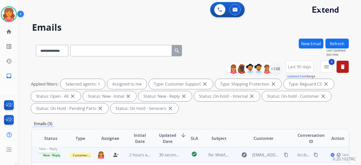
click at [48, 157] on span "New - Reply" at bounding box center [51, 155] width 23 height 5
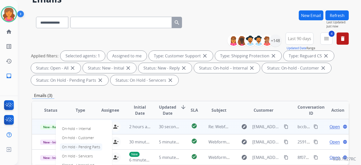
scroll to position [56, 0]
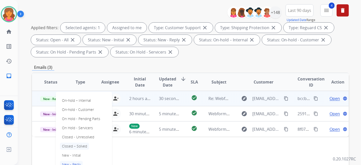
click at [75, 145] on p "Closed – Solved" at bounding box center [74, 146] width 29 height 7
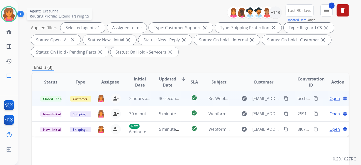
click at [10, 9] on img at bounding box center [9, 14] width 14 height 14
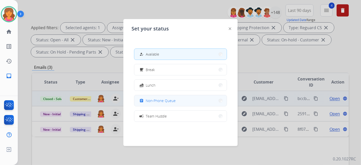
click at [170, 105] on button "assignment Non-Phone Queue" at bounding box center [180, 100] width 92 height 11
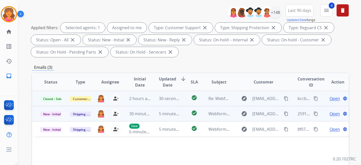
click at [331, 117] on td "Open language" at bounding box center [334, 113] width 30 height 15
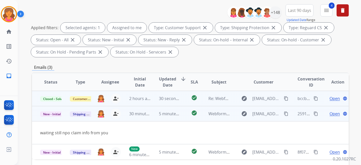
click at [330, 113] on span "Open" at bounding box center [334, 114] width 10 height 6
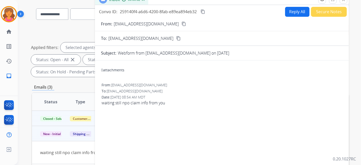
scroll to position [28, 0]
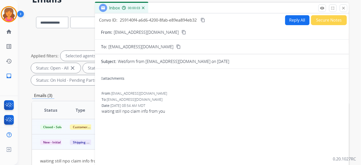
click at [181, 33] on mat-icon "content_copy" at bounding box center [183, 32] width 5 height 5
click at [181, 32] on button "content_copy" at bounding box center [184, 32] width 6 height 6
click at [293, 21] on button "Reply All" at bounding box center [297, 20] width 24 height 10
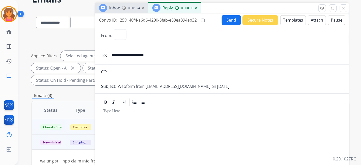
select select "**********"
click at [291, 21] on button "Templates" at bounding box center [293, 20] width 26 height 10
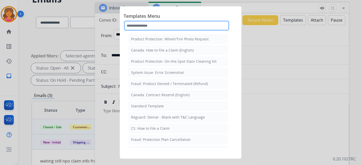
click at [156, 26] on input "text" at bounding box center [176, 26] width 105 height 10
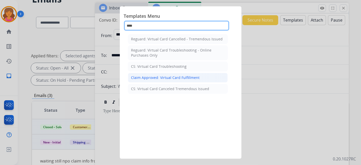
type input "****"
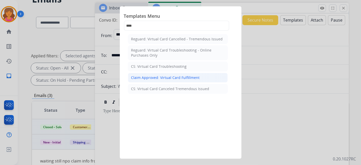
click at [148, 76] on div "Claim Approved: Virtual Card Fulfillment" at bounding box center [165, 77] width 69 height 5
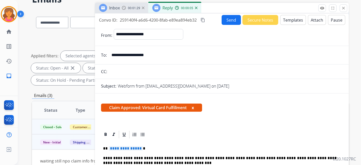
scroll to position [85, 0]
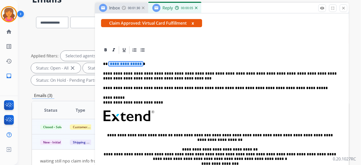
click at [127, 63] on span "**********" at bounding box center [126, 64] width 34 height 4
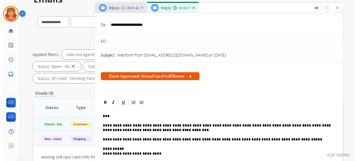
scroll to position [0, 0]
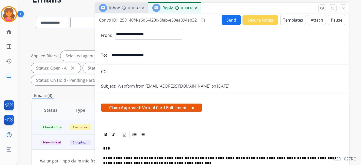
click at [233, 17] on button "Send" at bounding box center [231, 20] width 19 height 10
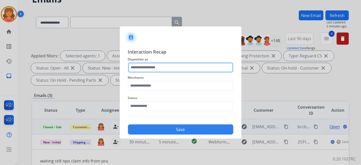
click at [163, 68] on input "text" at bounding box center [180, 67] width 105 height 10
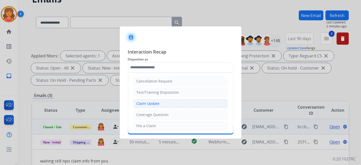
click at [151, 103] on div "Claim Update" at bounding box center [148, 103] width 23 height 5
type input "**********"
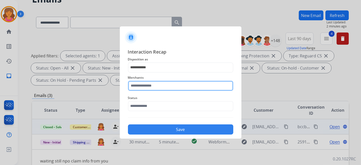
click at [143, 85] on input "text" at bounding box center [180, 86] width 105 height 10
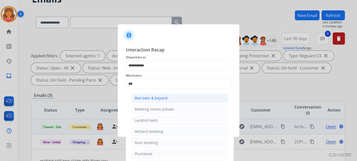
click at [180, 99] on li "Bed bath & beyond" at bounding box center [179, 98] width 97 height 10
type input "**********"
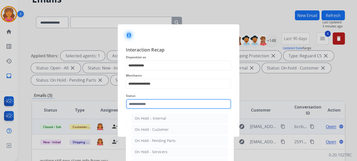
click at [159, 103] on input "text" at bounding box center [178, 104] width 105 height 10
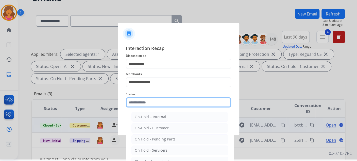
scroll to position [26, 0]
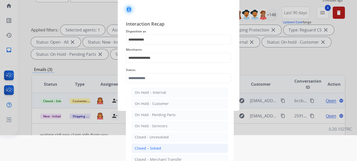
click at [153, 147] on div "Closed – Solved" at bounding box center [148, 148] width 26 height 5
type input "**********"
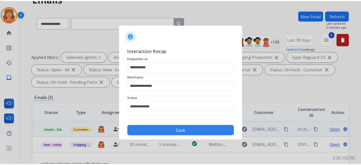
scroll to position [0, 0]
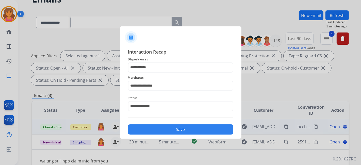
click at [154, 130] on button "Save" at bounding box center [180, 129] width 105 height 10
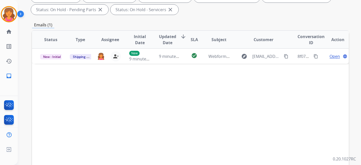
scroll to position [113, 0]
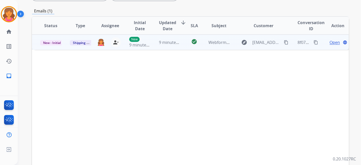
click at [330, 43] on span "Open" at bounding box center [334, 42] width 10 height 6
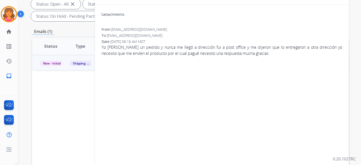
scroll to position [85, 0]
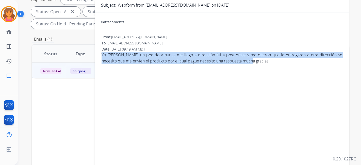
drag, startPoint x: 116, startPoint y: 59, endPoint x: 257, endPoint y: 70, distance: 141.8
click at [263, 71] on div "0 attachments From: yadiramatamoro11@gamil.com To: support@extend.com Date: 09/…" at bounding box center [222, 92] width 254 height 153
copy span "Yo hice un pedido y nunca me llegó a dirección fui a post office y me dijeron q…"
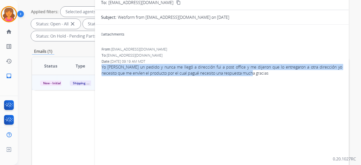
scroll to position [0, 0]
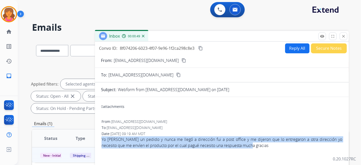
click at [181, 62] on mat-icon "content_copy" at bounding box center [183, 60] width 5 height 5
click at [290, 52] on button "Reply All" at bounding box center [297, 48] width 24 height 10
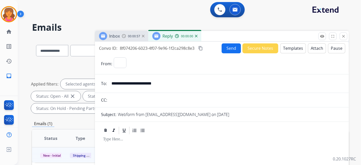
select select "**********"
click at [288, 45] on button "Templates" at bounding box center [293, 48] width 26 height 10
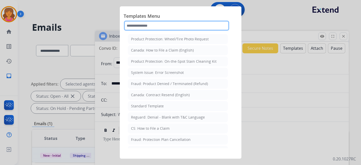
click at [170, 25] on input "text" at bounding box center [176, 26] width 105 height 10
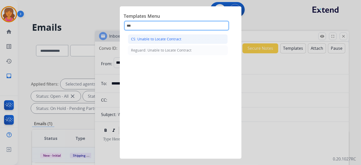
type input "***"
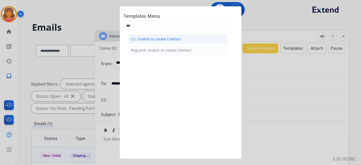
click at [155, 43] on li "CS: Unable to Locate Contract" at bounding box center [178, 39] width 100 height 10
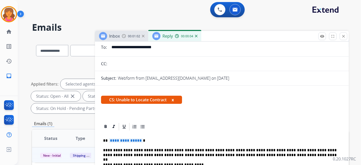
scroll to position [56, 0]
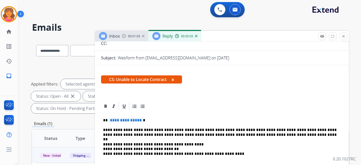
click at [119, 119] on span "**********" at bounding box center [126, 120] width 34 height 4
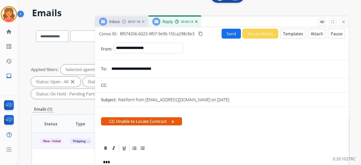
scroll to position [0, 0]
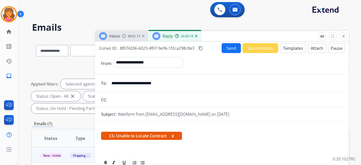
click at [235, 48] on button "Send" at bounding box center [231, 48] width 19 height 10
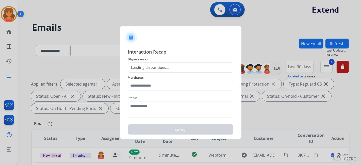
click at [180, 73] on div "Merchants" at bounding box center [180, 83] width 105 height 20
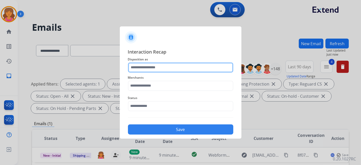
click at [179, 69] on input "text" at bounding box center [180, 67] width 105 height 10
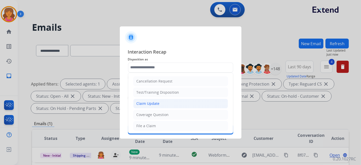
click at [145, 103] on div "Claim Update" at bounding box center [148, 103] width 23 height 5
type input "**********"
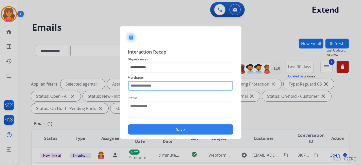
click at [146, 89] on div "Merchants" at bounding box center [180, 83] width 105 height 20
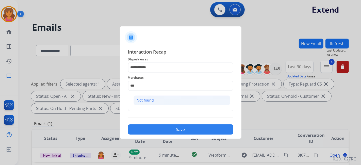
click at [147, 102] on div "Not found" at bounding box center [145, 100] width 17 height 5
type input "*********"
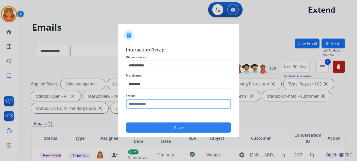
click at [148, 103] on input "text" at bounding box center [178, 104] width 105 height 10
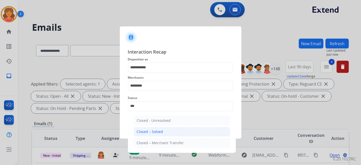
click at [145, 129] on div "Closed – Solved" at bounding box center [150, 131] width 26 height 5
type input "**********"
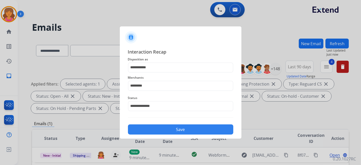
click at [145, 129] on button "Save" at bounding box center [180, 129] width 105 height 10
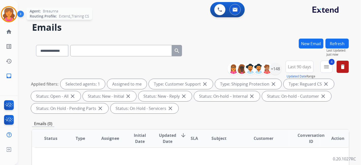
click at [10, 15] on img at bounding box center [9, 14] width 14 height 14
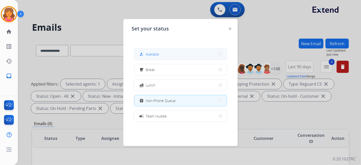
click at [157, 53] on span "Available" at bounding box center [152, 54] width 13 height 5
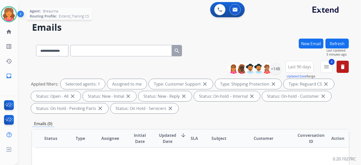
click at [8, 16] on img at bounding box center [9, 14] width 14 height 14
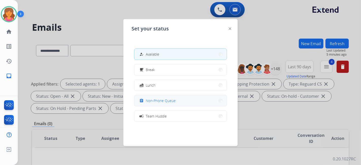
click at [178, 96] on button "assignment Non-Phone Queue" at bounding box center [180, 100] width 92 height 11
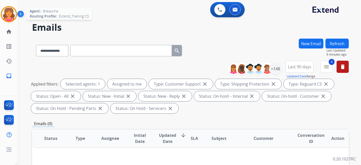
click at [11, 18] on img at bounding box center [9, 14] width 14 height 14
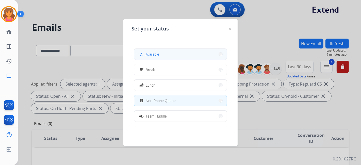
click at [170, 53] on button "how_to_reg Available" at bounding box center [180, 54] width 92 height 11
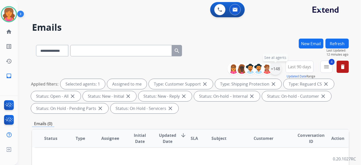
click at [277, 71] on div "+148" at bounding box center [275, 69] width 12 height 12
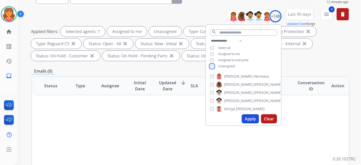
scroll to position [85, 0]
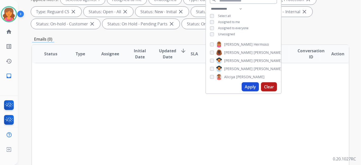
click at [250, 88] on button "Apply" at bounding box center [250, 86] width 17 height 9
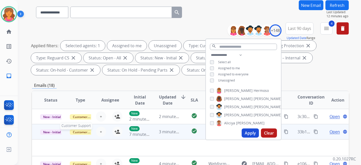
scroll to position [56, 0]
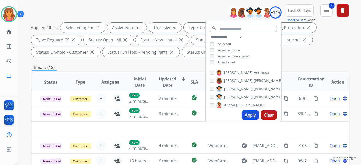
drag, startPoint x: 89, startPoint y: 68, endPoint x: 92, endPoint y: 66, distance: 3.5
click at [89, 67] on div "Emails (18)" at bounding box center [190, 67] width 317 height 6
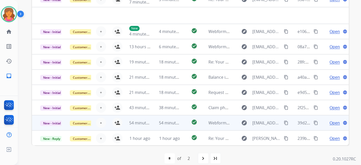
scroll to position [160, 0]
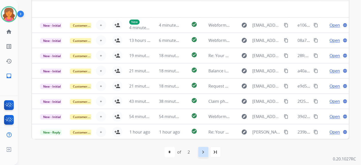
click at [205, 148] on div "navigate_next" at bounding box center [203, 151] width 11 height 11
select select "*"
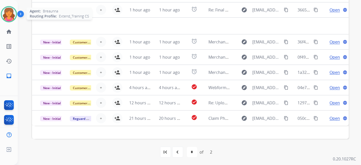
click at [12, 13] on img at bounding box center [9, 14] width 14 height 14
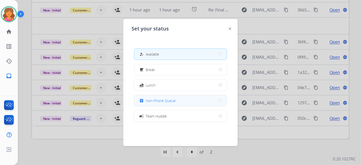
click at [189, 97] on button "assignment Non-Phone Queue" at bounding box center [180, 100] width 92 height 11
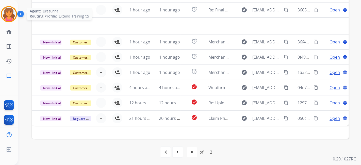
click at [7, 17] on img at bounding box center [9, 14] width 14 height 14
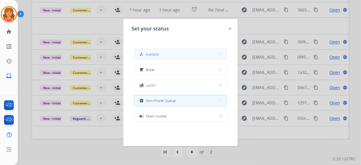
click at [159, 58] on button "how_to_reg Available" at bounding box center [180, 54] width 92 height 11
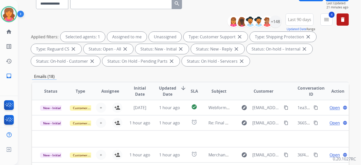
scroll to position [0, 0]
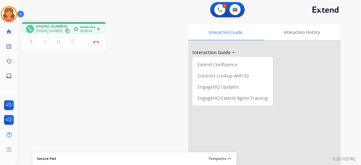
click at [65, 31] on mat-icon "content_copy" at bounding box center [67, 31] width 5 height 5
click at [93, 43] on img at bounding box center [96, 42] width 6 height 3
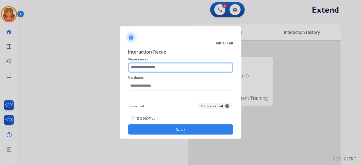
click at [142, 68] on input "text" at bounding box center [180, 67] width 105 height 10
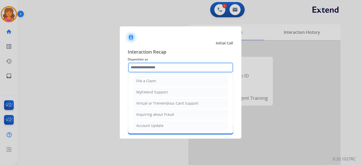
scroll to position [21, 0]
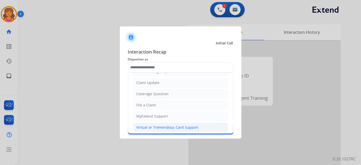
click at [158, 125] on div "Virtual or Tremendous Card Support" at bounding box center [168, 127] width 62 height 5
type input "**********"
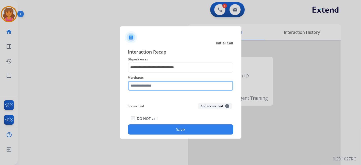
click at [148, 86] on input "text" at bounding box center [180, 86] width 105 height 10
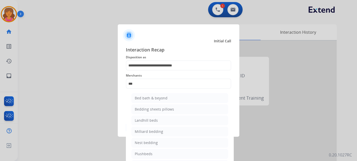
click at [154, 93] on ul "Bed bath & beyond Bedding sheets pillows Landhill beds Milliard bedding Nest be…" at bounding box center [180, 133] width 100 height 84
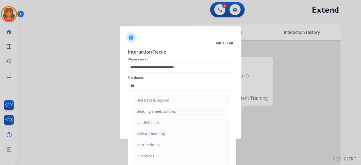
click at [159, 99] on div "**********" at bounding box center [180, 91] width 105 height 87
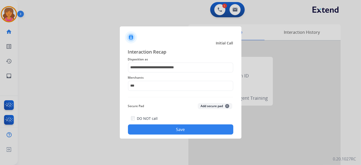
click at [155, 91] on div "Merchants ***" at bounding box center [180, 83] width 105 height 20
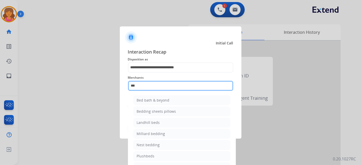
click at [149, 81] on input "***" at bounding box center [180, 86] width 105 height 10
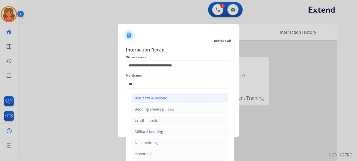
click at [154, 96] on div "Bed bath & beyond" at bounding box center [151, 98] width 33 height 5
type input "**********"
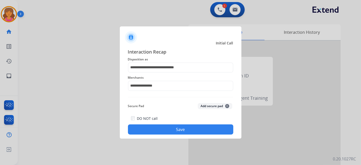
click at [159, 128] on button "Save" at bounding box center [180, 129] width 105 height 10
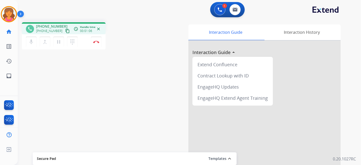
click at [96, 47] on div "mic Mute merge_type Bridge pause Hold dialpad Dialpad Disconnect" at bounding box center [64, 41] width 84 height 15
click at [96, 45] on button "Disconnect" at bounding box center [96, 42] width 11 height 11
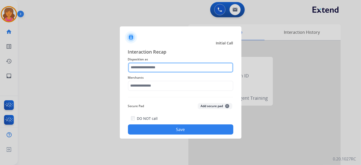
click at [133, 70] on input "text" at bounding box center [180, 67] width 105 height 10
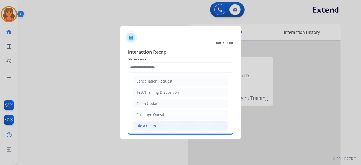
click at [138, 125] on div "File a Claim" at bounding box center [147, 125] width 20 height 5
type input "**********"
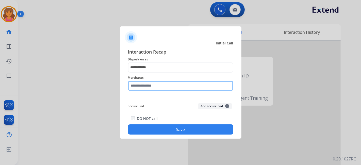
click at [146, 81] on input "text" at bounding box center [180, 86] width 105 height 10
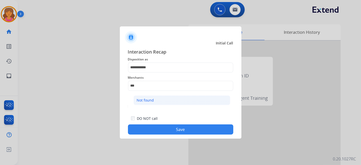
click at [142, 99] on div "Not found" at bounding box center [145, 100] width 17 height 5
type input "*********"
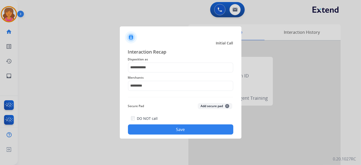
click at [144, 127] on button "Save" at bounding box center [180, 129] width 105 height 10
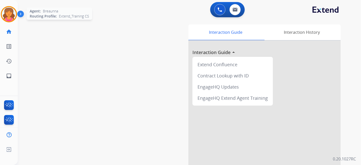
click at [12, 11] on img at bounding box center [9, 14] width 14 height 14
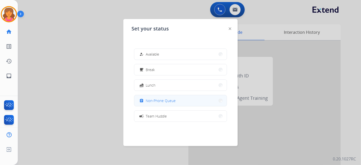
click at [186, 104] on button "assignment Non-Phone Queue" at bounding box center [180, 100] width 92 height 11
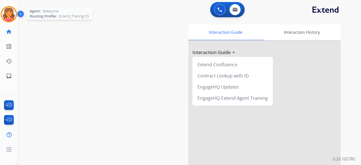
click at [7, 17] on img at bounding box center [9, 14] width 14 height 14
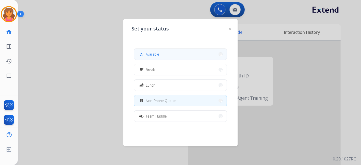
click at [178, 54] on button "how_to_reg Available" at bounding box center [180, 54] width 92 height 11
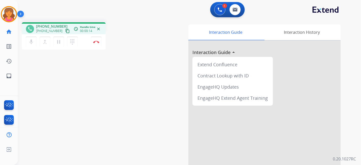
click at [65, 30] on mat-icon "content_copy" at bounding box center [67, 31] width 5 height 5
click at [94, 44] on button "Disconnect" at bounding box center [96, 42] width 11 height 11
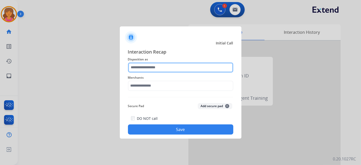
click at [147, 71] on input "text" at bounding box center [180, 67] width 105 height 10
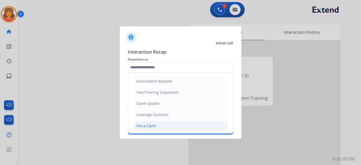
click at [150, 123] on div "File a Claim" at bounding box center [147, 125] width 20 height 5
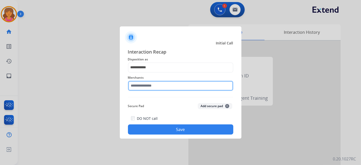
click at [140, 86] on input "text" at bounding box center [180, 86] width 105 height 10
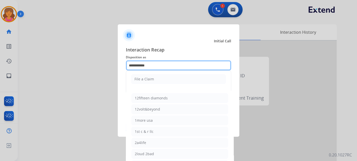
click at [149, 64] on input "**********" at bounding box center [178, 65] width 105 height 10
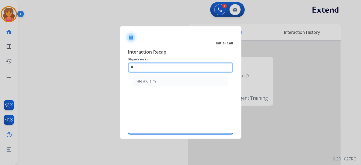
type input "*"
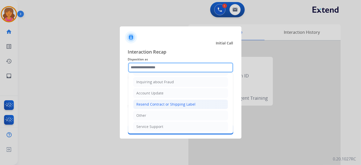
scroll to position [49, 0]
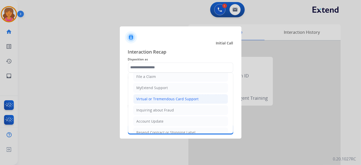
click at [157, 96] on div "Virtual or Tremendous Card Support" at bounding box center [168, 98] width 62 height 5
type input "**********"
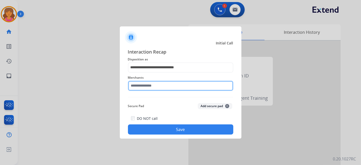
click at [145, 87] on input "text" at bounding box center [180, 86] width 105 height 10
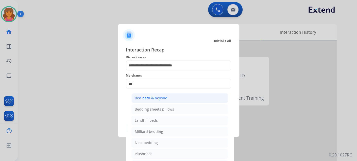
click at [143, 99] on div "Bed bath & beyond" at bounding box center [151, 98] width 33 height 5
type input "**********"
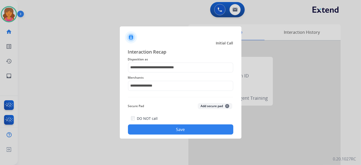
click at [167, 131] on button "Save" at bounding box center [180, 129] width 105 height 10
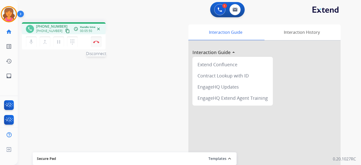
click at [93, 42] on button "Disconnect" at bounding box center [96, 42] width 11 height 11
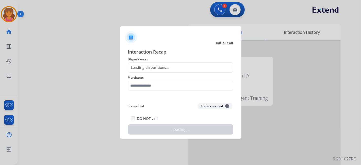
click at [150, 67] on div "Loading dispositions..." at bounding box center [148, 67] width 41 height 5
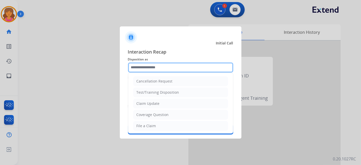
click at [149, 69] on input "text" at bounding box center [180, 67] width 105 height 10
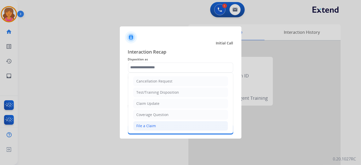
click at [144, 126] on div "File a Claim" at bounding box center [147, 125] width 20 height 5
type input "**********"
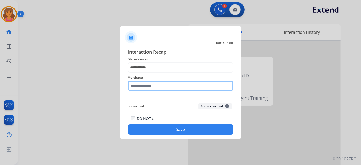
click at [132, 84] on input "text" at bounding box center [180, 86] width 105 height 10
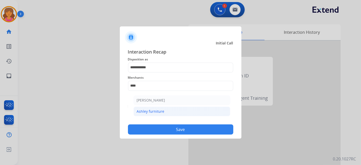
click at [156, 112] on div "Ashley furniture" at bounding box center [151, 111] width 28 height 5
type input "**********"
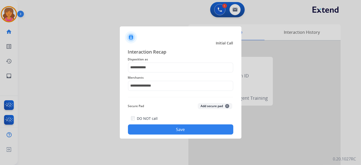
click at [159, 127] on button "Save" at bounding box center [180, 129] width 105 height 10
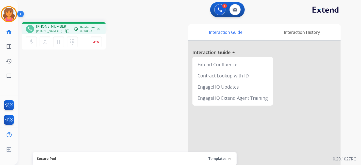
click at [65, 30] on mat-icon "content_copy" at bounding box center [67, 31] width 5 height 5
click at [96, 43] on img at bounding box center [96, 42] width 6 height 3
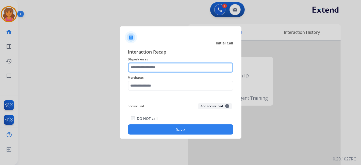
click at [133, 67] on input "text" at bounding box center [180, 67] width 105 height 10
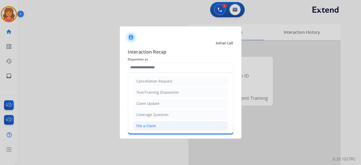
click at [149, 129] on li "File a Claim" at bounding box center [180, 126] width 95 height 10
type input "**********"
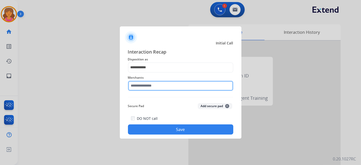
click at [152, 85] on input "text" at bounding box center [180, 86] width 105 height 10
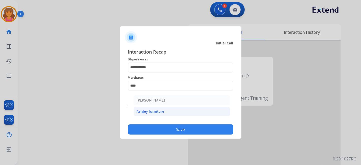
click at [142, 113] on div "Ashley furniture" at bounding box center [151, 111] width 28 height 5
type input "**********"
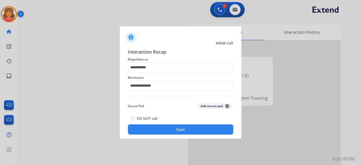
click at [152, 127] on button "Save" at bounding box center [180, 129] width 105 height 10
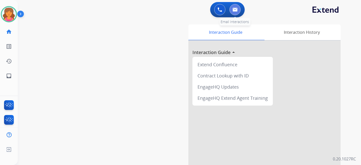
click at [238, 8] on button at bounding box center [234, 9] width 11 height 11
select select "**********"
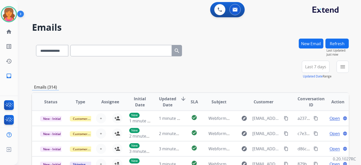
click at [309, 66] on span "Last 7 days" at bounding box center [315, 67] width 21 height 2
click at [312, 128] on div "Last 90 days" at bounding box center [314, 129] width 28 height 8
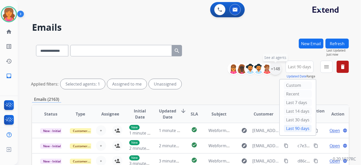
click at [273, 69] on div "+148" at bounding box center [275, 69] width 12 height 12
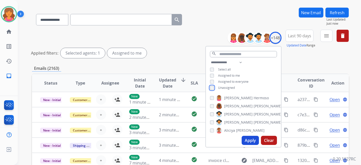
scroll to position [56, 0]
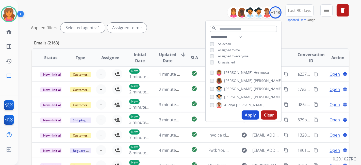
click at [254, 116] on button "Apply" at bounding box center [250, 114] width 17 height 9
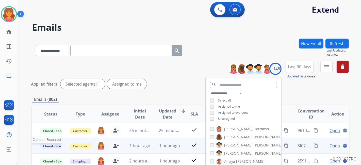
click at [56, 146] on span "Closed - Bounced" at bounding box center [55, 145] width 31 height 5
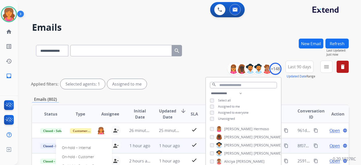
click at [163, 81] on div "Applied filters: Selected agents: 1 Assigned to me" at bounding box center [189, 84] width 317 height 10
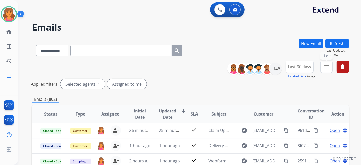
click at [327, 67] on mat-icon "menu" at bounding box center [326, 67] width 6 height 6
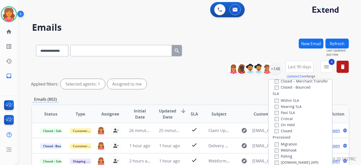
scroll to position [85, 0]
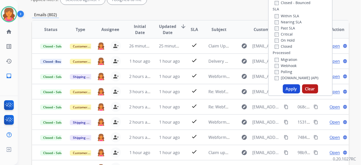
click at [287, 87] on button "Apply" at bounding box center [291, 88] width 17 height 9
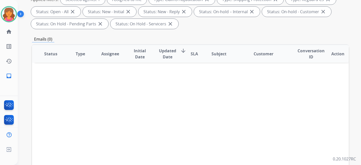
scroll to position [0, 0]
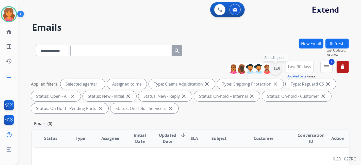
click at [279, 66] on div "+148" at bounding box center [275, 69] width 12 height 12
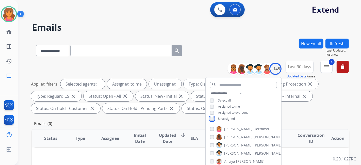
scroll to position [113, 0]
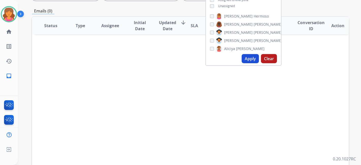
click at [247, 62] on button "Apply" at bounding box center [250, 58] width 17 height 9
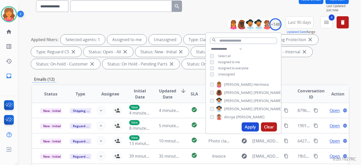
scroll to position [19, 0]
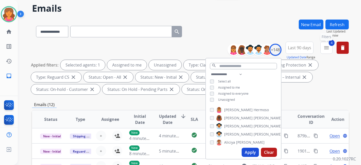
click at [324, 47] on mat-icon "menu" at bounding box center [326, 48] width 6 height 6
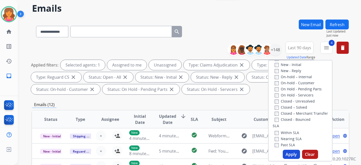
scroll to position [0, 0]
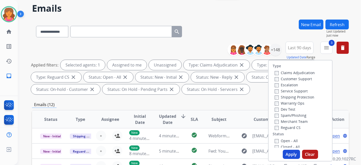
click at [276, 79] on label "Customer Support" at bounding box center [293, 78] width 37 height 5
click at [288, 155] on button "Apply" at bounding box center [291, 154] width 17 height 9
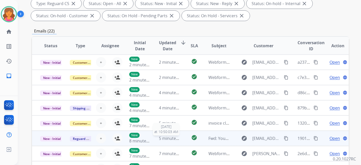
scroll to position [113, 0]
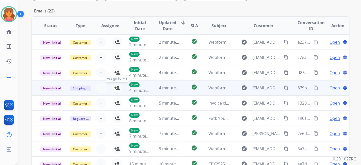
click at [117, 87] on mat-icon "person_add" at bounding box center [117, 88] width 6 height 6
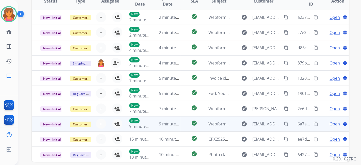
scroll to position [160, 0]
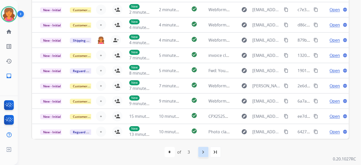
click at [203, 153] on mat-icon "navigate_next" at bounding box center [203, 152] width 6 height 6
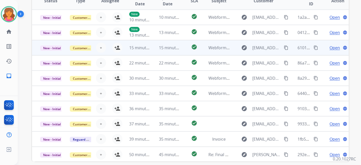
scroll to position [104, 0]
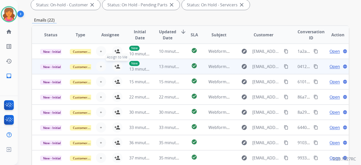
click at [115, 66] on mat-icon "person_add" at bounding box center [117, 66] width 6 height 6
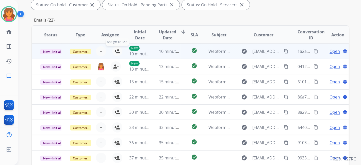
click at [115, 50] on mat-icon "person_add" at bounding box center [117, 51] width 6 height 6
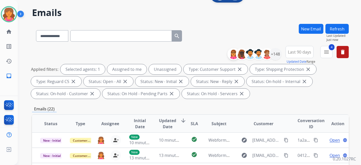
scroll to position [0, 0]
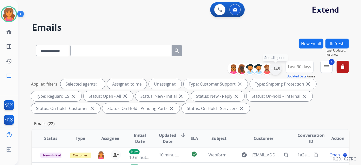
click at [275, 69] on div "+148" at bounding box center [275, 69] width 12 height 12
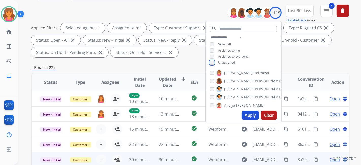
scroll to position [113, 0]
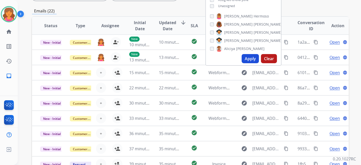
click at [251, 59] on button "Apply" at bounding box center [250, 58] width 17 height 9
select select "*"
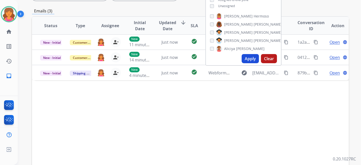
click at [166, 117] on div "Status Type Assignee Initial Date Updated Date arrow_downward SLA Subject Custo…" at bounding box center [190, 101] width 317 height 170
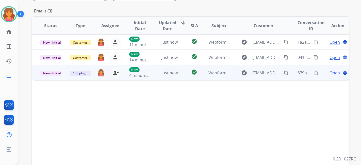
click at [329, 75] on td "Open language" at bounding box center [334, 72] width 30 height 15
click at [330, 70] on span "Open" at bounding box center [334, 73] width 10 height 6
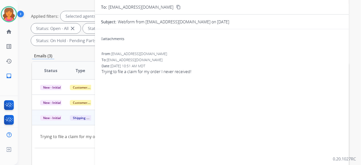
scroll to position [0, 0]
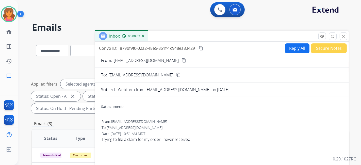
click at [181, 63] on button "content_copy" at bounding box center [184, 60] width 6 height 6
click at [292, 52] on button "Reply All" at bounding box center [297, 48] width 24 height 10
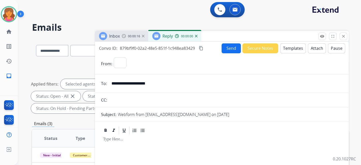
select select "**********"
click at [292, 52] on button "Templates" at bounding box center [293, 48] width 26 height 10
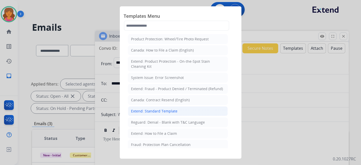
click at [161, 111] on div "Extend: Standard Template" at bounding box center [154, 111] width 46 height 5
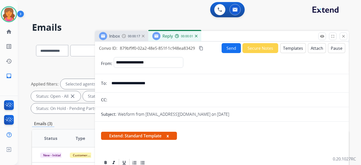
scroll to position [85, 0]
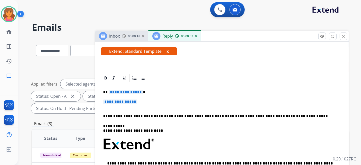
click at [132, 92] on span "**********" at bounding box center [126, 92] width 34 height 4
click at [117, 104] on span "**********" at bounding box center [120, 101] width 34 height 4
click at [117, 100] on span "**********" at bounding box center [120, 101] width 34 height 4
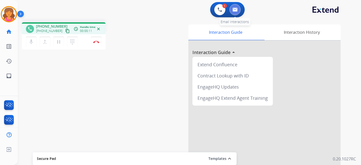
click at [239, 9] on button at bounding box center [234, 9] width 11 height 11
select select "**********"
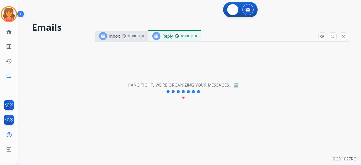
select select "**********"
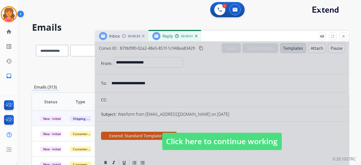
click at [171, 140] on span "Click here to continue working" at bounding box center [222, 141] width 120 height 17
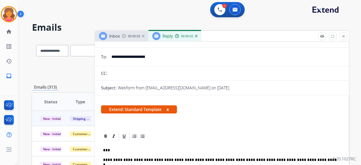
scroll to position [85, 0]
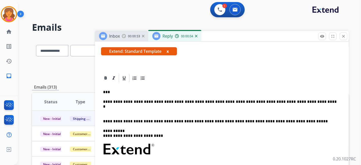
click at [292, 104] on div "**********" at bounding box center [222, 160] width 242 height 155
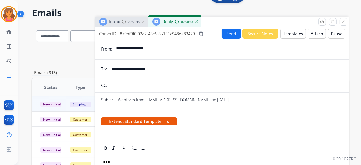
scroll to position [0, 0]
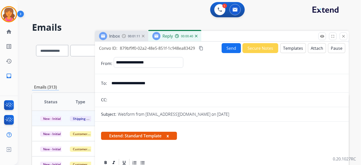
click at [200, 49] on mat-icon "content_copy" at bounding box center [201, 48] width 5 height 5
click at [228, 46] on button "Send" at bounding box center [231, 48] width 19 height 10
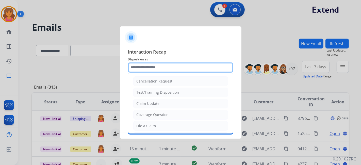
click at [148, 70] on input "text" at bounding box center [180, 67] width 105 height 10
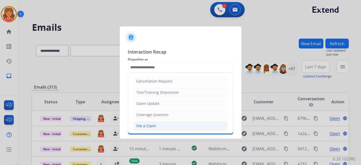
click at [141, 126] on div "File a Claim" at bounding box center [147, 125] width 20 height 5
type input "**********"
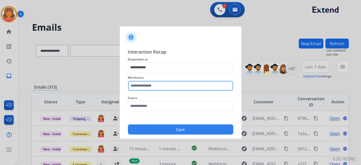
click at [144, 89] on div "Merchants" at bounding box center [180, 83] width 105 height 20
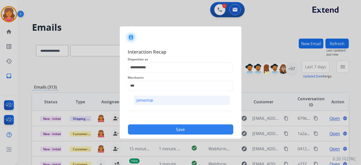
click at [141, 98] on div "Jomashop" at bounding box center [145, 100] width 17 height 5
type input "********"
click at [139, 105] on input "text" at bounding box center [180, 106] width 105 height 10
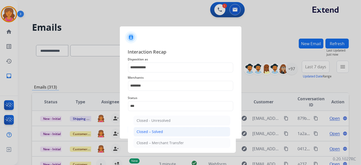
click at [153, 133] on div "Closed – Solved" at bounding box center [150, 131] width 26 height 5
type input "**********"
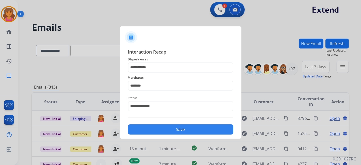
click at [154, 131] on button "Save" at bounding box center [180, 129] width 105 height 10
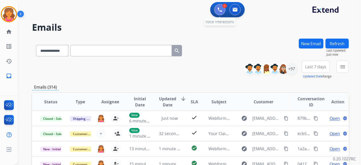
click at [219, 11] on img at bounding box center [219, 9] width 5 height 5
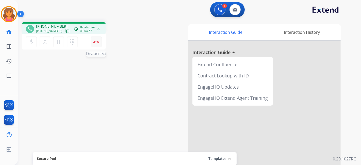
click at [94, 41] on img at bounding box center [96, 42] width 6 height 3
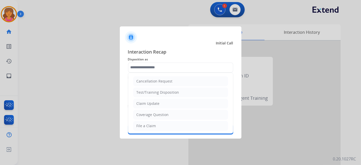
click at [135, 71] on input "text" at bounding box center [180, 67] width 105 height 10
click at [140, 123] on div "File a Claim" at bounding box center [147, 125] width 20 height 5
type input "**********"
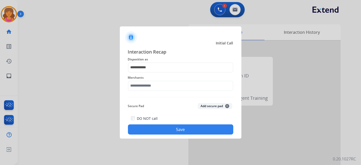
click at [150, 92] on div "Merchants" at bounding box center [180, 83] width 105 height 20
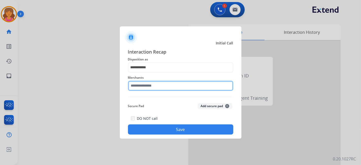
click at [149, 89] on div "Merchants" at bounding box center [180, 83] width 105 height 20
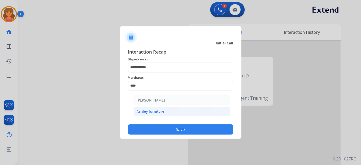
click at [153, 108] on li "Ashley furniture" at bounding box center [181, 112] width 97 height 10
type input "**********"
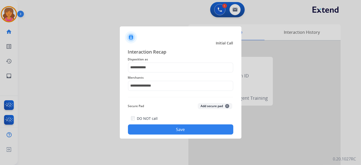
click at [156, 129] on button "Save" at bounding box center [180, 129] width 105 height 10
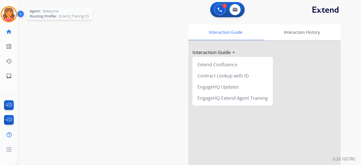
click at [16, 9] on div "Agent: Breaunna Routing Profile: Extend_Training CS" at bounding box center [9, 14] width 16 height 16
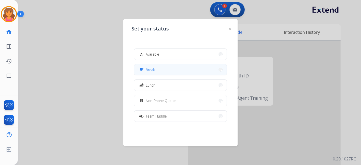
click at [155, 70] on button "free_breakfast Break" at bounding box center [180, 69] width 92 height 11
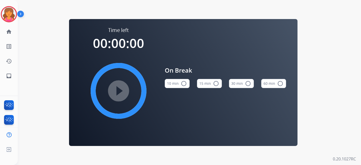
click at [213, 82] on mat-icon "radio_button_unchecked" at bounding box center [216, 83] width 6 height 6
click at [115, 88] on mat-icon "play_circle_filled" at bounding box center [118, 91] width 6 height 6
click at [76, 82] on div "Time left 00:00:00 play_circle_filled On Break 10 min radio_button_unchecked 15…" at bounding box center [183, 82] width 228 height 127
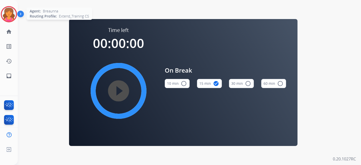
click at [11, 10] on img at bounding box center [9, 14] width 14 height 14
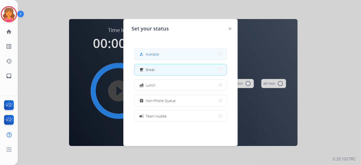
click at [171, 56] on button "how_to_reg Available" at bounding box center [180, 54] width 92 height 11
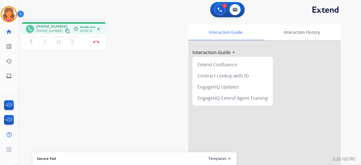
click at [65, 31] on mat-icon "content_copy" at bounding box center [67, 31] width 5 height 5
click at [64, 28] on button "content_copy" at bounding box center [67, 31] width 6 height 6
click at [96, 45] on button "Disconnect" at bounding box center [96, 42] width 11 height 11
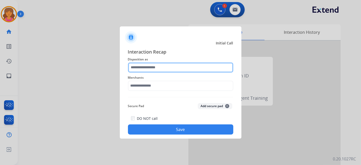
click at [167, 63] on input "text" at bounding box center [180, 67] width 105 height 10
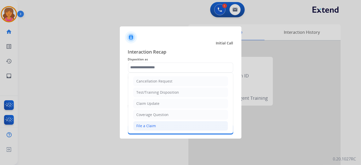
drag, startPoint x: 142, startPoint y: 124, endPoint x: 147, endPoint y: 97, distance: 27.5
click at [141, 123] on div "File a Claim" at bounding box center [147, 125] width 20 height 5
type input "**********"
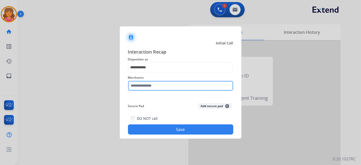
click at [151, 84] on input "text" at bounding box center [180, 86] width 105 height 10
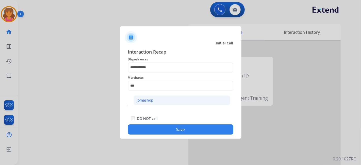
click at [164, 97] on li "Jomashop" at bounding box center [181, 100] width 97 height 10
type input "********"
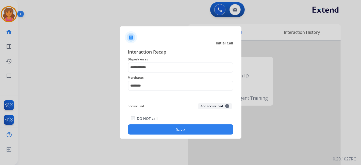
click at [162, 139] on div at bounding box center [180, 82] width 361 height 165
click at [161, 130] on button "Save" at bounding box center [180, 129] width 105 height 10
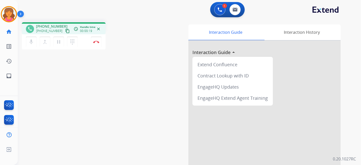
click at [65, 30] on mat-icon "content_copy" at bounding box center [67, 31] width 5 height 5
click at [94, 43] on img at bounding box center [96, 42] width 6 height 3
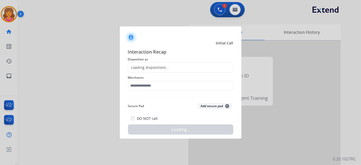
click at [151, 65] on div "Loading dispositions..." at bounding box center [148, 67] width 41 height 5
click at [153, 61] on span "Disposition as" at bounding box center [180, 59] width 105 height 6
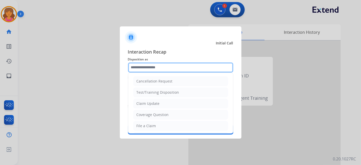
click at [155, 67] on input "text" at bounding box center [180, 67] width 105 height 10
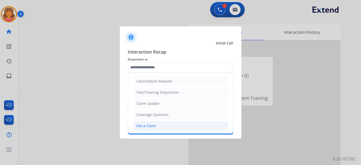
click at [149, 121] on li "File a Claim" at bounding box center [180, 126] width 95 height 10
type input "**********"
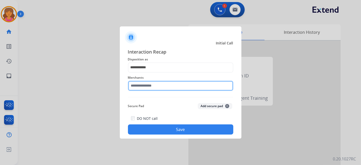
click at [149, 89] on div "Merchants" at bounding box center [180, 83] width 105 height 20
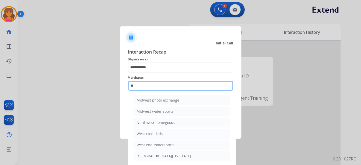
type input "*"
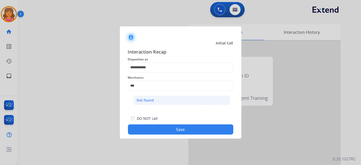
click at [148, 99] on div "Not found" at bounding box center [145, 100] width 17 height 5
type input "*********"
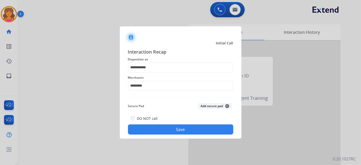
click at [153, 131] on button "Save" at bounding box center [180, 129] width 105 height 10
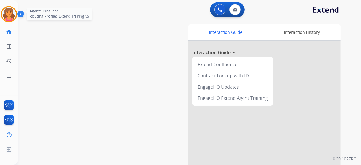
click at [8, 9] on img at bounding box center [9, 14] width 14 height 14
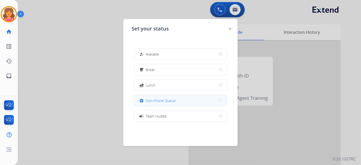
click at [184, 99] on button "assignment Non-Phone Queue" at bounding box center [180, 100] width 92 height 11
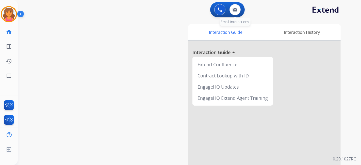
click at [240, 6] on div "0 Email Interactions" at bounding box center [234, 9] width 15 height 11
click at [239, 8] on button at bounding box center [234, 9] width 11 height 11
select select "**********"
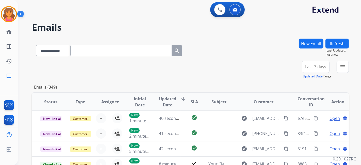
click at [303, 46] on button "New Email" at bounding box center [311, 44] width 25 height 10
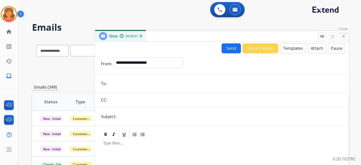
click at [341, 34] on button "close Close" at bounding box center [344, 36] width 8 height 8
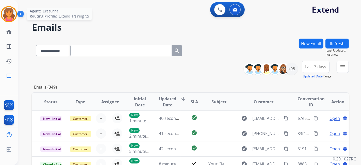
click at [6, 18] on img at bounding box center [9, 14] width 14 height 14
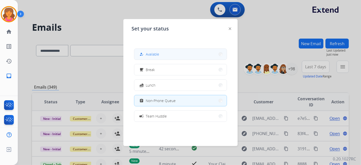
click at [145, 53] on div "how_to_reg" at bounding box center [141, 54] width 7 height 6
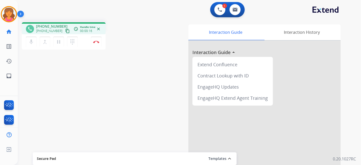
click at [65, 31] on mat-icon "content_copy" at bounding box center [67, 31] width 5 height 5
click at [97, 41] on img at bounding box center [96, 42] width 6 height 3
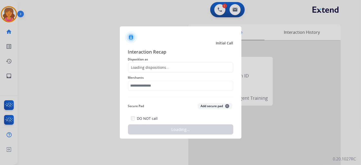
click at [143, 64] on div "Loading dispositions..." at bounding box center [180, 67] width 105 height 10
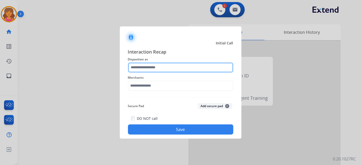
click at [147, 69] on input "text" at bounding box center [180, 67] width 105 height 10
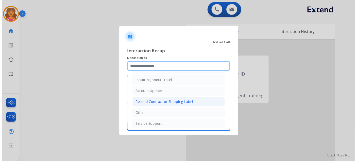
scroll to position [49, 0]
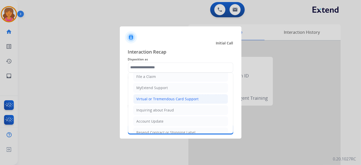
click at [165, 100] on div "Virtual or Tremendous Card Support" at bounding box center [168, 98] width 62 height 5
type input "**********"
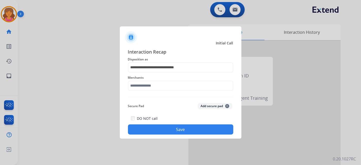
click at [158, 92] on div "Merchants" at bounding box center [180, 83] width 105 height 20
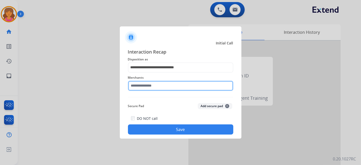
click at [155, 88] on input "text" at bounding box center [180, 86] width 105 height 10
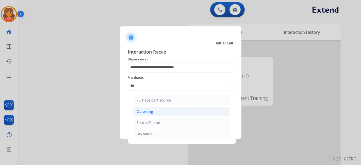
click at [151, 111] on div "Oura ring" at bounding box center [145, 111] width 16 height 5
type input "*********"
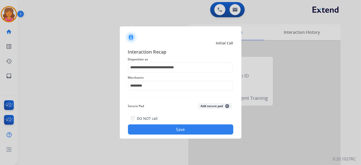
click at [157, 132] on button "Save" at bounding box center [180, 129] width 105 height 10
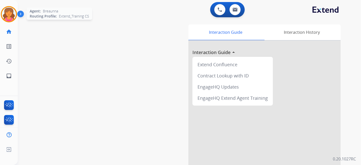
click at [11, 7] on img at bounding box center [9, 14] width 14 height 14
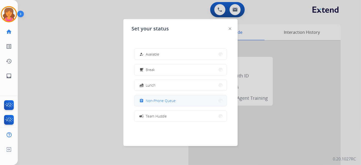
click at [177, 97] on button "assignment Non-Phone Queue" at bounding box center [180, 100] width 92 height 11
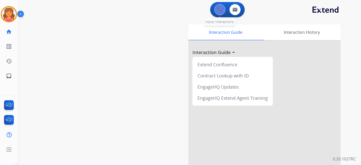
click at [221, 11] on img at bounding box center [219, 9] width 5 height 5
click at [221, 12] on button at bounding box center [219, 9] width 11 height 11
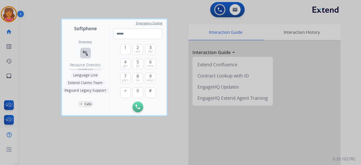
click at [84, 53] on mat-icon "connect_without_contact" at bounding box center [85, 53] width 6 height 6
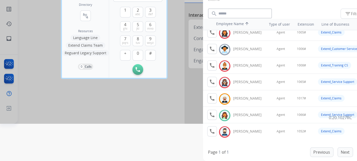
scroll to position [0, 0]
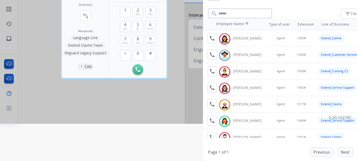
click at [160, 121] on div at bounding box center [178, 43] width 357 height 161
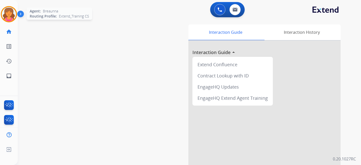
click at [5, 13] on img at bounding box center [9, 14] width 14 height 14
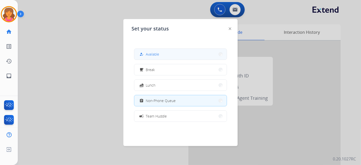
click at [154, 53] on span "Available" at bounding box center [152, 54] width 13 height 5
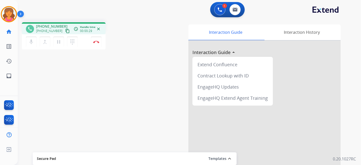
click at [65, 33] on mat-icon "content_copy" at bounding box center [67, 31] width 5 height 5
click at [92, 42] on button "Disconnect" at bounding box center [96, 42] width 11 height 11
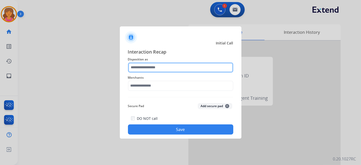
click at [132, 68] on input "text" at bounding box center [180, 67] width 105 height 10
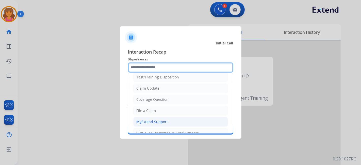
scroll to position [28, 0]
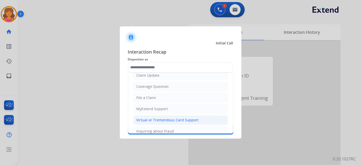
click at [146, 115] on li "Virtual or Tremendous Card Support" at bounding box center [180, 120] width 95 height 10
type input "**********"
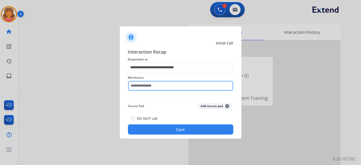
click at [149, 86] on input "text" at bounding box center [180, 86] width 105 height 10
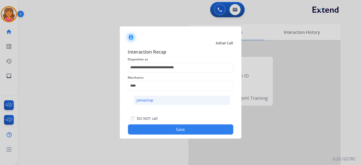
click at [146, 101] on div "Jomashop" at bounding box center [145, 100] width 17 height 5
type input "********"
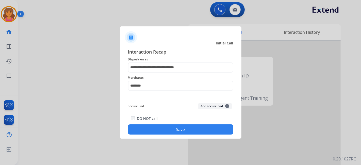
click at [155, 133] on button "Save" at bounding box center [180, 129] width 105 height 10
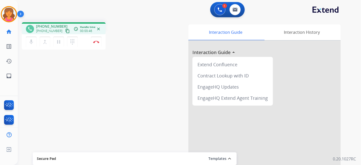
click at [60, 29] on div "+13523162705 content_copy" at bounding box center [53, 31] width 35 height 6
click at [62, 27] on div "+13523162705 +13523162705 content_copy" at bounding box center [53, 29] width 35 height 10
click at [65, 30] on mat-icon "content_copy" at bounding box center [67, 31] width 5 height 5
click at [237, 11] on img at bounding box center [234, 10] width 5 height 4
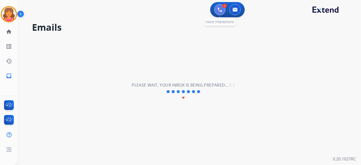
click at [220, 11] on img at bounding box center [219, 9] width 5 height 5
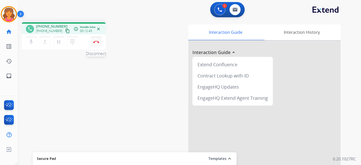
click at [95, 44] on button "Disconnect" at bounding box center [96, 42] width 11 height 11
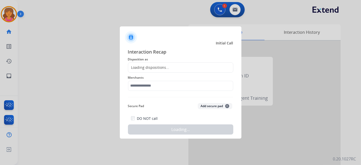
click at [140, 64] on div "Loading dispositions..." at bounding box center [180, 67] width 105 height 10
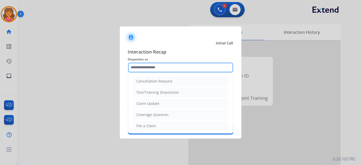
click at [141, 67] on input "text" at bounding box center [180, 67] width 105 height 10
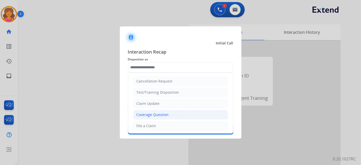
click at [145, 113] on div "Coverage Question" at bounding box center [153, 114] width 32 height 5
type input "**********"
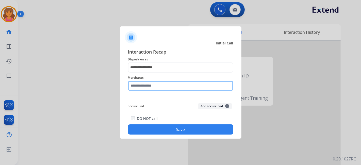
click at [154, 87] on input "text" at bounding box center [180, 86] width 105 height 10
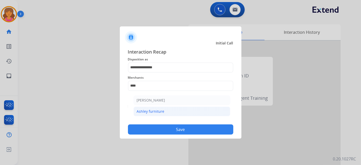
click at [155, 111] on div "Ashley furniture" at bounding box center [151, 111] width 28 height 5
type input "**********"
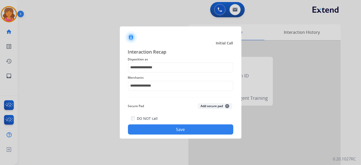
click at [154, 124] on div "DO NOT call Save" at bounding box center [180, 124] width 105 height 19
click at [146, 133] on button "Save" at bounding box center [180, 129] width 105 height 10
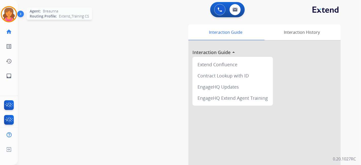
click at [9, 9] on img at bounding box center [9, 14] width 14 height 14
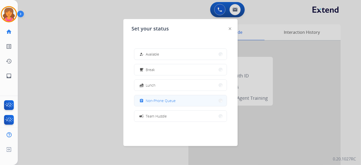
click at [147, 97] on button "assignment Non-Phone Queue" at bounding box center [180, 100] width 92 height 11
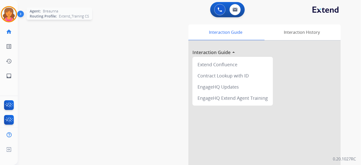
click at [5, 11] on img at bounding box center [9, 14] width 14 height 14
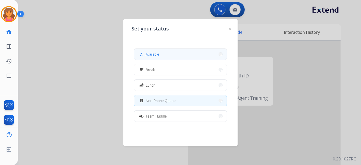
click at [191, 58] on button "how_to_reg Available" at bounding box center [180, 54] width 92 height 11
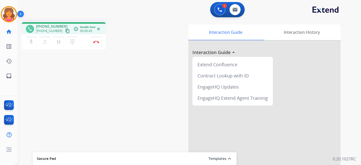
click at [65, 30] on mat-icon "content_copy" at bounding box center [67, 31] width 5 height 5
click at [96, 45] on button "Disconnect" at bounding box center [96, 42] width 11 height 11
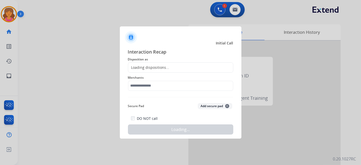
click at [139, 71] on div "Loading dispositions..." at bounding box center [180, 67] width 105 height 10
click at [140, 68] on div "Loading dispositions..." at bounding box center [148, 67] width 41 height 5
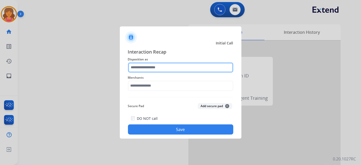
click at [149, 69] on input "text" at bounding box center [180, 67] width 105 height 10
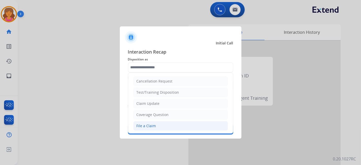
click at [161, 122] on li "File a Claim" at bounding box center [180, 126] width 95 height 10
type input "**********"
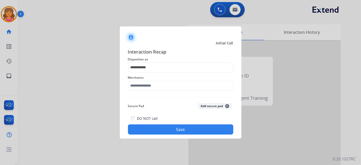
click at [168, 80] on span "Merchants" at bounding box center [180, 78] width 105 height 6
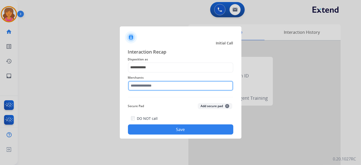
click at [168, 83] on input "text" at bounding box center [180, 86] width 105 height 10
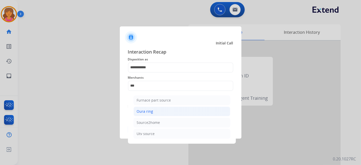
click at [167, 109] on li "Oura ring" at bounding box center [181, 112] width 97 height 10
type input "*********"
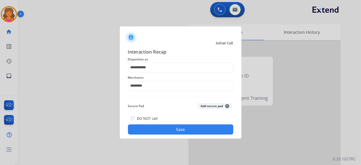
click at [168, 125] on div "DO NOT call Save" at bounding box center [180, 124] width 105 height 19
click at [168, 128] on button "Save" at bounding box center [180, 129] width 105 height 10
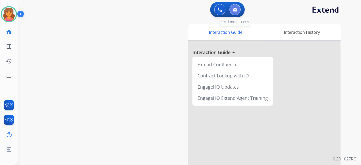
click at [232, 14] on button at bounding box center [234, 9] width 11 height 11
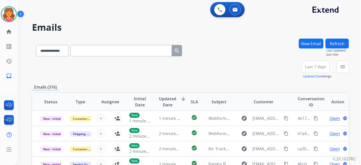
click at [322, 66] on span "Last 7 days" at bounding box center [315, 67] width 21 height 2
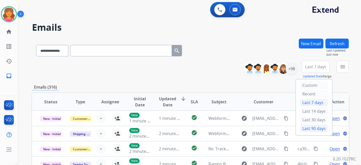
click at [303, 127] on div "Last 90 days" at bounding box center [314, 129] width 28 height 8
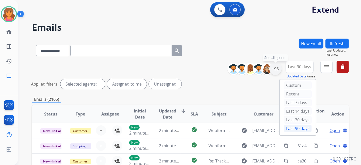
click at [276, 70] on div "+98" at bounding box center [275, 69] width 12 height 12
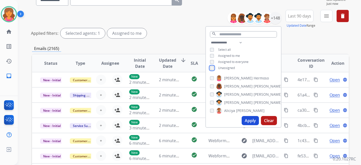
scroll to position [56, 0]
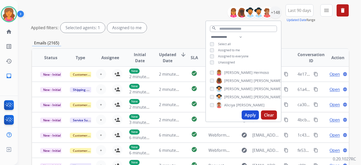
click at [251, 119] on button "Apply" at bounding box center [250, 114] width 17 height 9
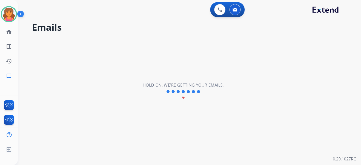
scroll to position [0, 0]
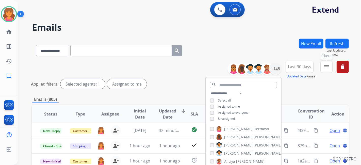
click at [326, 66] on mat-icon "menu" at bounding box center [326, 67] width 6 height 6
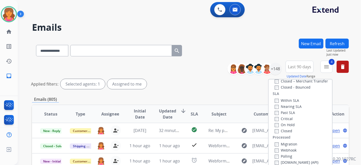
scroll to position [85, 0]
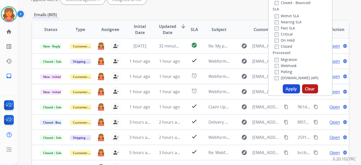
click at [292, 89] on button "Apply" at bounding box center [291, 88] width 17 height 9
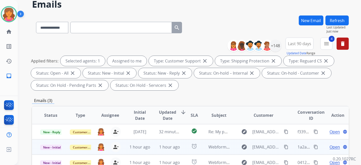
scroll to position [56, 0]
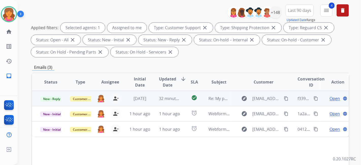
click at [333, 98] on span "Open" at bounding box center [334, 98] width 10 height 6
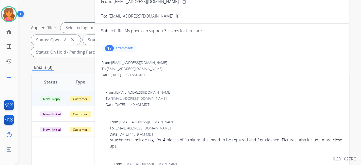
scroll to position [0, 0]
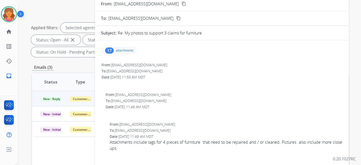
click at [130, 51] on p "attachments" at bounding box center [125, 50] width 18 height 4
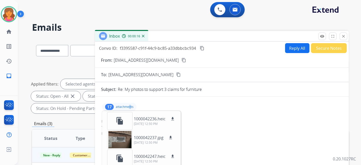
click at [288, 50] on button "Reply All" at bounding box center [297, 48] width 24 height 10
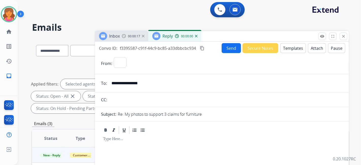
click at [286, 50] on button "Templates" at bounding box center [293, 48] width 26 height 10
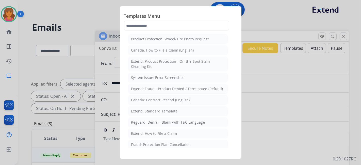
select select "**********"
click at [144, 107] on li "Extend: Standard Template" at bounding box center [178, 111] width 100 height 10
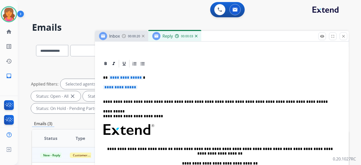
scroll to position [56, 0]
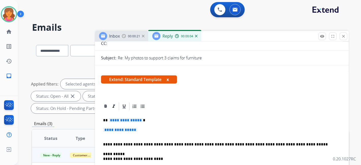
click at [120, 119] on span "**********" at bounding box center [126, 120] width 34 height 4
click at [120, 128] on span "**********" at bounding box center [120, 130] width 34 height 4
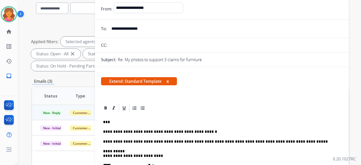
scroll to position [0, 0]
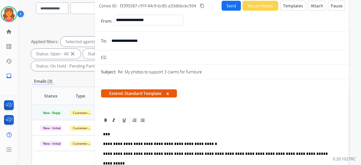
click at [229, 8] on button "Send" at bounding box center [231, 6] width 19 height 10
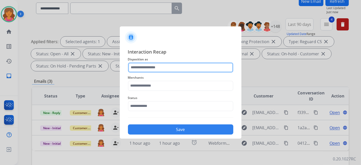
click at [183, 71] on input "text" at bounding box center [180, 67] width 105 height 10
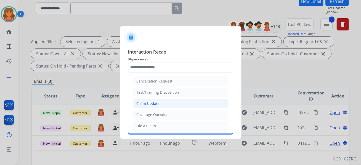
click at [137, 103] on div "Claim Update" at bounding box center [148, 103] width 23 height 5
type input "**********"
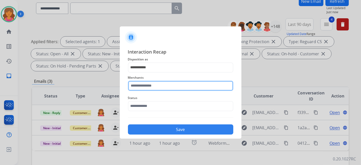
click at [151, 89] on div "Merchants" at bounding box center [180, 83] width 105 height 20
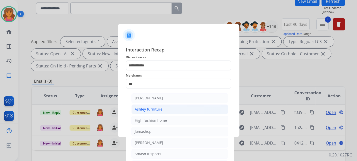
click at [167, 108] on li "Ashley furniture" at bounding box center [179, 110] width 97 height 10
type input "**********"
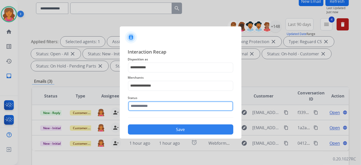
click at [166, 105] on input "text" at bounding box center [180, 106] width 105 height 10
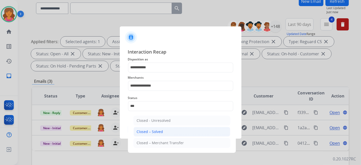
click at [164, 131] on li "Closed – Solved" at bounding box center [181, 132] width 97 height 10
type input "**********"
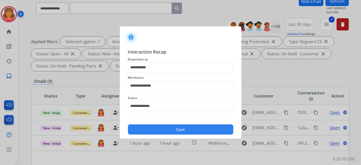
click at [204, 133] on button "Save" at bounding box center [180, 129] width 105 height 10
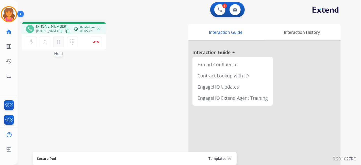
click at [62, 41] on button "pause Hold" at bounding box center [58, 42] width 11 height 11
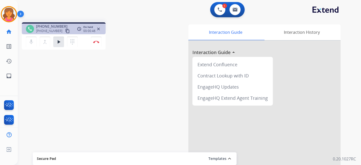
click at [99, 32] on div "access_time Call metrics Queue 00:10 Hold 00:46 Talk 05:48 Total 06:43 On hold …" at bounding box center [88, 29] width 25 height 8
click at [99, 31] on button "close" at bounding box center [98, 29] width 6 height 6
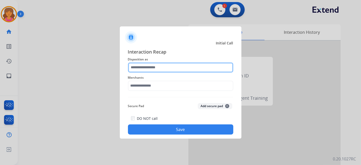
click at [188, 64] on input "text" at bounding box center [180, 67] width 105 height 10
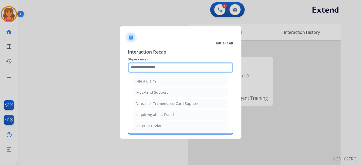
scroll to position [21, 0]
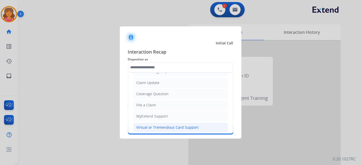
click at [170, 126] on div "Virtual or Tremendous Card Support" at bounding box center [168, 127] width 62 height 5
type input "**********"
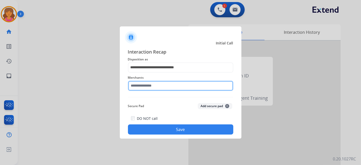
click at [147, 85] on input "text" at bounding box center [180, 86] width 105 height 10
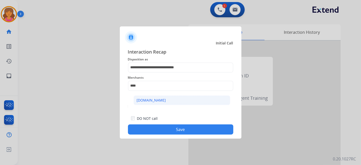
click at [154, 101] on div "[DOMAIN_NAME]" at bounding box center [151, 100] width 29 height 5
type input "**********"
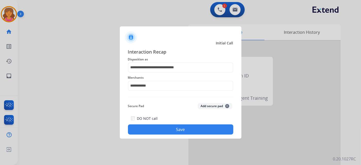
click at [151, 130] on button "Save" at bounding box center [180, 129] width 105 height 10
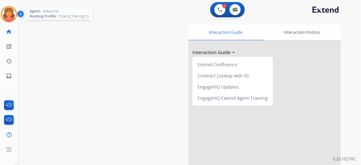
click at [13, 15] on img at bounding box center [9, 14] width 14 height 14
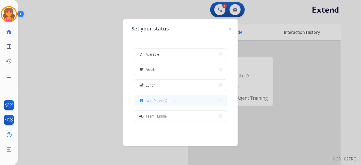
click at [139, 99] on button "assignment Non-Phone Queue" at bounding box center [180, 100] width 92 height 11
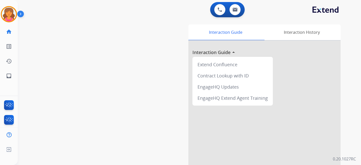
click at [63, 132] on div "swap_horiz Break voice bridge close_fullscreen Connect 3-Way Call merge_type Se…" at bounding box center [183, 124] width 331 height 212
drag, startPoint x: 4, startPoint y: 16, endPoint x: 8, endPoint y: 19, distance: 5.0
click at [4, 16] on img at bounding box center [9, 14] width 14 height 14
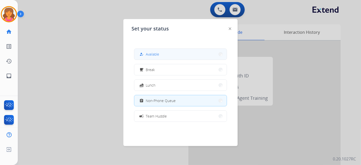
click at [146, 58] on button "how_to_reg Available" at bounding box center [180, 54] width 92 height 11
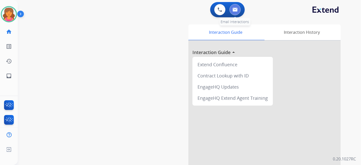
click at [232, 13] on button at bounding box center [234, 9] width 11 height 11
select select "**********"
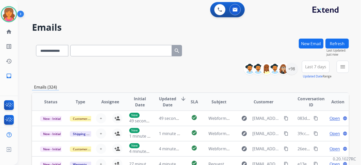
click at [17, 10] on div "Breaunna Available Edit Avatar Agent: Breaunna Routing Profile: Extend_Training…" at bounding box center [9, 14] width 18 height 16
click at [0, 12] on div "Breaunna Available Edit Avatar Agent: Breaunna Routing Profile: Extend_Training…" at bounding box center [9, 14] width 18 height 16
click at [1, 15] on div at bounding box center [9, 14] width 16 height 16
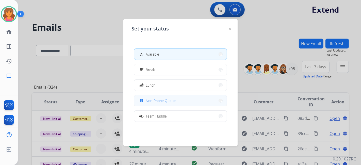
click at [160, 100] on span "Non-Phone Queue" at bounding box center [161, 100] width 30 height 5
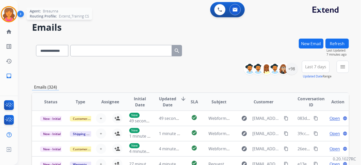
click at [14, 11] on img at bounding box center [9, 14] width 14 height 14
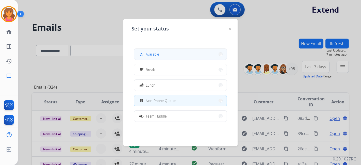
click at [173, 60] on div "how_to_reg Available" at bounding box center [180, 53] width 93 height 11
click at [173, 59] on button "how_to_reg Available" at bounding box center [180, 54] width 92 height 11
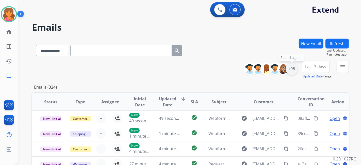
click at [291, 68] on div "+98" at bounding box center [292, 69] width 12 height 12
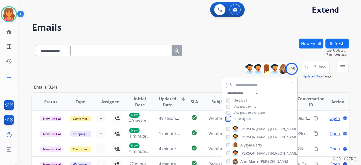
scroll to position [85, 0]
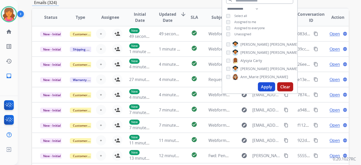
click at [262, 86] on button "Apply" at bounding box center [266, 86] width 17 height 9
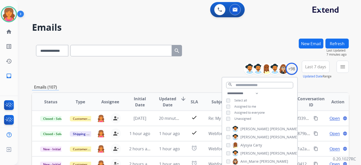
click at [316, 66] on span "Last 7 days" at bounding box center [315, 67] width 21 height 2
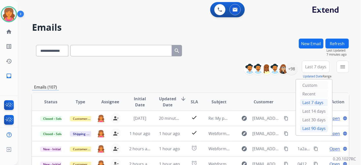
click at [311, 126] on div "Last 90 days" at bounding box center [314, 129] width 28 height 8
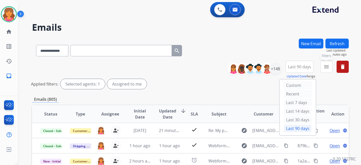
click at [325, 65] on mat-icon "menu" at bounding box center [326, 67] width 6 height 6
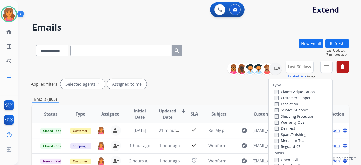
click at [296, 97] on label "Customer Support" at bounding box center [293, 97] width 37 height 5
click at [285, 119] on div "Shipping Protection" at bounding box center [295, 116] width 40 height 6
click at [284, 116] on label "Shipping Protection" at bounding box center [295, 116] width 40 height 5
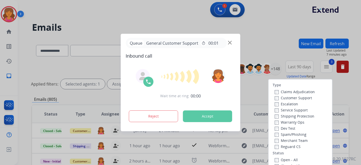
click at [259, 76] on div at bounding box center [180, 82] width 361 height 165
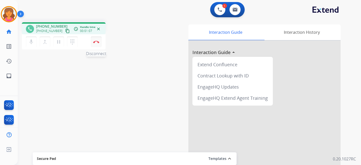
click at [94, 45] on button "Disconnect" at bounding box center [96, 42] width 11 height 11
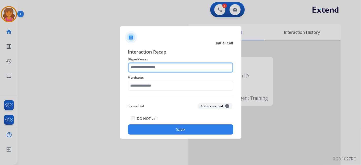
click at [142, 69] on input "text" at bounding box center [180, 67] width 105 height 10
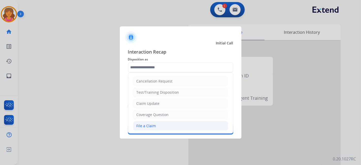
click at [145, 125] on div "File a Claim" at bounding box center [147, 125] width 20 height 5
type input "**********"
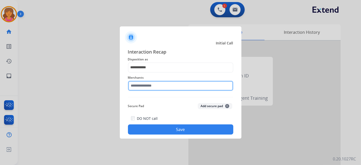
click at [145, 88] on input "text" at bounding box center [180, 86] width 105 height 10
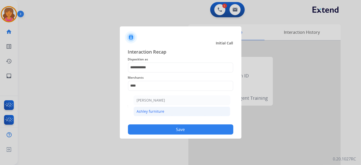
click at [163, 112] on div "Ashley furniture" at bounding box center [151, 111] width 28 height 5
type input "**********"
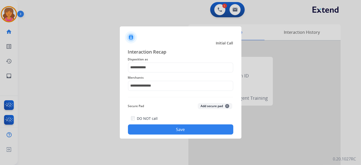
click at [165, 128] on button "Save" at bounding box center [180, 129] width 105 height 10
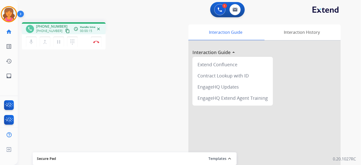
click at [65, 31] on mat-icon "content_copy" at bounding box center [67, 31] width 5 height 5
click at [93, 42] on button "Disconnect" at bounding box center [96, 42] width 11 height 11
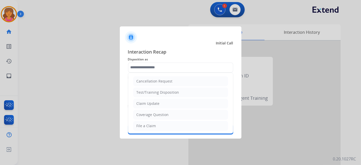
click at [156, 70] on input "text" at bounding box center [180, 67] width 105 height 10
click at [152, 121] on li "File a Claim" at bounding box center [180, 126] width 95 height 10
type input "**********"
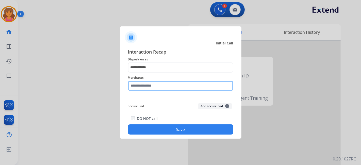
click at [152, 88] on input "text" at bounding box center [180, 86] width 105 height 10
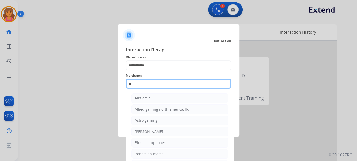
type input "*"
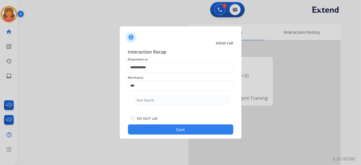
click at [161, 105] on ul "Not found" at bounding box center [182, 101] width 100 height 17
click at [163, 102] on li "Not found" at bounding box center [181, 100] width 97 height 10
type input "*********"
click at [164, 123] on div "DO NOT call Save" at bounding box center [180, 124] width 105 height 19
click at [165, 127] on button "Save" at bounding box center [180, 129] width 105 height 10
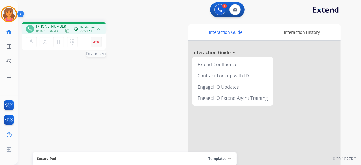
click at [96, 43] on button "Disconnect" at bounding box center [96, 42] width 11 height 11
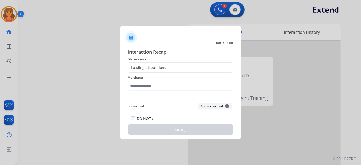
click at [168, 69] on div "Loading dispositions..." at bounding box center [180, 67] width 105 height 10
click at [169, 68] on div "Loading dispositions..." at bounding box center [180, 67] width 105 height 10
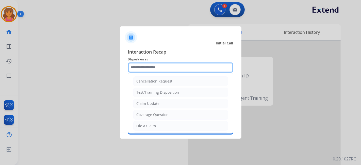
click at [169, 67] on input "text" at bounding box center [180, 67] width 105 height 10
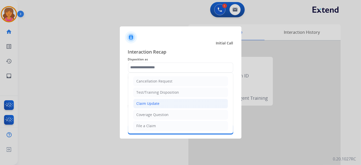
click at [139, 102] on div "Claim Update" at bounding box center [148, 103] width 23 height 5
type input "**********"
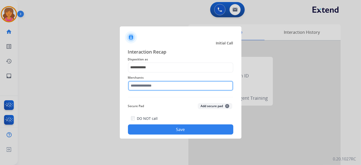
click at [148, 87] on input "text" at bounding box center [180, 86] width 105 height 10
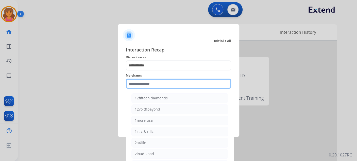
type input "*"
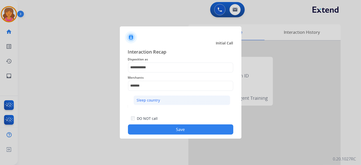
click at [153, 95] on li "Sleep country" at bounding box center [181, 100] width 97 height 10
type input "**********"
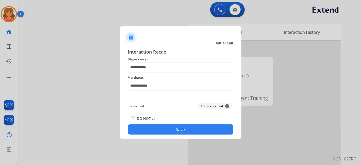
click at [153, 96] on div "**********" at bounding box center [180, 91] width 105 height 87
click at [168, 131] on button "Save" at bounding box center [180, 129] width 105 height 10
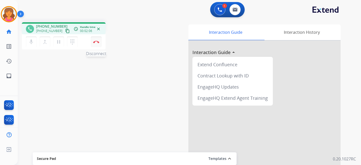
click at [93, 45] on button "Disconnect" at bounding box center [96, 42] width 11 height 11
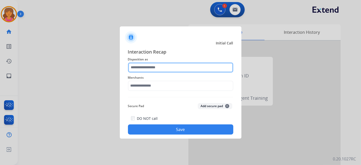
click at [190, 70] on input "text" at bounding box center [180, 67] width 105 height 10
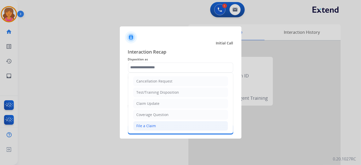
click at [153, 128] on li "File a Claim" at bounding box center [180, 126] width 95 height 10
type input "**********"
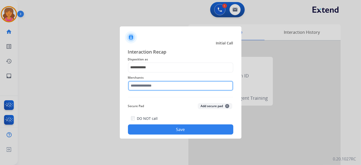
click at [155, 87] on input "text" at bounding box center [180, 86] width 105 height 10
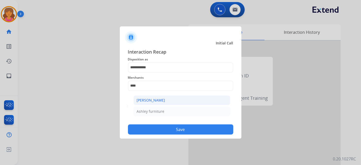
click at [159, 99] on div "[PERSON_NAME]" at bounding box center [151, 100] width 28 height 5
type input "**********"
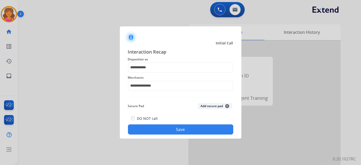
drag, startPoint x: 163, startPoint y: 123, endPoint x: 164, endPoint y: 126, distance: 3.7
click at [164, 125] on div "DO NOT call Save" at bounding box center [180, 124] width 105 height 19
click at [163, 128] on button "Save" at bounding box center [180, 129] width 105 height 10
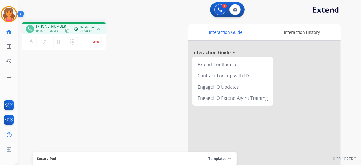
click at [65, 30] on mat-icon "content_copy" at bounding box center [67, 31] width 5 height 5
click at [97, 42] on img at bounding box center [96, 42] width 6 height 3
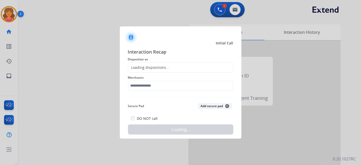
click at [167, 64] on div "Loading dispositions..." at bounding box center [180, 67] width 105 height 10
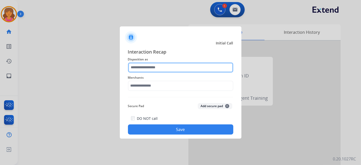
click at [167, 64] on input "text" at bounding box center [180, 67] width 105 height 10
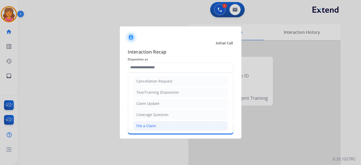
click at [154, 124] on div "File a Claim" at bounding box center [147, 125] width 20 height 5
type input "**********"
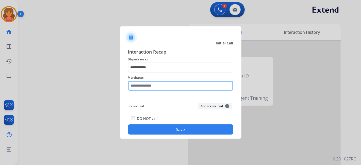
click at [152, 88] on input "text" at bounding box center [180, 86] width 105 height 10
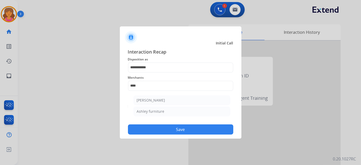
click at [166, 116] on ul "Ashley - Reguard Ashley furniture" at bounding box center [182, 107] width 100 height 28
drag, startPoint x: 165, startPoint y: 113, endPoint x: 165, endPoint y: 121, distance: 7.4
click at [165, 113] on li "Ashley furniture" at bounding box center [181, 112] width 97 height 10
type input "**********"
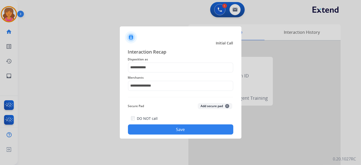
click at [168, 141] on div at bounding box center [180, 82] width 361 height 165
click at [172, 129] on button "Save" at bounding box center [180, 129] width 105 height 10
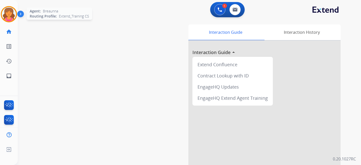
click at [14, 18] on img at bounding box center [9, 14] width 14 height 14
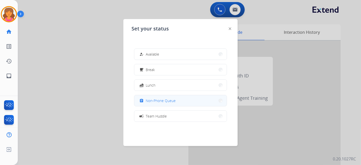
click at [183, 100] on button "assignment Non-Phone Queue" at bounding box center [180, 100] width 92 height 11
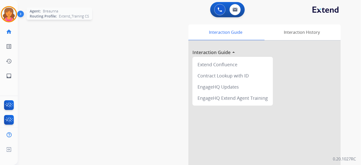
click at [9, 17] on img at bounding box center [9, 14] width 14 height 14
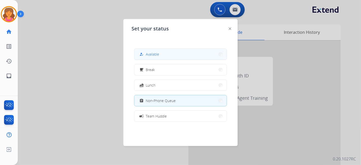
click at [160, 51] on button "how_to_reg Available" at bounding box center [180, 54] width 92 height 11
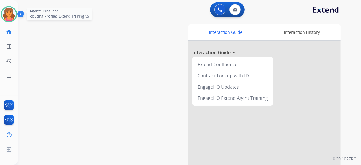
click at [8, 14] on img at bounding box center [9, 14] width 14 height 14
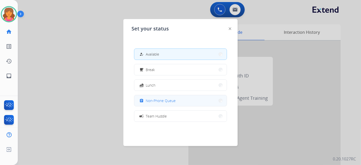
click at [183, 105] on button "assignment Non-Phone Queue" at bounding box center [180, 100] width 92 height 11
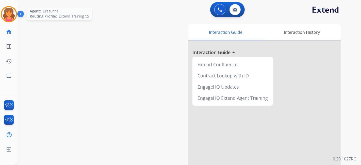
click at [8, 15] on img at bounding box center [9, 14] width 14 height 14
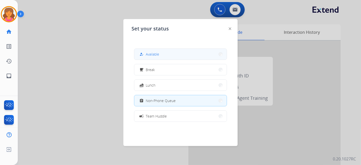
click at [148, 53] on span "Available" at bounding box center [152, 54] width 13 height 5
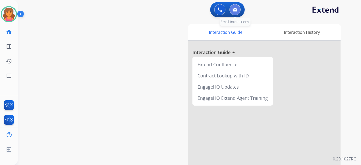
click at [234, 8] on img at bounding box center [234, 10] width 5 height 4
select select "**********"
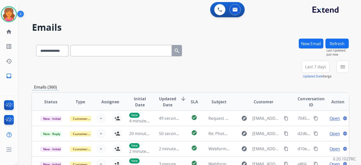
click at [321, 68] on span "Last 7 days" at bounding box center [315, 67] width 21 height 2
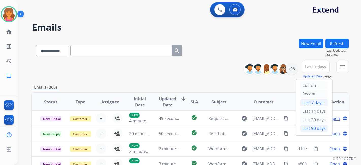
click at [308, 125] on div "Last 90 days" at bounding box center [314, 129] width 28 height 8
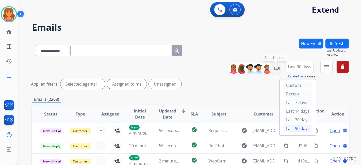
click at [274, 68] on div "+148" at bounding box center [275, 69] width 12 height 12
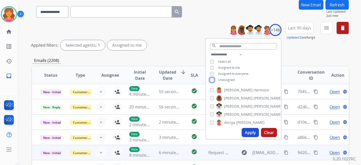
scroll to position [85, 0]
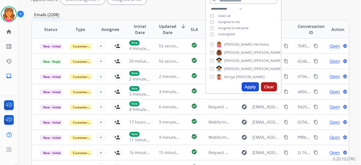
click at [250, 87] on button "Apply" at bounding box center [250, 86] width 17 height 9
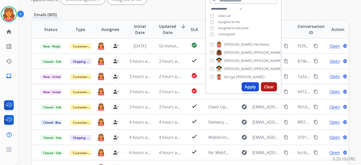
click at [249, 89] on button "Apply" at bounding box center [250, 86] width 17 height 9
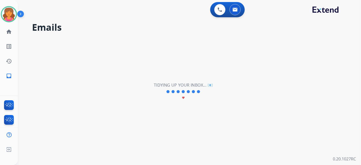
scroll to position [0, 0]
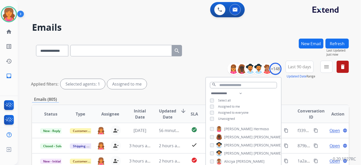
drag, startPoint x: 333, startPoint y: 64, endPoint x: 326, endPoint y: 66, distance: 7.5
click at [332, 64] on div "**********" at bounding box center [289, 70] width 117 height 18
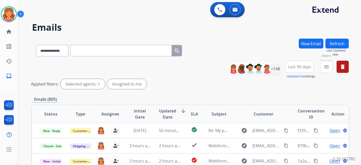
click at [323, 68] on button "menu Filters" at bounding box center [326, 67] width 12 height 12
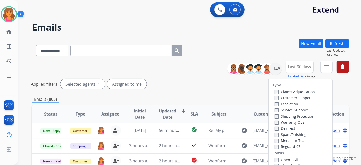
click at [298, 97] on label "Customer Support" at bounding box center [293, 97] width 37 height 5
click at [293, 113] on div "Shipping Protection" at bounding box center [295, 116] width 40 height 6
click at [290, 115] on label "Shipping Protection" at bounding box center [295, 116] width 40 height 5
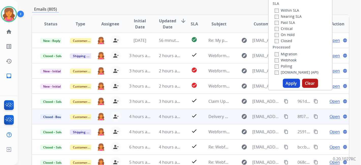
scroll to position [113, 0]
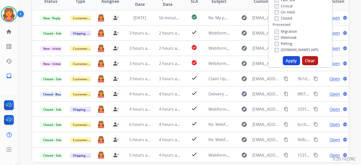
click at [283, 60] on button "Apply" at bounding box center [291, 60] width 17 height 9
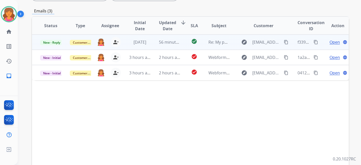
click at [330, 42] on span "Open" at bounding box center [334, 42] width 10 height 6
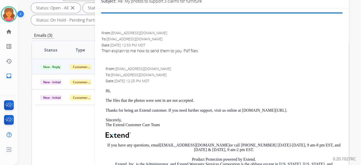
scroll to position [56, 0]
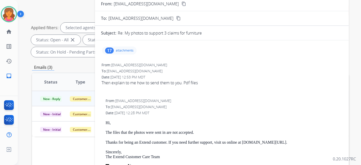
click at [121, 50] on p "attachments" at bounding box center [125, 50] width 18 height 4
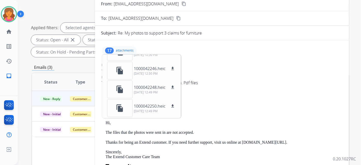
scroll to position [141, 0]
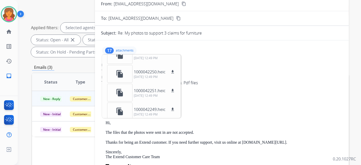
click at [212, 84] on div "Then explain to me how to send them to you. Pdf files" at bounding box center [222, 83] width 241 height 6
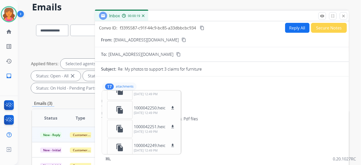
scroll to position [0, 0]
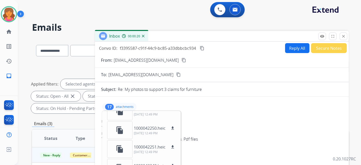
click at [160, 62] on div "From: mjsco66@gmail.com content_copy" at bounding box center [222, 60] width 254 height 6
click at [181, 61] on mat-icon "content_copy" at bounding box center [183, 60] width 5 height 5
click at [293, 49] on button "Reply All" at bounding box center [297, 48] width 24 height 10
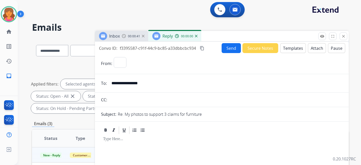
click at [292, 49] on button "Templates" at bounding box center [293, 48] width 26 height 10
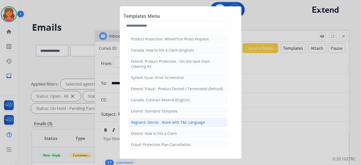
select select "**********"
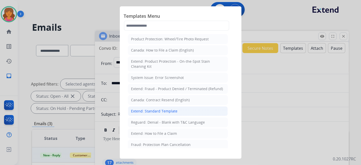
click at [150, 109] on div "Extend: Standard Template" at bounding box center [154, 111] width 46 height 5
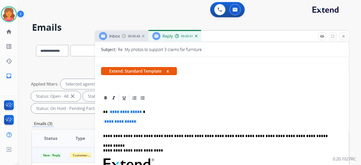
scroll to position [85, 0]
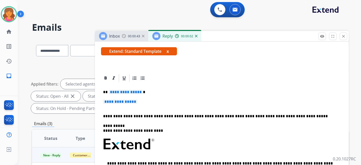
click at [128, 92] on span "**********" at bounding box center [126, 92] width 34 height 4
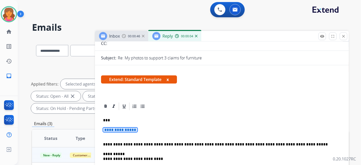
click at [122, 131] on span "**********" at bounding box center [120, 130] width 34 height 4
drag, startPoint x: 121, startPoint y: 130, endPoint x: 107, endPoint y: 128, distance: 14.3
click at [107, 128] on span "**********" at bounding box center [120, 130] width 34 height 4
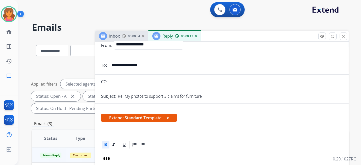
scroll to position [0, 0]
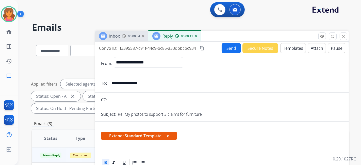
click at [225, 46] on button "Send" at bounding box center [231, 48] width 19 height 10
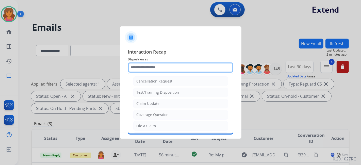
click at [147, 72] on div "Cancellation Request Test/Training Disposition Claim Update Coverage Question F…" at bounding box center [180, 67] width 105 height 10
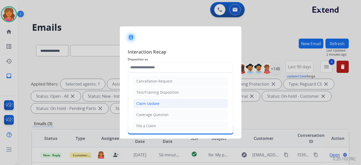
click at [147, 106] on li "Claim Update" at bounding box center [180, 104] width 95 height 10
type input "**********"
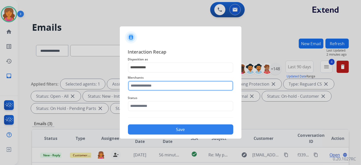
click at [144, 87] on input "text" at bounding box center [180, 86] width 105 height 10
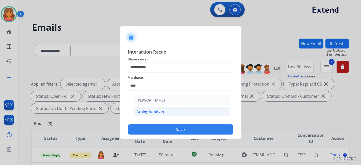
click at [147, 111] on div "Ashley furniture" at bounding box center [151, 111] width 28 height 5
type input "**********"
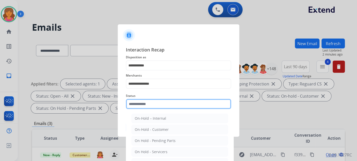
click at [147, 111] on div "Status On-Hold – Internal On-Hold - Customer On Hold - Pending Parts On Hold - …" at bounding box center [178, 101] width 105 height 20
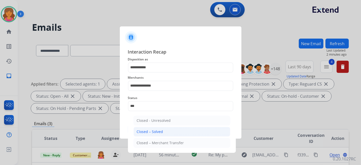
click at [151, 135] on li "Closed – Solved" at bounding box center [181, 132] width 97 height 10
type input "**********"
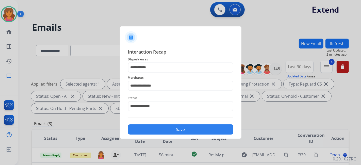
click at [156, 132] on button "Save" at bounding box center [180, 129] width 105 height 10
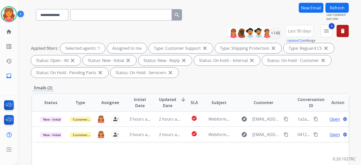
scroll to position [56, 0]
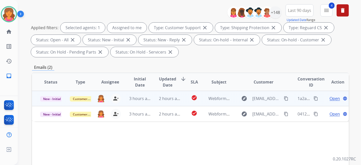
click at [331, 98] on span "Open" at bounding box center [334, 98] width 10 height 6
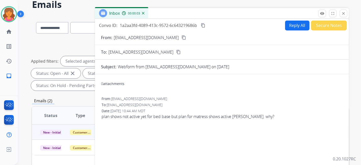
scroll to position [0, 0]
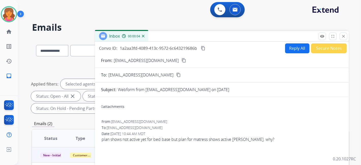
click at [181, 58] on button "content_copy" at bounding box center [184, 60] width 6 height 6
click at [285, 50] on button "Reply All" at bounding box center [297, 48] width 24 height 10
select select "**********"
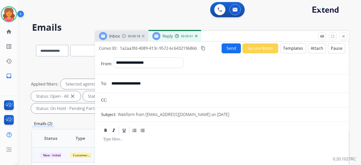
click at [286, 49] on button "Templates" at bounding box center [293, 48] width 26 height 10
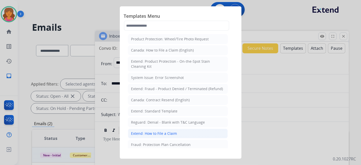
click at [153, 131] on div "Extend: How to File a Claim" at bounding box center [154, 133] width 46 height 5
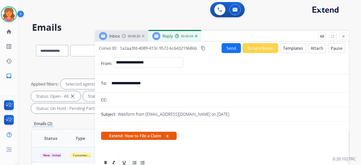
click at [300, 47] on button "Templates" at bounding box center [293, 48] width 26 height 10
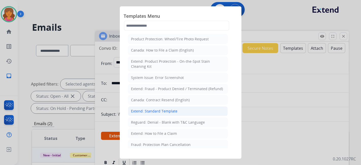
click at [158, 111] on div "Extend: Standard Template" at bounding box center [154, 111] width 46 height 5
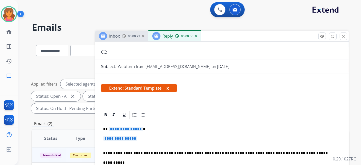
scroll to position [85, 0]
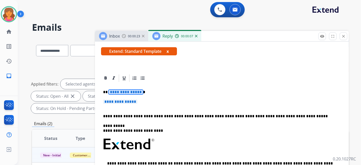
click at [125, 89] on div "**********" at bounding box center [222, 158] width 242 height 150
click at [124, 101] on span "**********" at bounding box center [120, 101] width 34 height 4
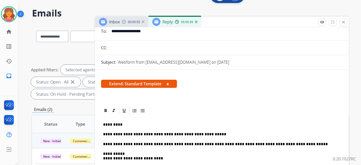
scroll to position [0, 0]
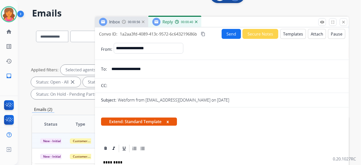
click at [229, 33] on button "Send" at bounding box center [231, 34] width 19 height 10
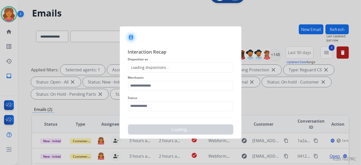
click at [133, 68] on div "Loading dispositions..." at bounding box center [148, 67] width 41 height 5
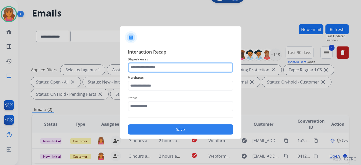
click at [133, 68] on input "text" at bounding box center [180, 67] width 105 height 10
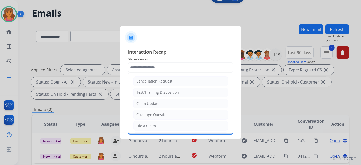
drag, startPoint x: 145, startPoint y: 107, endPoint x: 144, endPoint y: 95, distance: 11.7
click at [146, 106] on li "Claim Update" at bounding box center [180, 104] width 95 height 10
type input "**********"
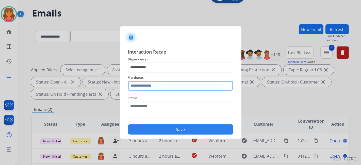
click at [144, 89] on input "text" at bounding box center [180, 86] width 105 height 10
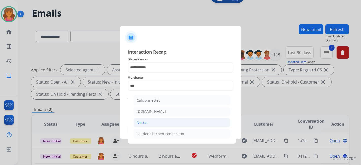
click at [147, 121] on div "Nectar" at bounding box center [142, 122] width 11 height 5
type input "******"
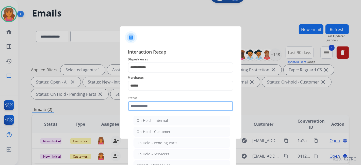
click at [149, 105] on input "text" at bounding box center [180, 106] width 105 height 10
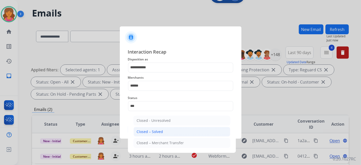
click at [157, 131] on div "Closed – Solved" at bounding box center [150, 131] width 26 height 5
type input "**********"
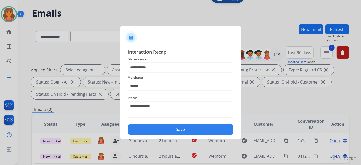
click at [157, 131] on button "Save" at bounding box center [180, 129] width 105 height 10
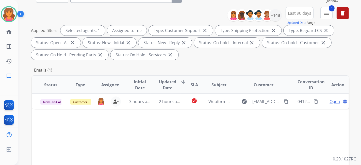
scroll to position [85, 0]
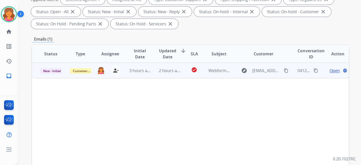
click at [331, 67] on td "Open language" at bounding box center [334, 70] width 30 height 15
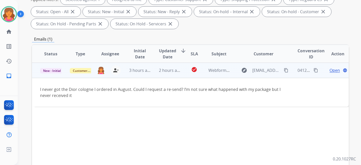
click at [332, 70] on span "Open" at bounding box center [334, 70] width 10 height 6
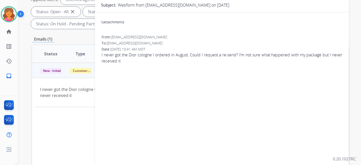
scroll to position [28, 0]
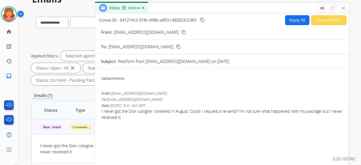
click at [165, 32] on div "From: Mykeil.tzul3@gmail.com content_copy" at bounding box center [222, 32] width 254 height 6
click at [181, 33] on mat-icon "content_copy" at bounding box center [183, 32] width 5 height 5
click at [292, 18] on button "Reply All" at bounding box center [297, 20] width 24 height 10
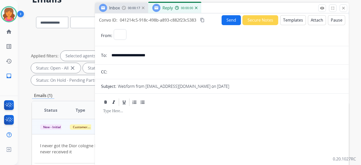
select select "**********"
click at [290, 20] on button "Templates" at bounding box center [293, 20] width 26 height 10
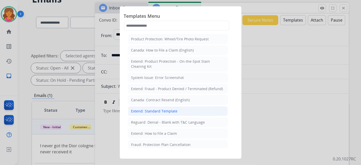
click at [156, 109] on div "Extend: Standard Template" at bounding box center [154, 111] width 46 height 5
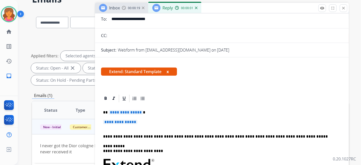
scroll to position [56, 0]
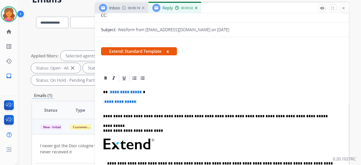
click at [123, 91] on span "**********" at bounding box center [126, 92] width 34 height 4
click at [126, 101] on span "**********" at bounding box center [120, 101] width 34 height 4
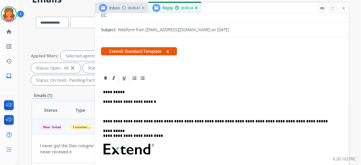
click at [150, 102] on p "**********" at bounding box center [219, 101] width 233 height 5
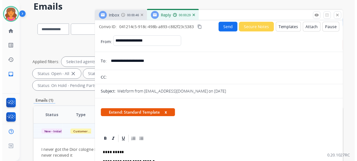
scroll to position [0, 0]
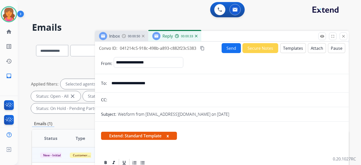
click at [223, 50] on button "Send" at bounding box center [231, 48] width 19 height 10
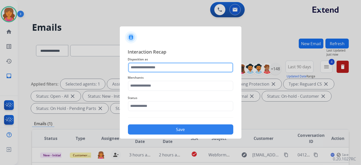
click at [139, 70] on input "text" at bounding box center [180, 67] width 105 height 10
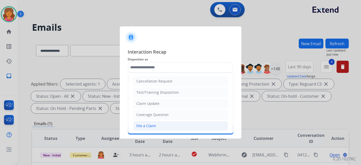
click at [143, 128] on li "File a Claim" at bounding box center [180, 126] width 95 height 10
type input "**********"
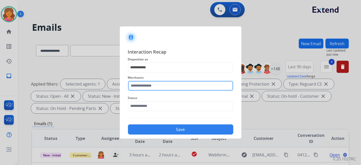
click at [147, 84] on input "text" at bounding box center [180, 86] width 105 height 10
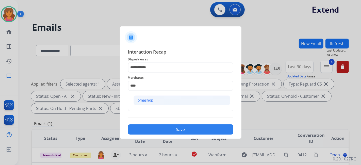
click at [159, 97] on li "Jomashop" at bounding box center [181, 100] width 97 height 10
type input "********"
click at [152, 108] on input "text" at bounding box center [180, 106] width 105 height 10
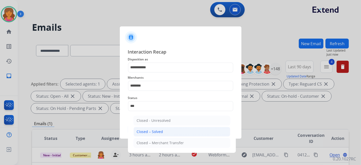
click at [164, 133] on li "Closed – Solved" at bounding box center [181, 132] width 97 height 10
type input "**********"
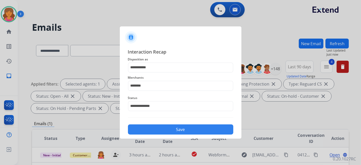
click at [164, 129] on button "Save" at bounding box center [180, 129] width 105 height 10
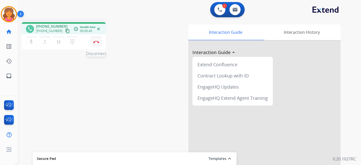
click at [92, 44] on button "Disconnect" at bounding box center [96, 42] width 11 height 11
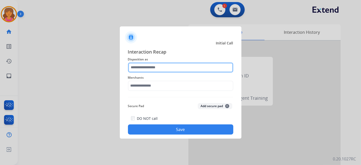
click at [136, 67] on input "text" at bounding box center [180, 67] width 105 height 10
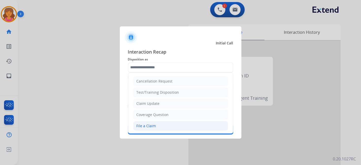
click at [158, 122] on li "File a Claim" at bounding box center [180, 126] width 95 height 10
type input "**********"
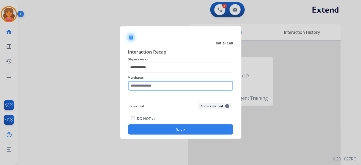
click at [143, 86] on input "text" at bounding box center [180, 86] width 105 height 10
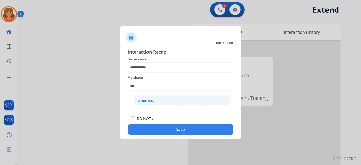
click at [150, 99] on div "Jomashop" at bounding box center [145, 100] width 17 height 5
type input "********"
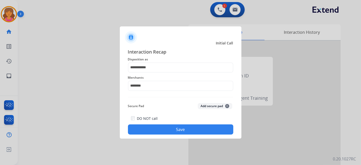
click at [158, 124] on div "DO NOT call Save" at bounding box center [180, 124] width 105 height 19
click at [161, 128] on button "Save" at bounding box center [180, 129] width 105 height 10
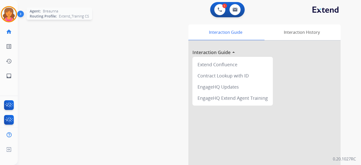
click at [9, 9] on img at bounding box center [9, 14] width 14 height 14
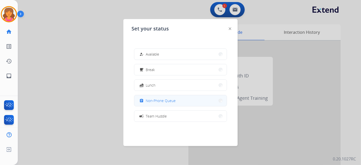
click at [155, 98] on div "assignment Non-Phone Queue" at bounding box center [156, 101] width 37 height 6
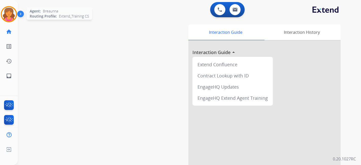
click at [3, 10] on img at bounding box center [9, 14] width 14 height 14
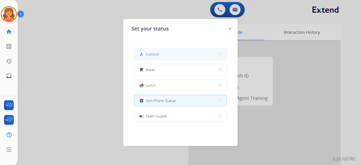
click at [145, 58] on button "how_to_reg Available" at bounding box center [180, 54] width 92 height 11
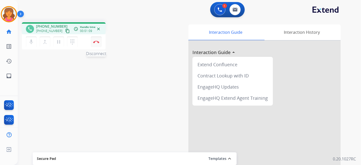
click at [95, 42] on img at bounding box center [96, 42] width 6 height 3
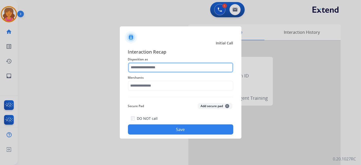
click at [195, 65] on input "text" at bounding box center [180, 67] width 105 height 10
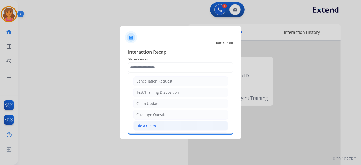
click at [161, 121] on li "File a Claim" at bounding box center [180, 126] width 95 height 10
type input "**********"
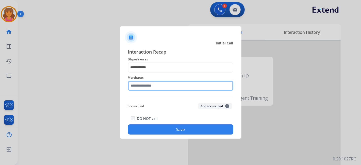
click at [142, 89] on div "Merchants" at bounding box center [180, 83] width 105 height 20
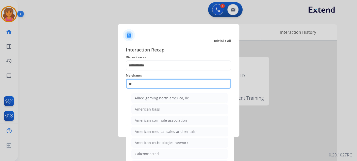
type input "*"
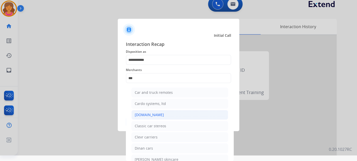
click at [144, 117] on li "[DOMAIN_NAME]" at bounding box center [179, 115] width 97 height 10
type input "**********"
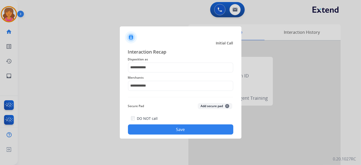
click at [145, 128] on button "Save" at bounding box center [180, 129] width 105 height 10
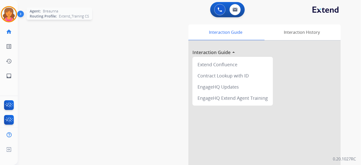
click at [12, 11] on img at bounding box center [9, 14] width 14 height 14
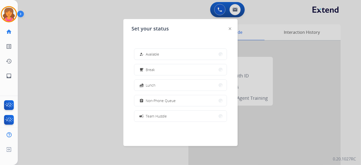
click at [173, 96] on button "assignment Non-Phone Queue" at bounding box center [180, 100] width 92 height 11
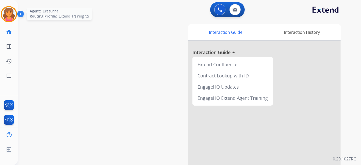
click at [9, 14] on img at bounding box center [9, 14] width 14 height 14
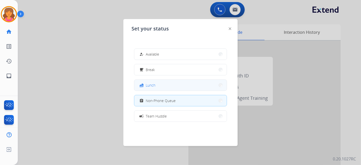
click at [144, 90] on button "fastfood Lunch" at bounding box center [180, 85] width 92 height 11
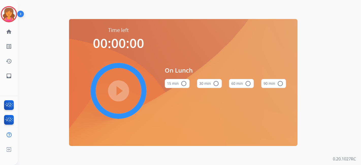
click at [241, 84] on button "60 min radio_button_unchecked" at bounding box center [241, 83] width 25 height 9
click at [120, 88] on mat-icon "play_circle_filled" at bounding box center [118, 91] width 6 height 6
